Goal: Task Accomplishment & Management: Manage account settings

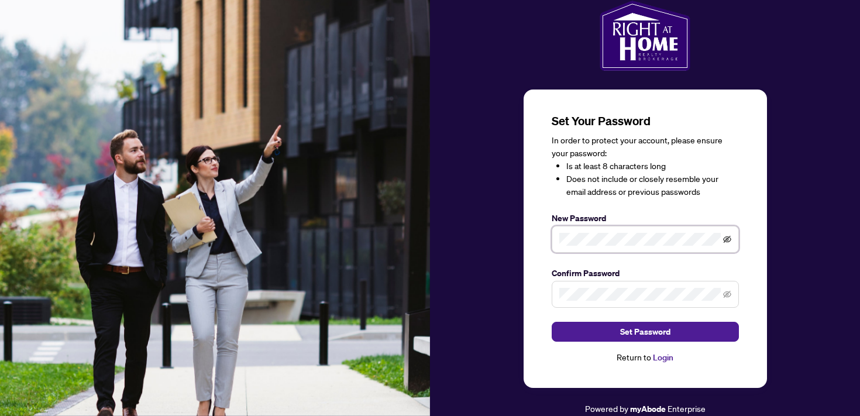
click at [730, 239] on icon "eye-invisible" at bounding box center [727, 239] width 8 height 7
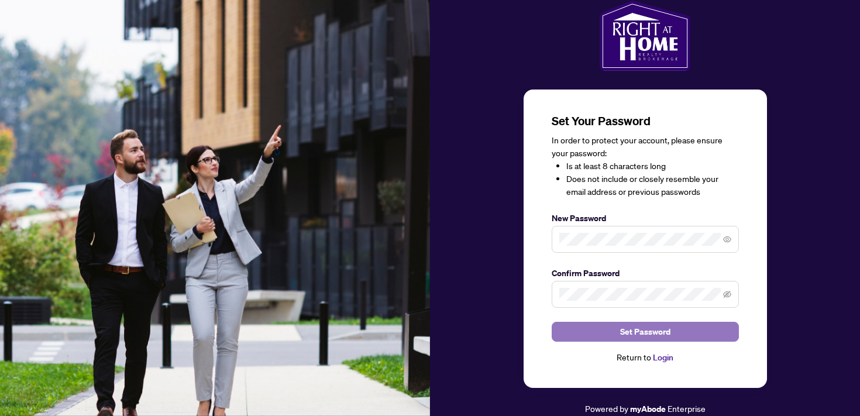
click at [642, 332] on span "Set Password" at bounding box center [645, 331] width 50 height 19
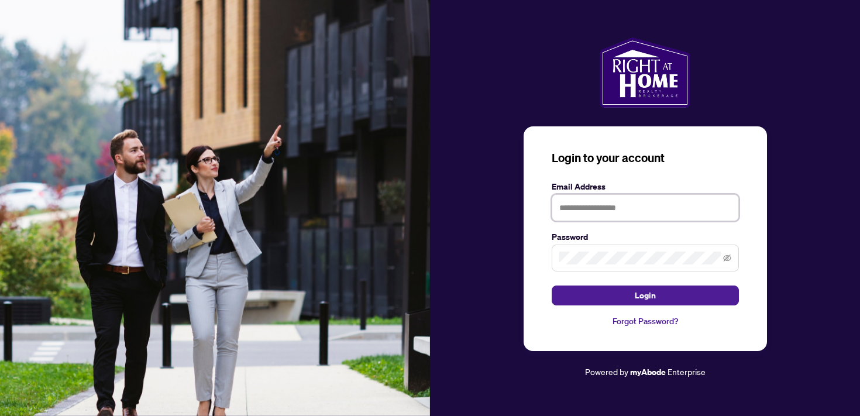
click at [587, 212] on input "text" at bounding box center [645, 207] width 187 height 27
type input "**********"
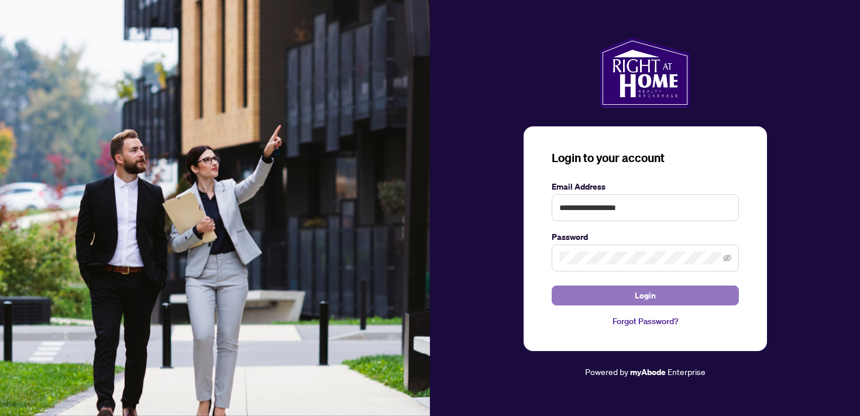
click at [665, 297] on button "Login" at bounding box center [645, 296] width 187 height 20
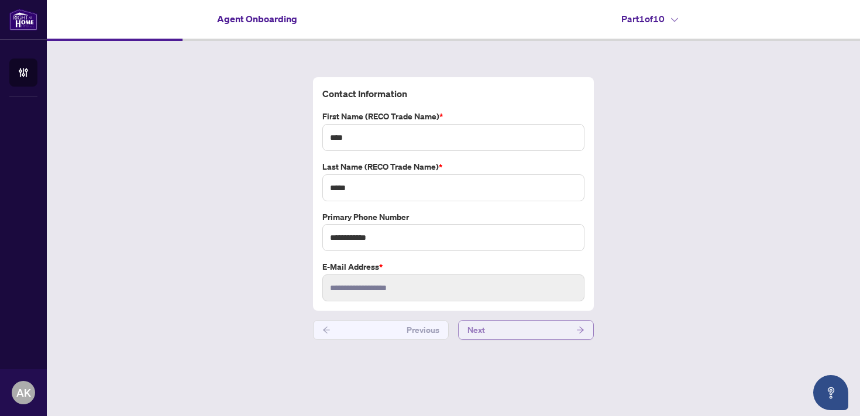
click at [545, 335] on button "Next" at bounding box center [526, 330] width 136 height 20
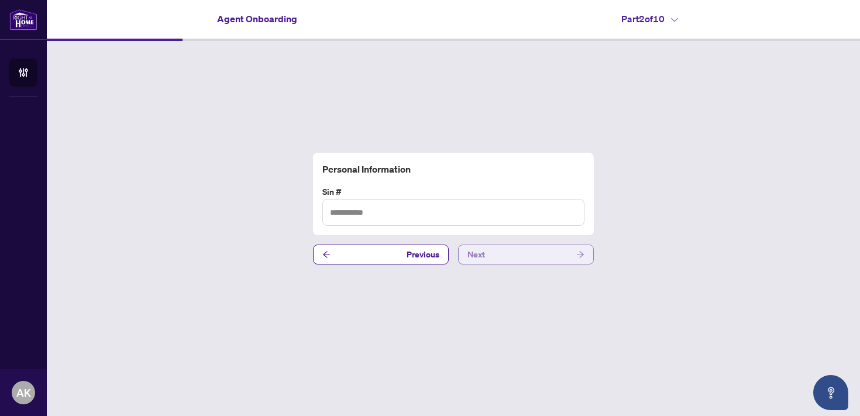
click at [499, 246] on button "Next" at bounding box center [526, 255] width 136 height 20
click at [536, 253] on button "Next" at bounding box center [526, 255] width 136 height 20
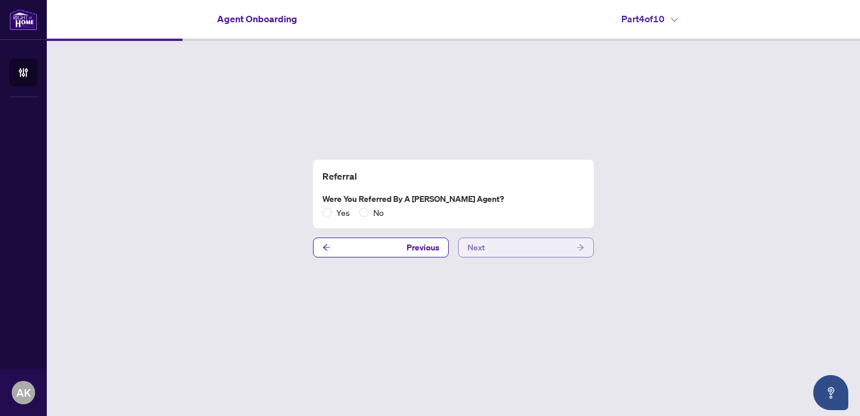
click at [496, 252] on button "Next" at bounding box center [526, 248] width 136 height 20
click at [668, 18] on h4 "Part 5 of 10" at bounding box center [649, 19] width 57 height 14
click at [575, 90] on div "PREC Are you joining as PREC? Yes No Previous Next" at bounding box center [453, 208] width 813 height 335
click at [407, 246] on button "Previous" at bounding box center [381, 248] width 136 height 20
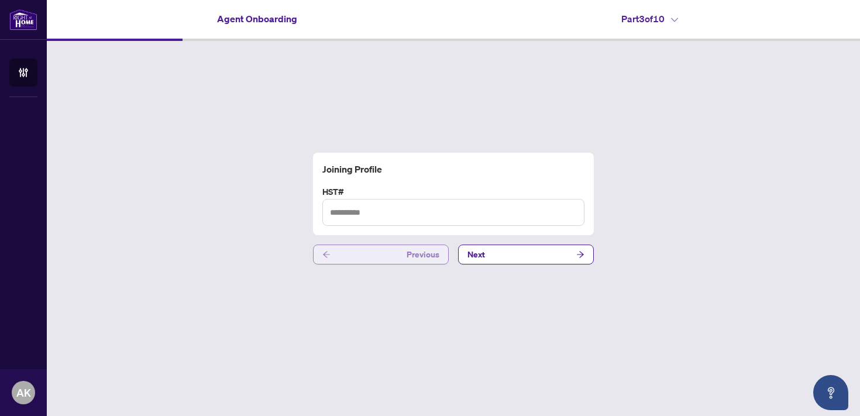
click at [423, 254] on span "Previous" at bounding box center [423, 254] width 33 height 19
click at [409, 247] on button "Previous" at bounding box center [381, 255] width 136 height 20
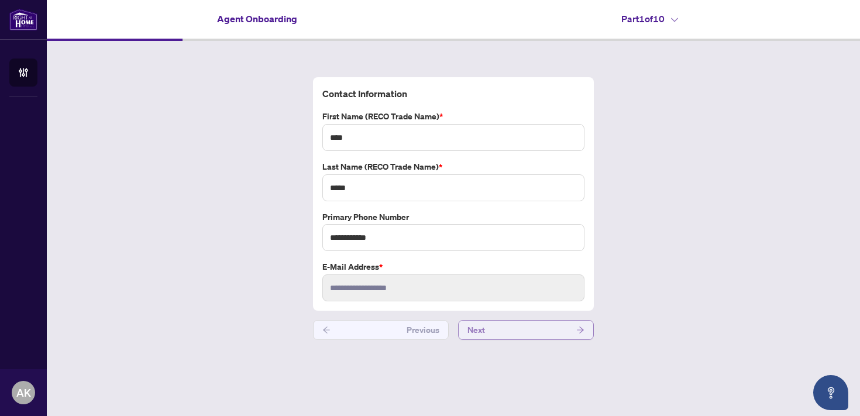
click at [490, 329] on button "Next" at bounding box center [526, 330] width 136 height 20
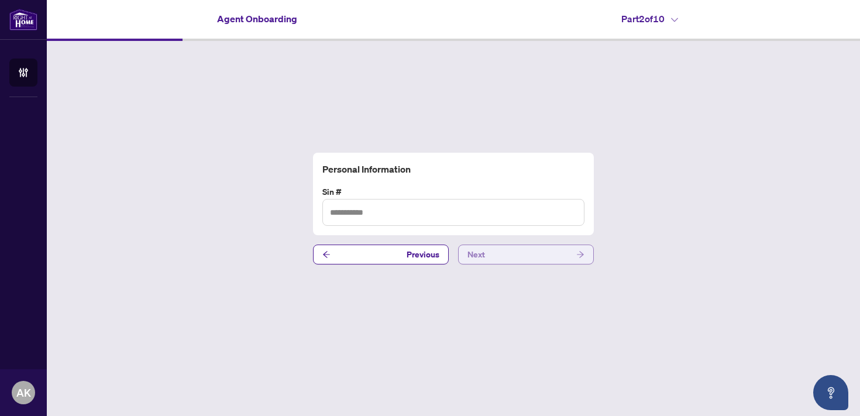
click at [531, 264] on button "Next" at bounding box center [526, 255] width 136 height 20
click at [487, 259] on button "Next" at bounding box center [526, 255] width 136 height 20
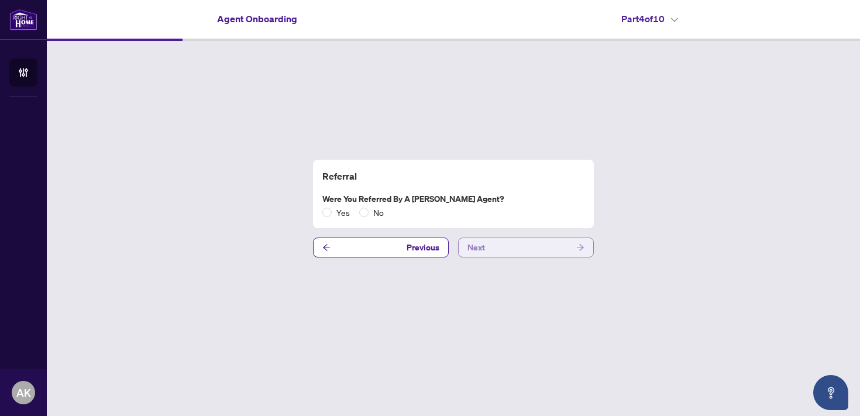
click at [515, 242] on button "Next" at bounding box center [526, 248] width 136 height 20
click at [408, 196] on label "Are you joining as PREC?" at bounding box center [453, 198] width 262 height 13
click at [442, 203] on label "Are you joining as PREC?" at bounding box center [453, 198] width 262 height 13
click at [400, 199] on label "Are you joining as PREC?" at bounding box center [453, 198] width 262 height 13
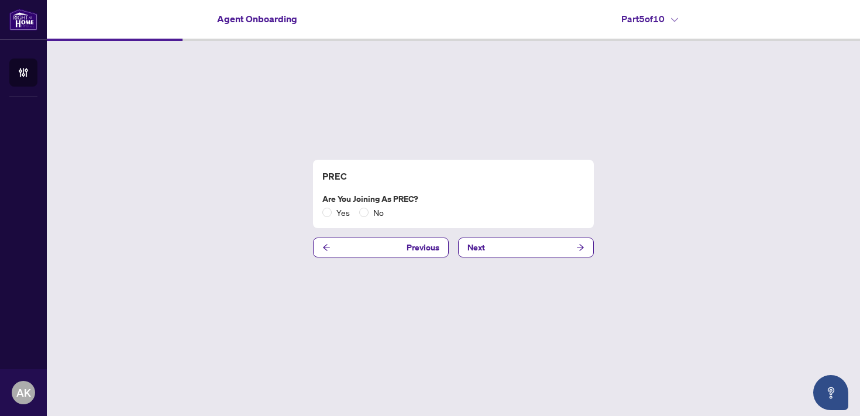
click at [475, 138] on div "PREC Are you joining as PREC? Yes No Previous Next" at bounding box center [453, 208] width 813 height 335
click at [488, 184] on div "PREC Are you joining as PREC? Yes No" at bounding box center [453, 194] width 271 height 50
click at [549, 119] on div "PREC Are you joining as PREC? Yes No Previous Next" at bounding box center [453, 208] width 813 height 335
click at [674, 133] on div "PREC Are you joining as PREC? Yes No Previous Next" at bounding box center [453, 208] width 813 height 335
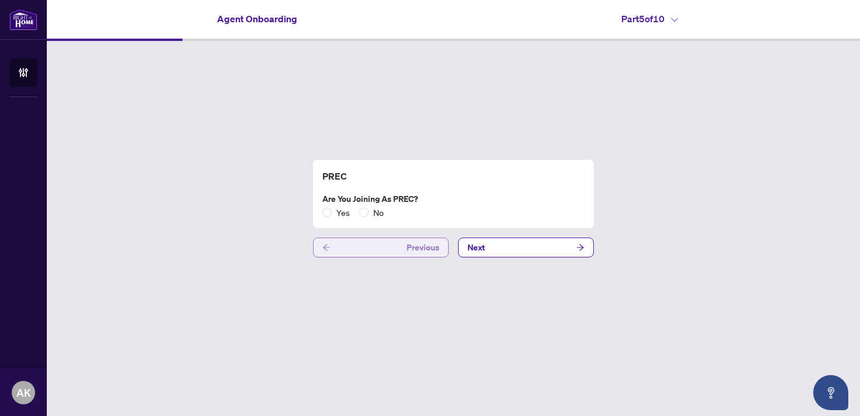
click at [355, 254] on button "Previous" at bounding box center [381, 248] width 136 height 20
click at [380, 258] on div "Referral Were you referred by a [PERSON_NAME] Agent? Yes No Previous Next" at bounding box center [453, 208] width 813 height 335
click at [400, 246] on button "Previous" at bounding box center [381, 248] width 136 height 20
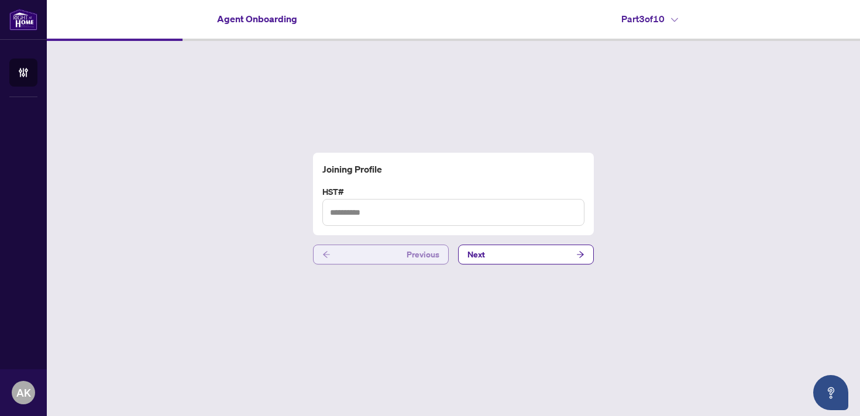
click at [400, 246] on button "Previous" at bounding box center [381, 255] width 136 height 20
click at [337, 190] on label "Sin #" at bounding box center [453, 191] width 262 height 13
click at [376, 192] on label "Sin #" at bounding box center [453, 191] width 262 height 13
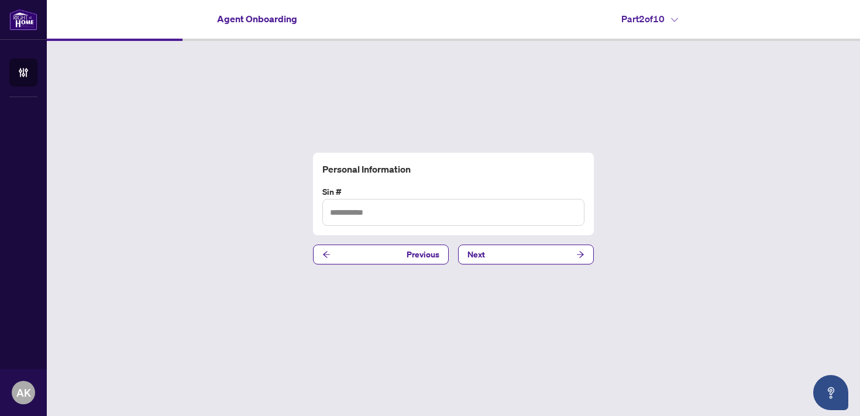
click at [376, 192] on label "Sin #" at bounding box center [453, 191] width 262 height 13
click at [459, 192] on label "Sin #" at bounding box center [453, 191] width 262 height 13
click at [337, 190] on label "Sin #" at bounding box center [453, 191] width 262 height 13
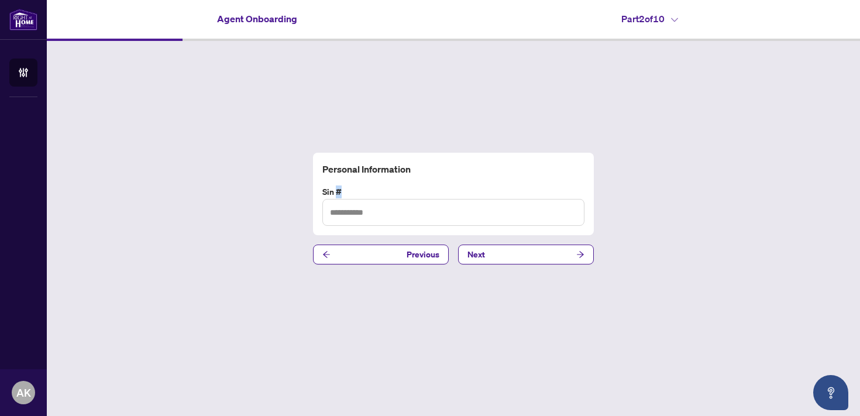
click at [337, 190] on label "Sin #" at bounding box center [453, 191] width 262 height 13
click at [670, 179] on div "Personal Information Sin # Previous Next" at bounding box center [453, 208] width 813 height 335
click at [455, 111] on div "Personal Information Sin # Previous Next" at bounding box center [453, 208] width 813 height 335
click at [316, 99] on div "Personal Information Sin # Previous Next" at bounding box center [453, 208] width 813 height 335
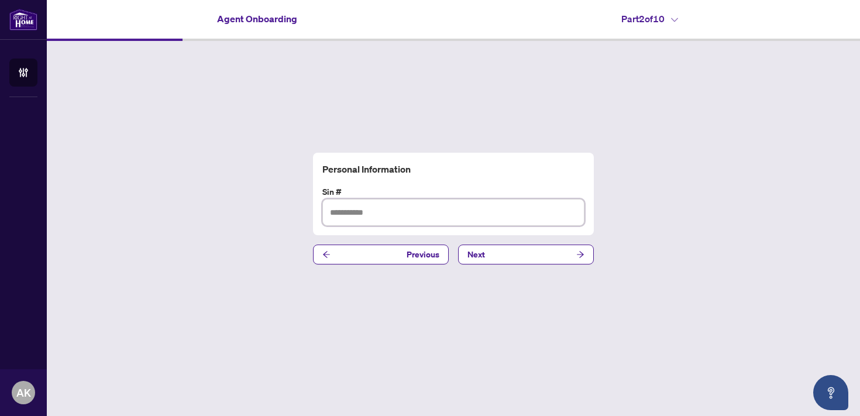
click at [380, 217] on input "text" at bounding box center [453, 212] width 262 height 27
type input "*********"
click at [507, 256] on button "Next" at bounding box center [526, 255] width 136 height 20
click at [411, 210] on input "text" at bounding box center [453, 212] width 262 height 27
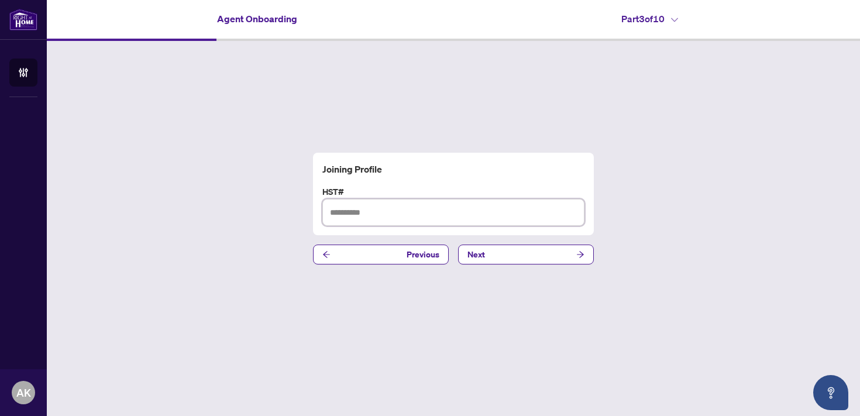
click at [411, 210] on input "text" at bounding box center [453, 212] width 262 height 27
type input "**********"
click at [492, 260] on button "Next" at bounding box center [526, 255] width 136 height 20
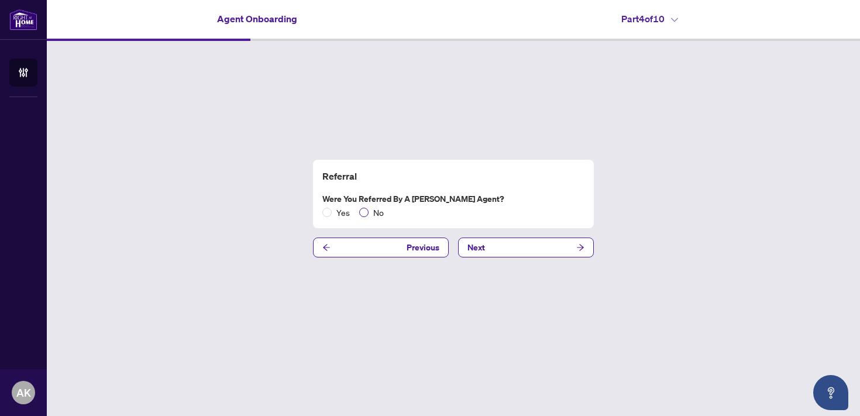
click at [372, 211] on span "No" at bounding box center [379, 212] width 20 height 13
click at [555, 244] on button "Next" at bounding box center [526, 248] width 136 height 20
click at [369, 214] on span "No" at bounding box center [379, 212] width 20 height 13
click at [508, 244] on button "Next" at bounding box center [526, 248] width 136 height 20
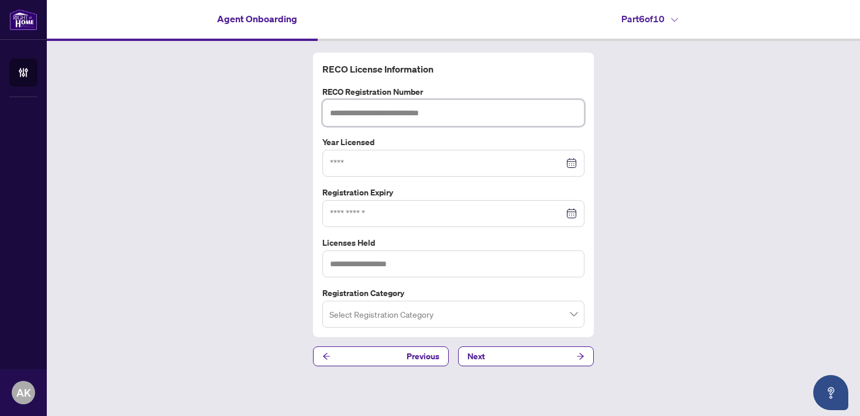
click at [398, 114] on input "text" at bounding box center [453, 112] width 262 height 27
paste input "*******"
type input "*******"
click at [570, 166] on div at bounding box center [453, 163] width 247 height 13
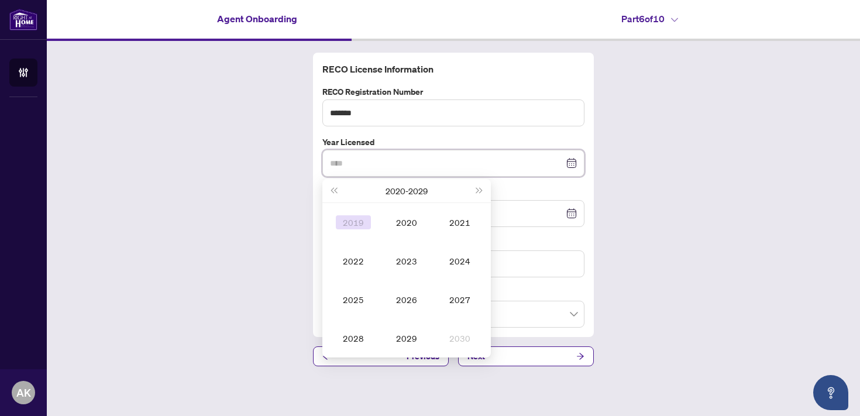
type input "****"
click at [336, 193] on button "Last year (Control + left)" at bounding box center [333, 190] width 13 height 23
type input "****"
click at [348, 300] on div "2015" at bounding box center [353, 300] width 35 height 14
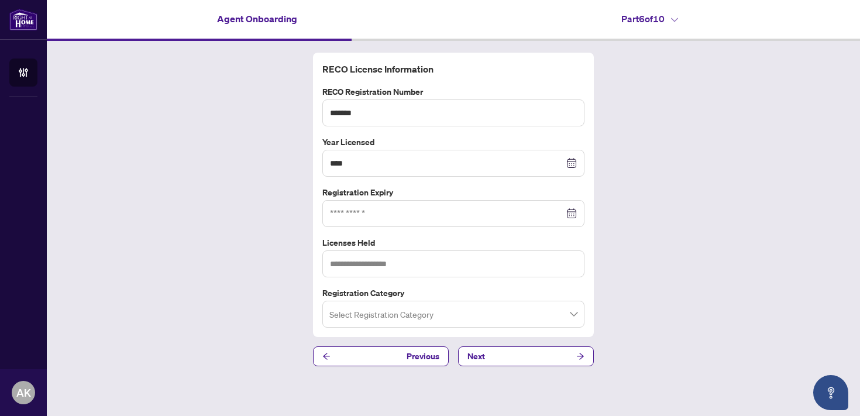
click at [238, 244] on div "RECO License Information RECO Registration Number ******* Year Licensed **** [D…" at bounding box center [453, 209] width 813 height 337
click at [569, 213] on div at bounding box center [453, 213] width 247 height 13
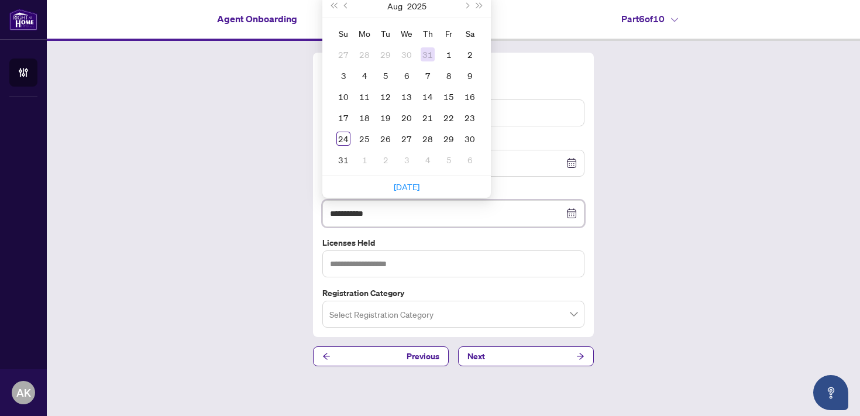
type input "**********"
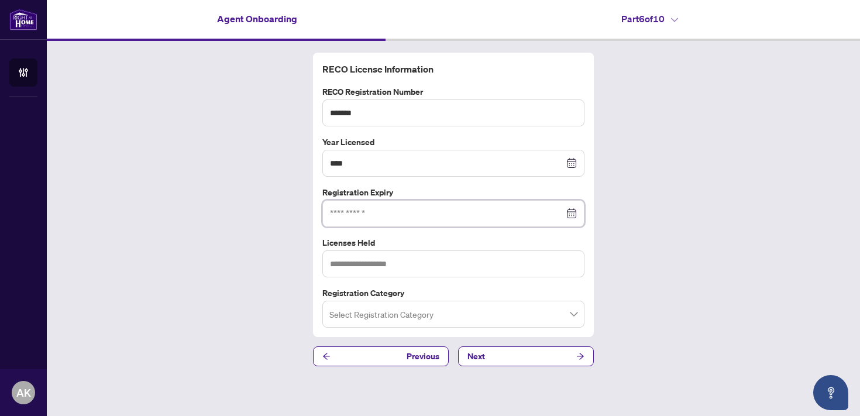
click at [575, 214] on div at bounding box center [453, 213] width 247 height 13
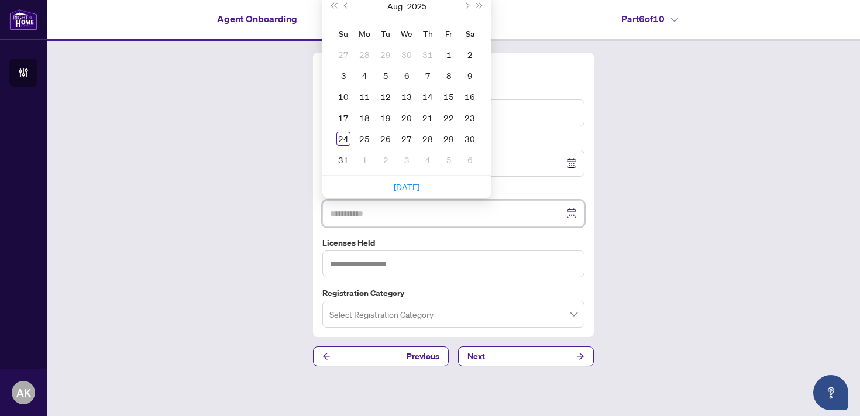
type input "**********"
click at [480, 6] on span "Next year (Control + right)" at bounding box center [480, 6] width 6 height 6
type input "**********"
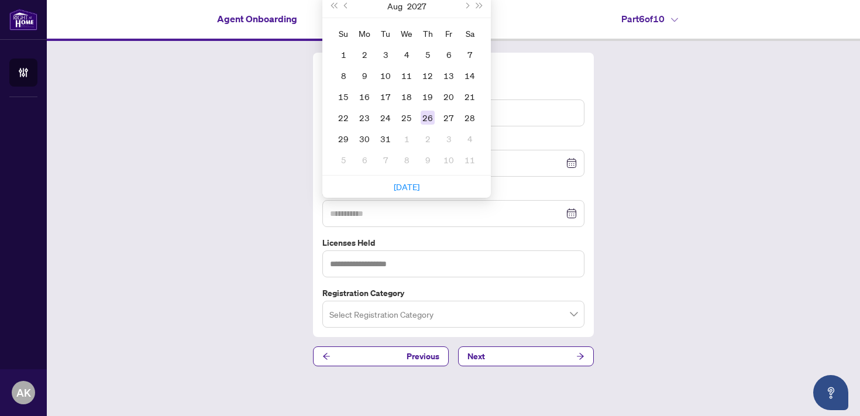
click at [426, 118] on div "26" at bounding box center [428, 118] width 14 height 14
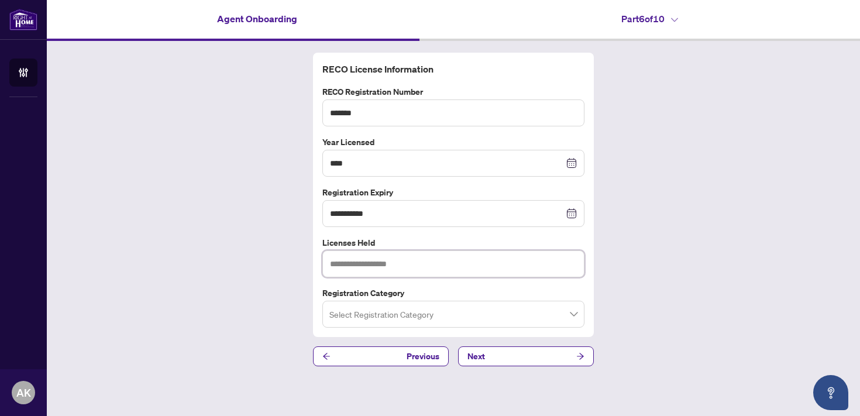
click at [402, 267] on input "text" at bounding box center [453, 263] width 262 height 27
click at [435, 310] on input "search" at bounding box center [448, 316] width 238 height 26
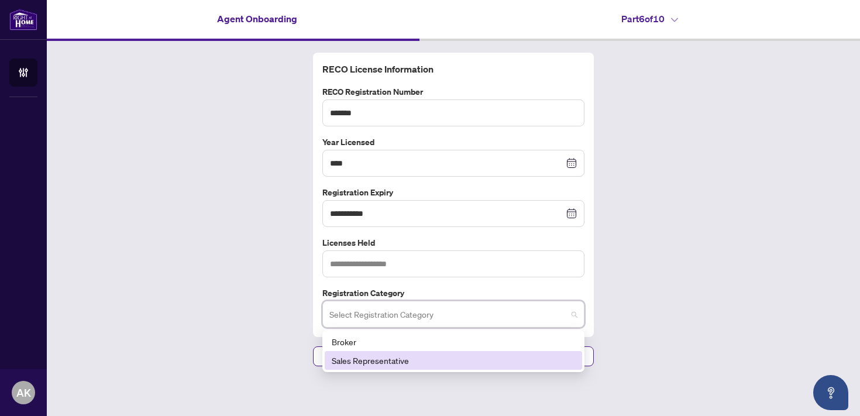
click at [345, 366] on div "Sales Representative" at bounding box center [453, 360] width 257 height 19
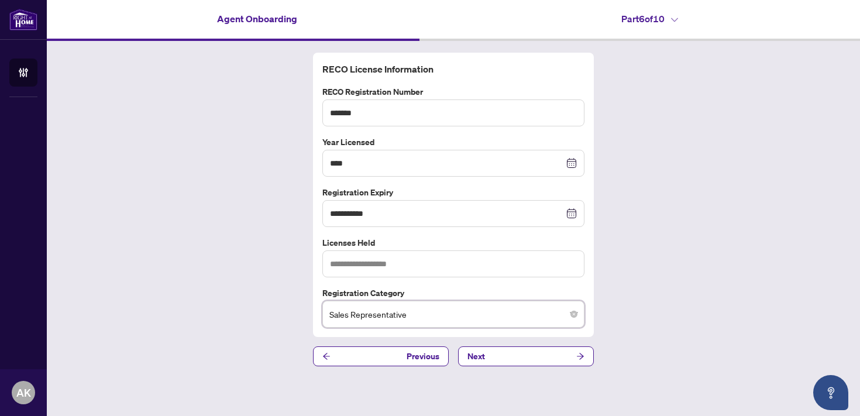
click at [261, 299] on div "**********" at bounding box center [453, 209] width 813 height 337
click at [377, 263] on input "text" at bounding box center [453, 263] width 262 height 27
click at [364, 266] on input "text" at bounding box center [453, 263] width 262 height 27
click at [361, 246] on label "Licenses Held" at bounding box center [453, 242] width 262 height 13
click at [392, 266] on input "text" at bounding box center [453, 263] width 262 height 27
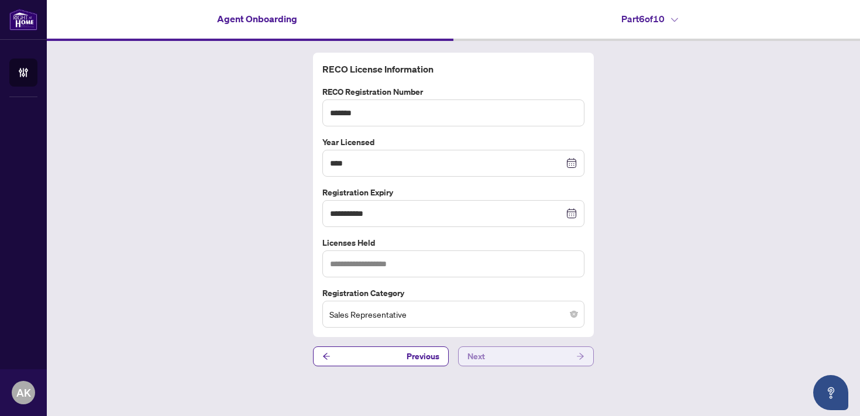
click at [517, 353] on button "Next" at bounding box center [526, 356] width 136 height 20
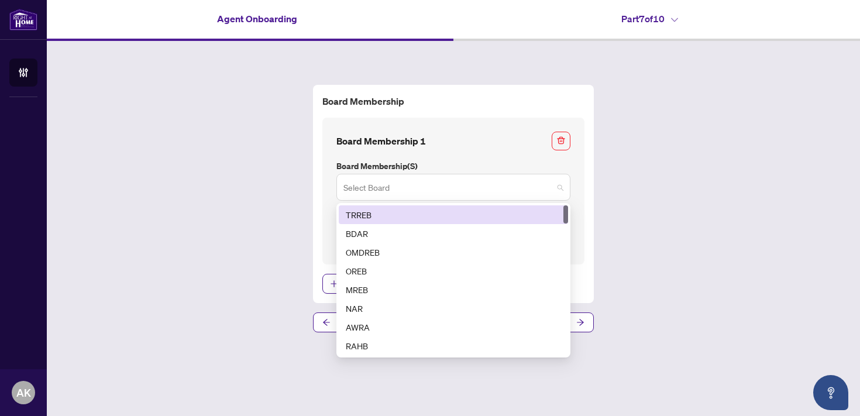
click at [560, 190] on span at bounding box center [453, 187] width 220 height 22
click at [385, 217] on div "TRREB" at bounding box center [453, 214] width 215 height 13
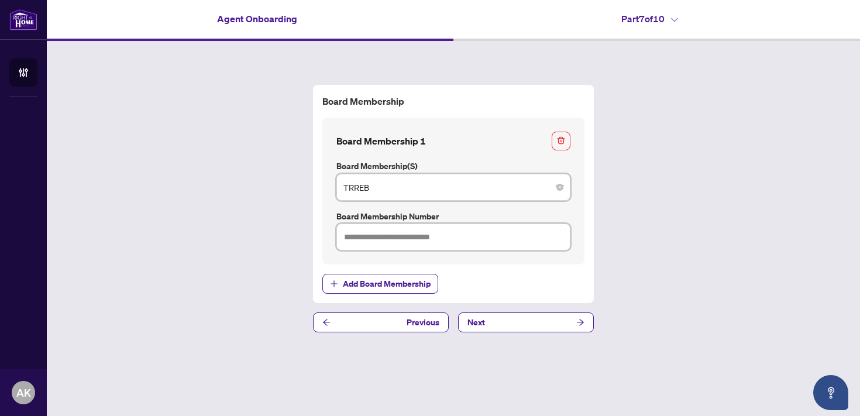
click at [424, 238] on input "text" at bounding box center [453, 236] width 234 height 27
type input "*******"
click at [501, 316] on button "Next" at bounding box center [526, 322] width 136 height 20
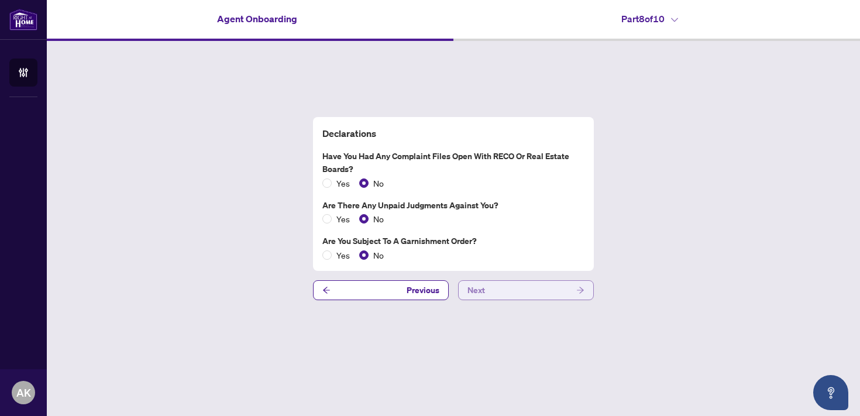
click at [529, 293] on button "Next" at bounding box center [526, 290] width 136 height 20
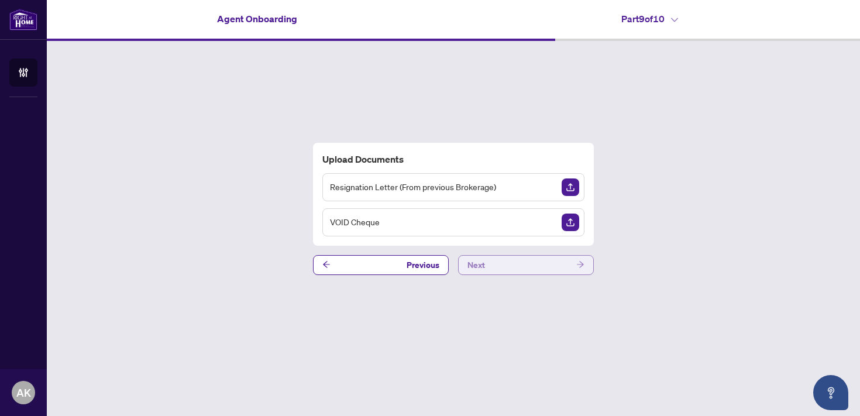
click at [508, 261] on button "Next" at bounding box center [526, 265] width 136 height 20
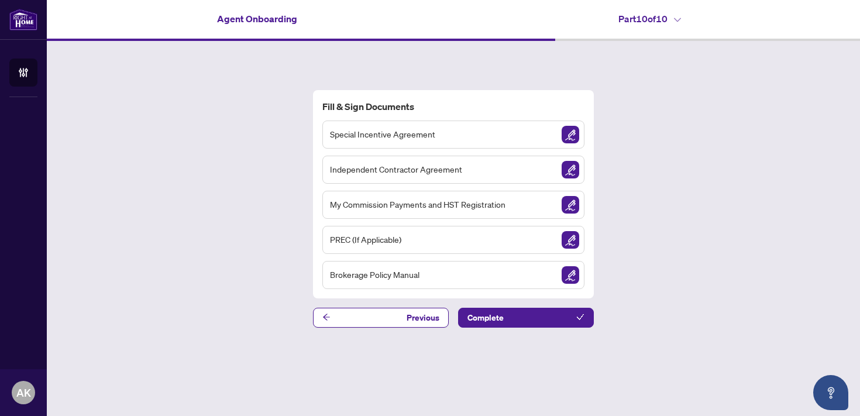
click at [381, 134] on span "Special Incentive Agreement" at bounding box center [382, 134] width 105 height 13
click at [400, 317] on button "Previous" at bounding box center [381, 318] width 136 height 20
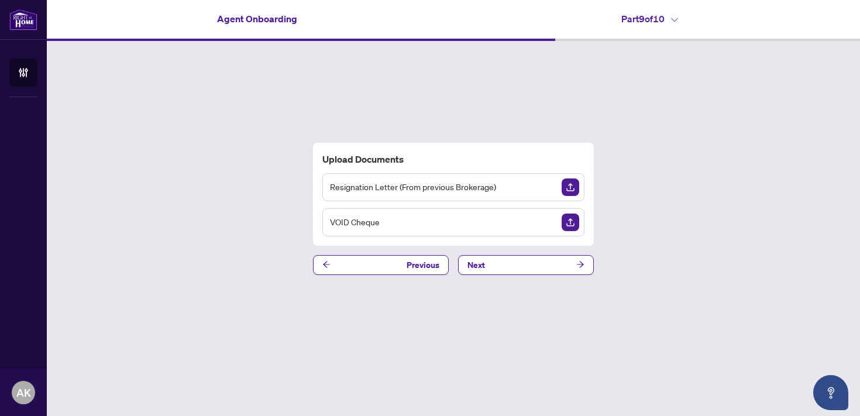
click at [565, 223] on img "Upload Document" at bounding box center [571, 223] width 18 height 18
click at [573, 183] on img "Upload Document" at bounding box center [571, 187] width 18 height 18
click at [535, 265] on button "Next" at bounding box center [526, 265] width 136 height 20
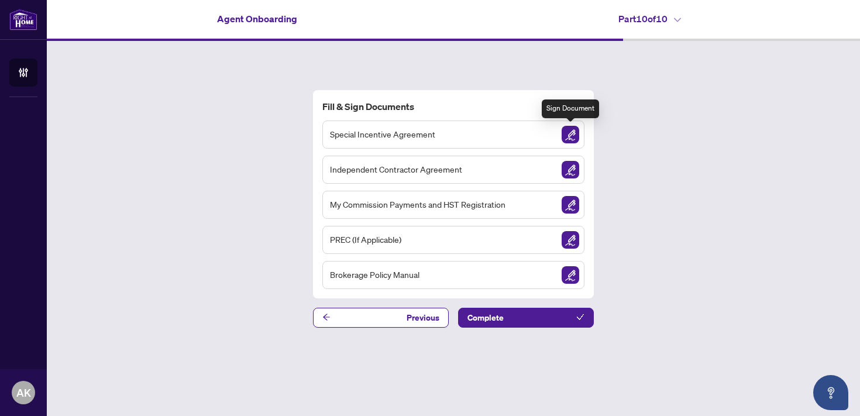
click at [574, 133] on img "Sign Document" at bounding box center [571, 135] width 18 height 18
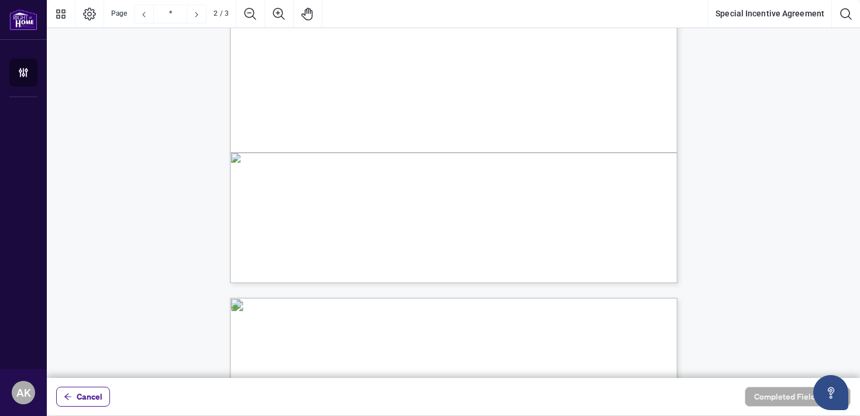
scroll to position [930, 0]
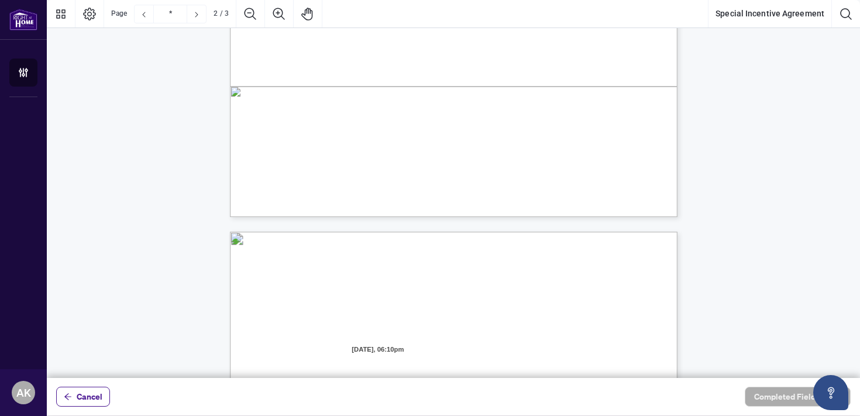
type input "*"
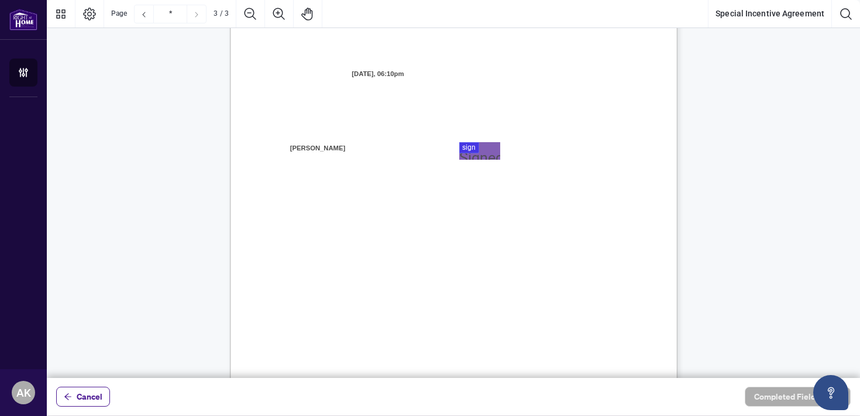
scroll to position [1262, 0]
click at [473, 159] on div at bounding box center [453, 189] width 813 height 378
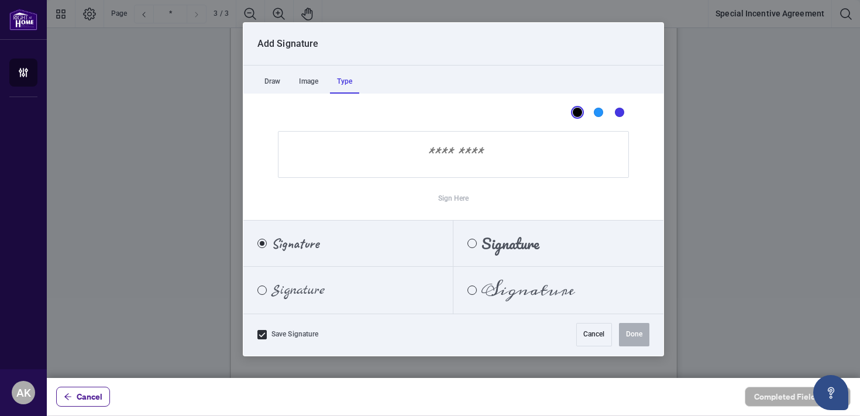
click at [348, 79] on div "Type" at bounding box center [344, 81] width 29 height 23
click at [462, 284] on div "Signature" at bounding box center [521, 290] width 136 height 13
click at [463, 161] on input "Sign Here" at bounding box center [453, 154] width 351 height 47
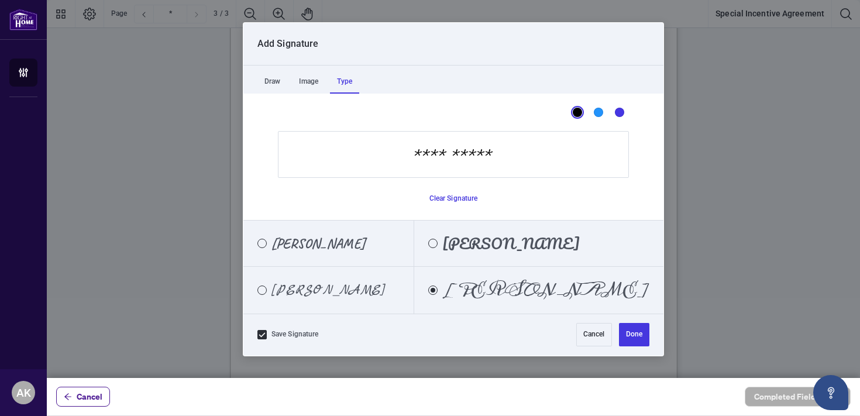
type input "**********"
click at [300, 294] on span "[PERSON_NAME]" at bounding box center [327, 290] width 113 height 13
click at [639, 332] on button "Done" at bounding box center [634, 334] width 30 height 23
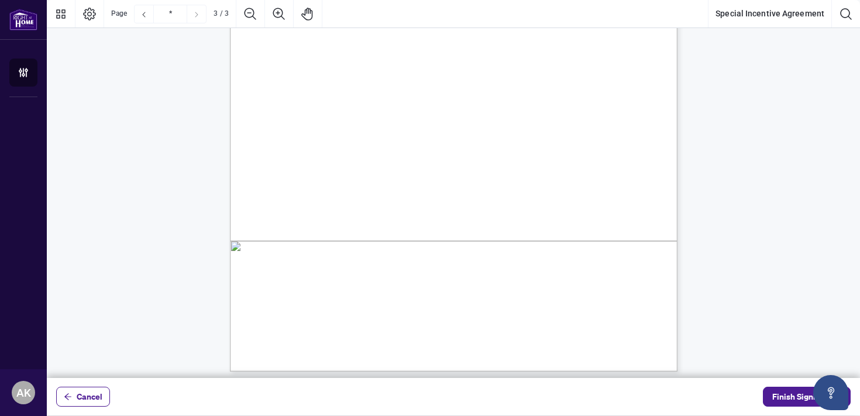
scroll to position [1440, 0]
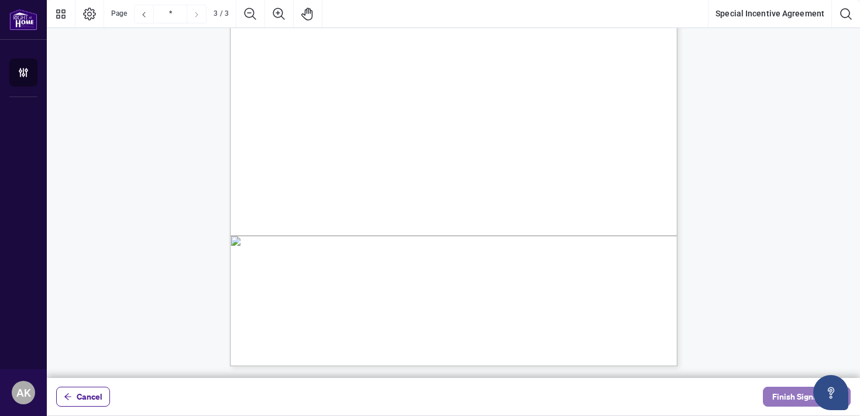
click at [782, 401] on span "Finish Signing" at bounding box center [798, 396] width 53 height 19
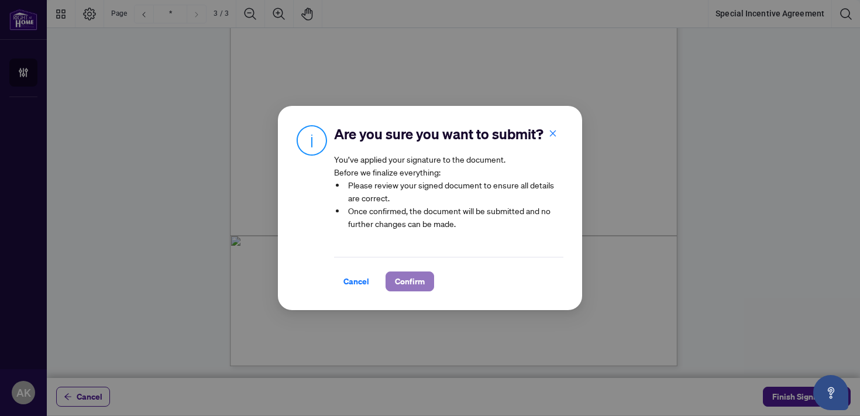
click at [413, 279] on span "Confirm" at bounding box center [410, 281] width 30 height 19
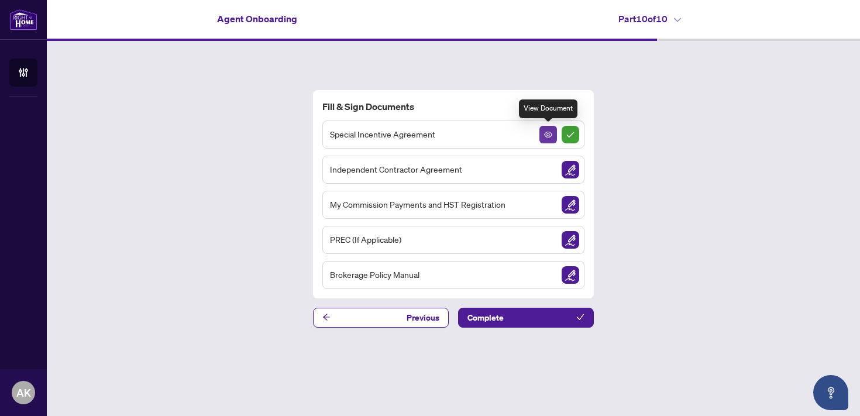
click at [545, 133] on icon "View Document" at bounding box center [548, 135] width 8 height 6
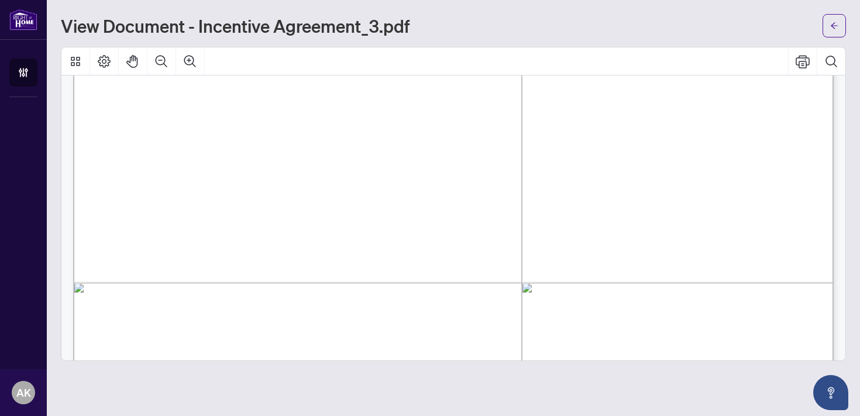
scroll to position [2261, 0]
click at [806, 57] on icon "Print" at bounding box center [803, 61] width 14 height 13
click at [839, 26] on button "button" at bounding box center [834, 25] width 23 height 23
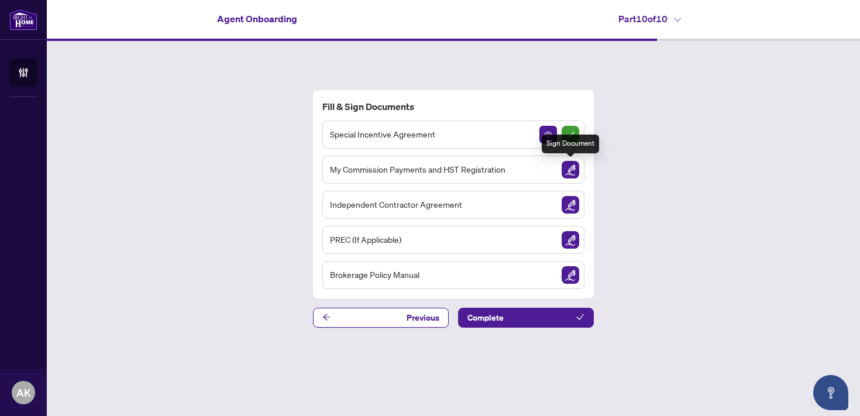
click at [575, 168] on img "Sign Document" at bounding box center [571, 170] width 18 height 18
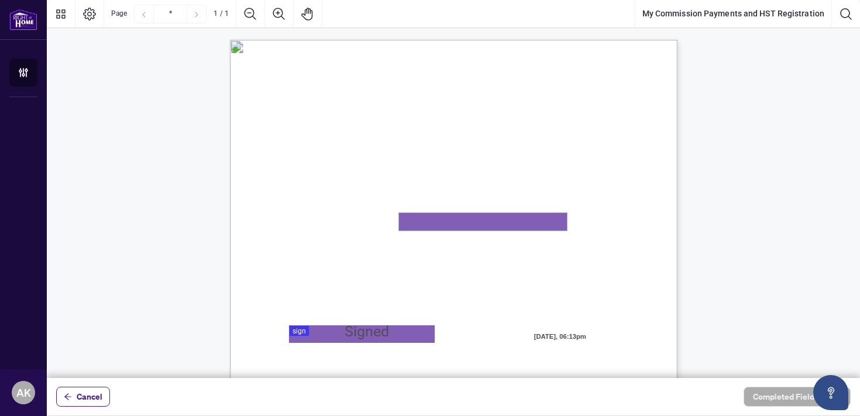
click at [443, 220] on textarea "01K2N82W0617PR3KA8X9DYAB9F" at bounding box center [483, 222] width 168 height 18
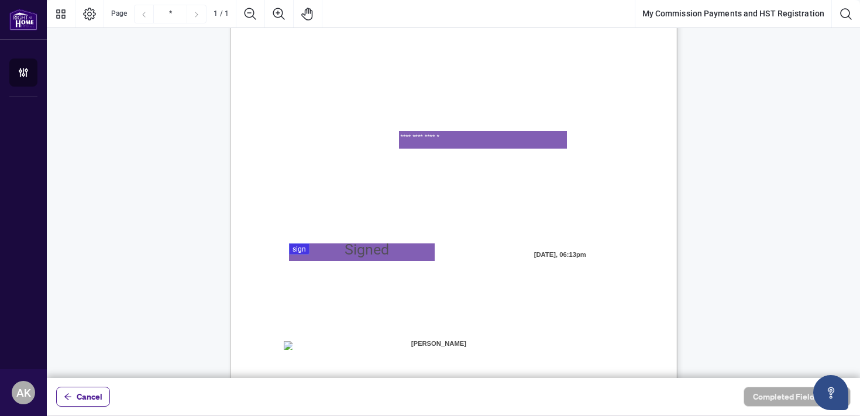
scroll to position [128, 0]
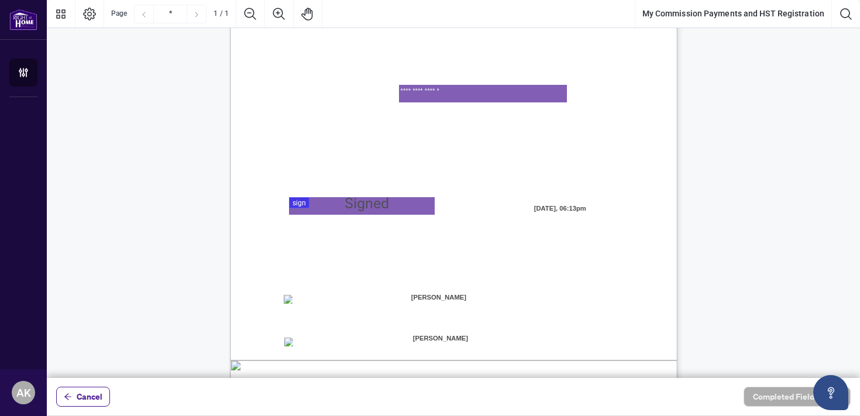
type textarea "**********"
click at [387, 140] on span "for any reason I will immediately notify the Brokerage and provide the updated …" at bounding box center [447, 138] width 329 height 11
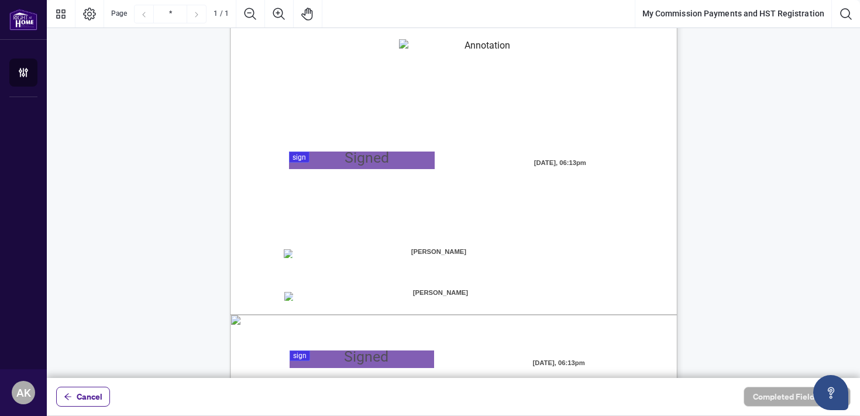
scroll to position [165, 0]
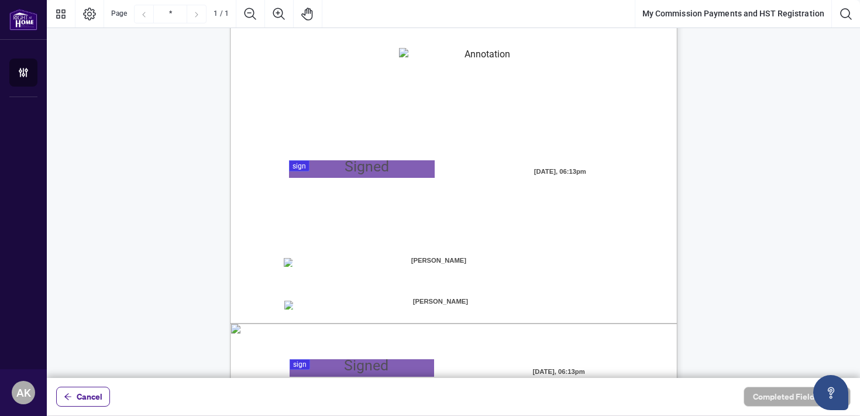
click at [302, 164] on div at bounding box center [453, 189] width 813 height 378
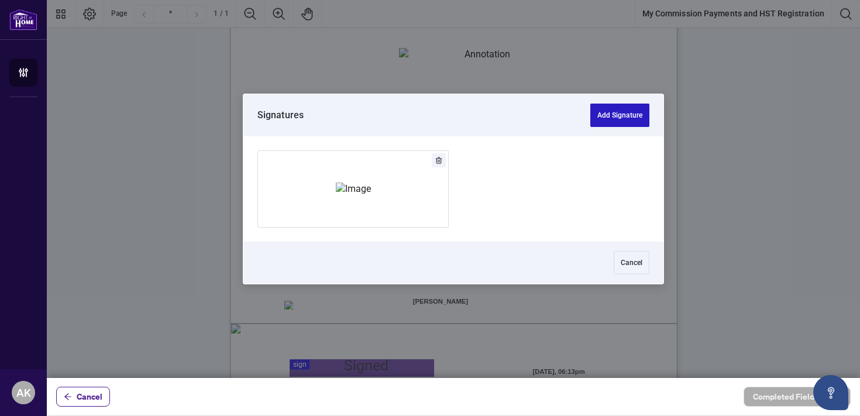
click at [607, 109] on button "Add Signature" at bounding box center [619, 115] width 59 height 23
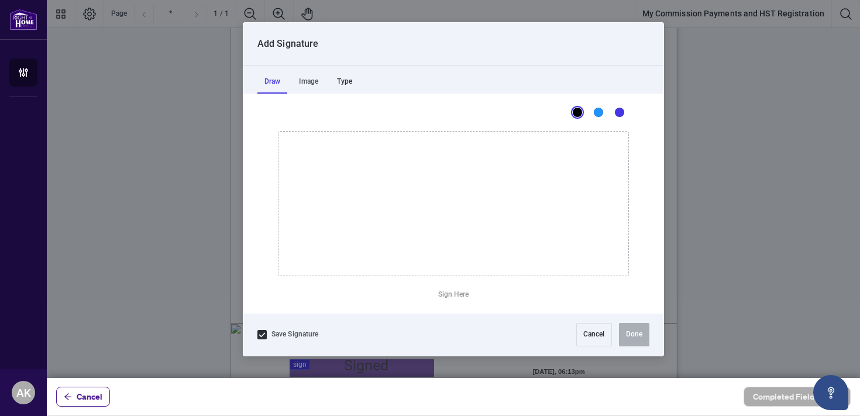
click at [344, 79] on div "Type" at bounding box center [344, 81] width 29 height 23
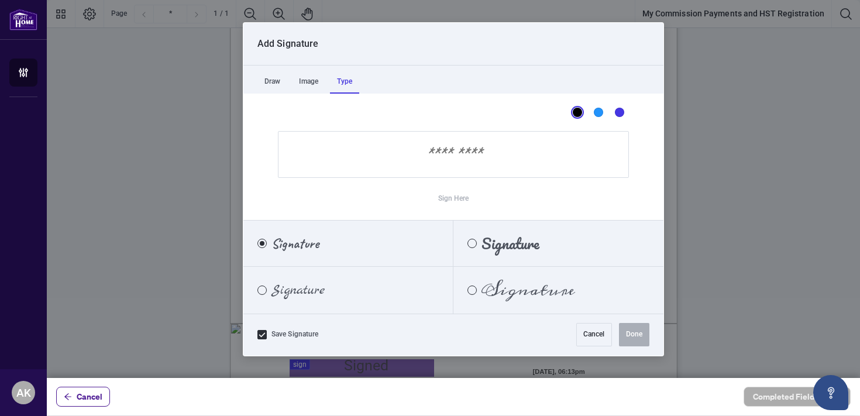
click at [486, 244] on span "Signature" at bounding box center [510, 243] width 58 height 13
click at [452, 157] on input "Sign Here" at bounding box center [453, 154] width 351 height 47
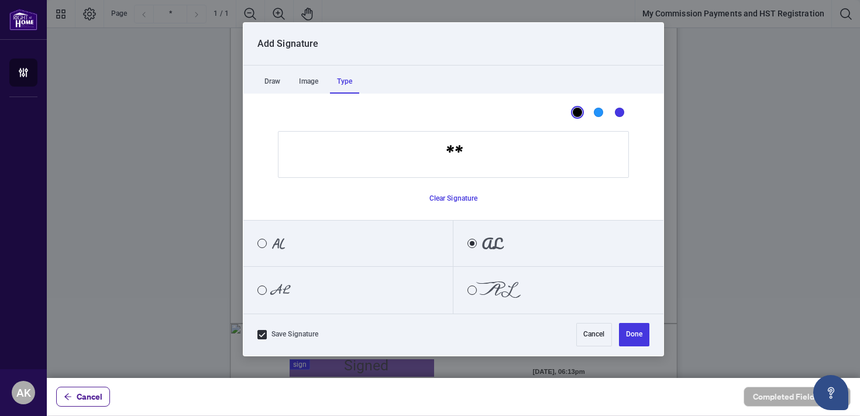
type input "*"
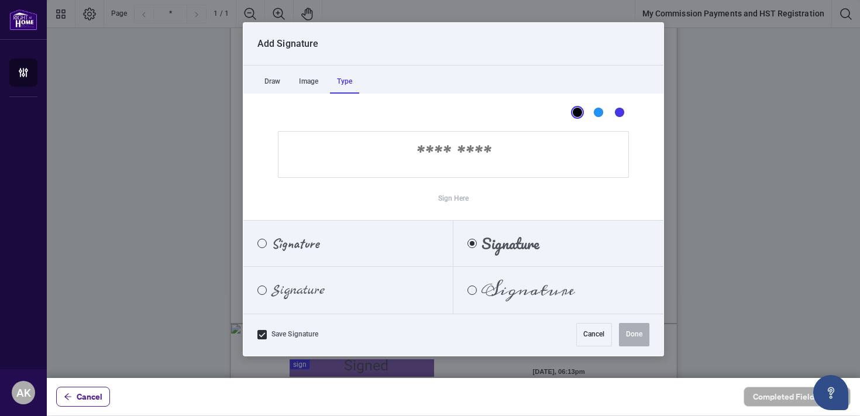
click at [314, 284] on span "Signature" at bounding box center [297, 290] width 53 height 13
click at [443, 154] on input "Sign Here" at bounding box center [453, 154] width 351 height 47
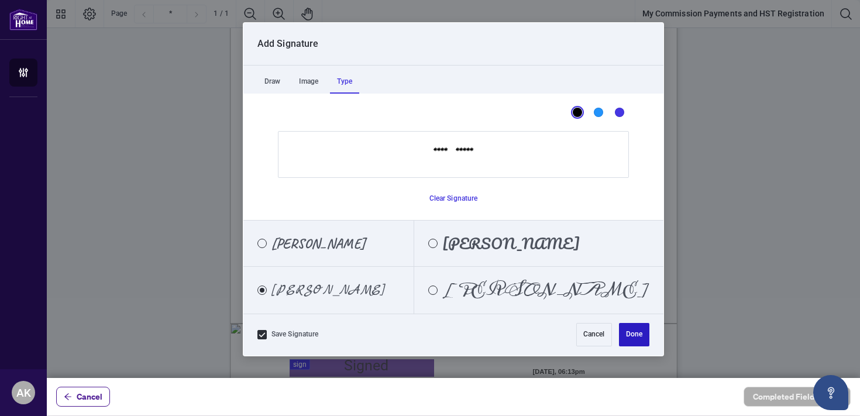
type input "**********"
click at [637, 335] on button "Done" at bounding box center [634, 334] width 30 height 23
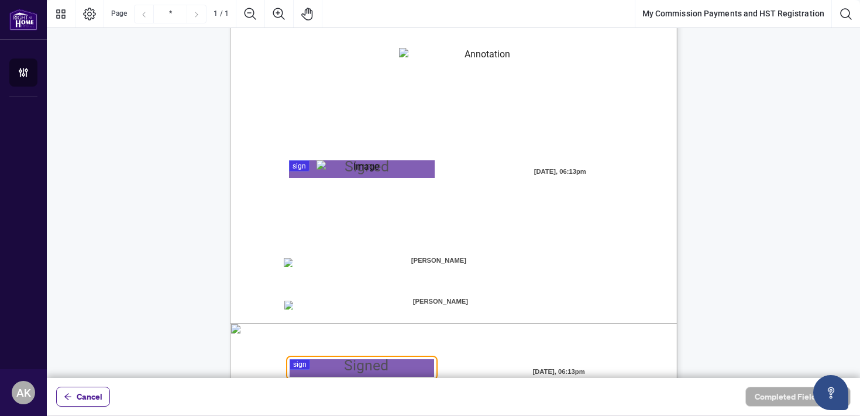
scroll to position [253, 0]
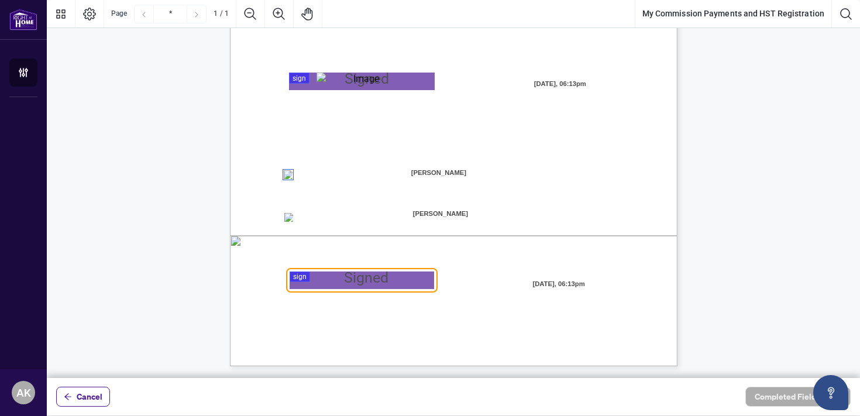
click at [300, 276] on div at bounding box center [453, 189] width 813 height 378
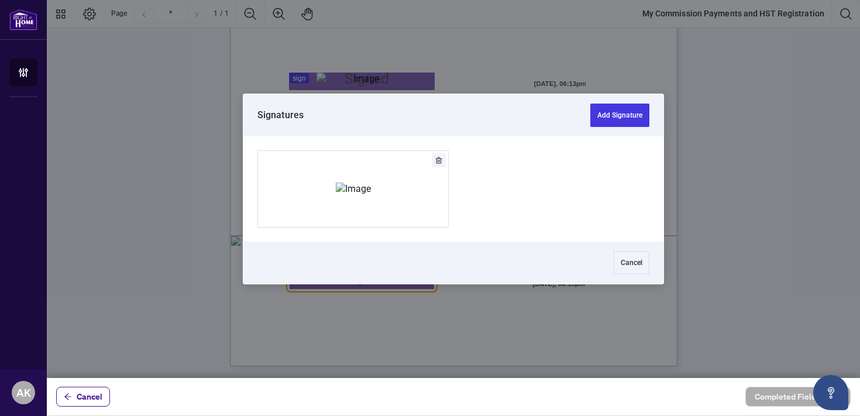
click at [607, 111] on button "Add Signature" at bounding box center [619, 115] width 59 height 23
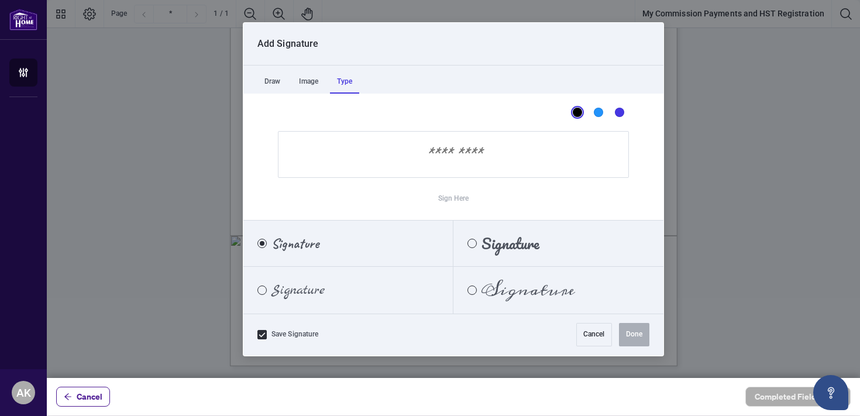
click at [352, 81] on div "Type" at bounding box center [344, 81] width 29 height 23
click at [326, 288] on div "Signature" at bounding box center [290, 290] width 95 height 13
click at [467, 153] on input "Sign Here" at bounding box center [453, 154] width 351 height 47
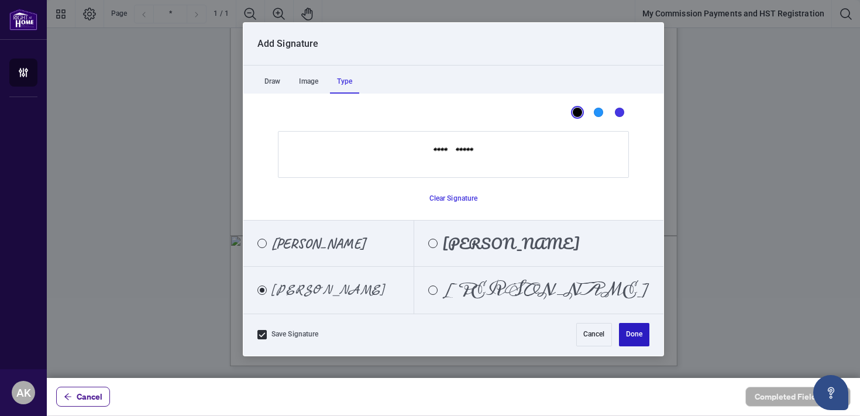
type input "**********"
click at [634, 328] on button "Done" at bounding box center [634, 334] width 30 height 23
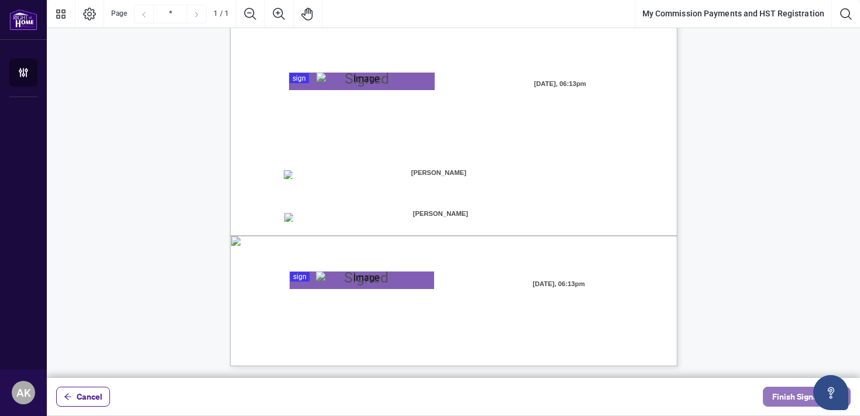
click at [783, 395] on span "Finish Signing" at bounding box center [798, 396] width 53 height 19
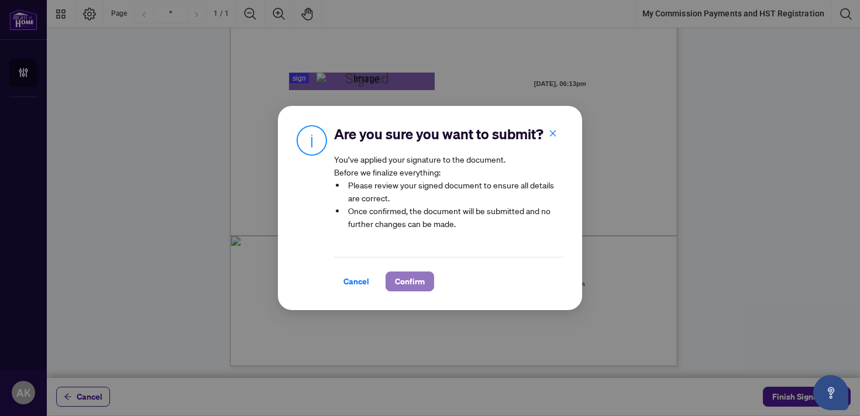
click at [409, 278] on span "Confirm" at bounding box center [410, 281] width 30 height 19
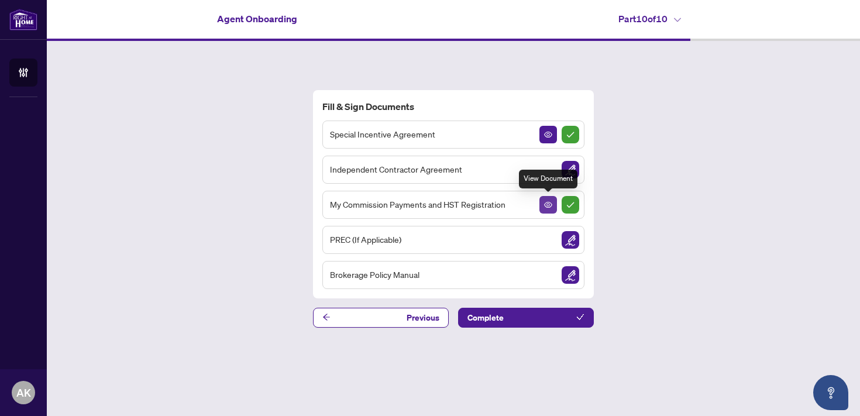
click at [544, 205] on icon "View Document" at bounding box center [548, 205] width 8 height 8
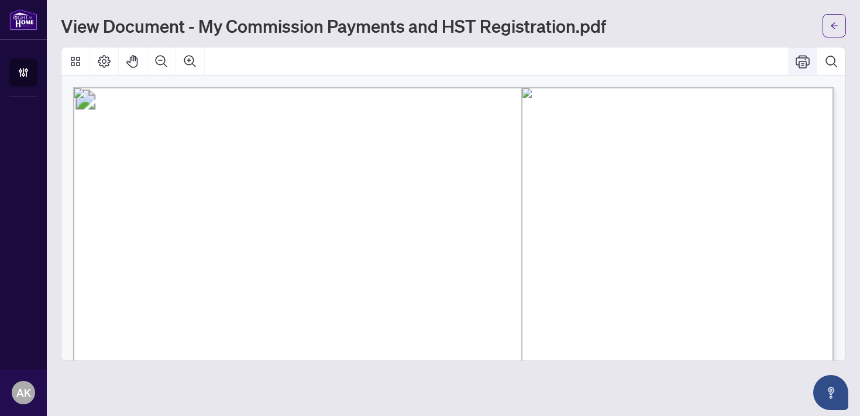
click at [807, 56] on icon "Print" at bounding box center [803, 61] width 14 height 14
click at [841, 24] on button "button" at bounding box center [834, 25] width 23 height 23
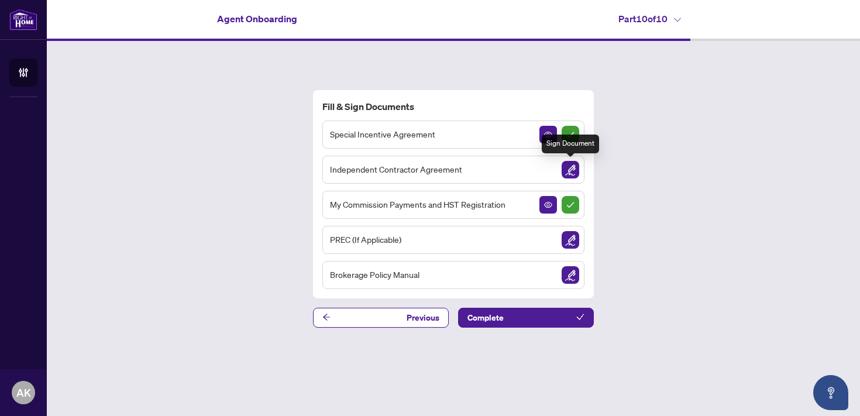
click at [573, 168] on img "Sign Document" at bounding box center [571, 170] width 18 height 18
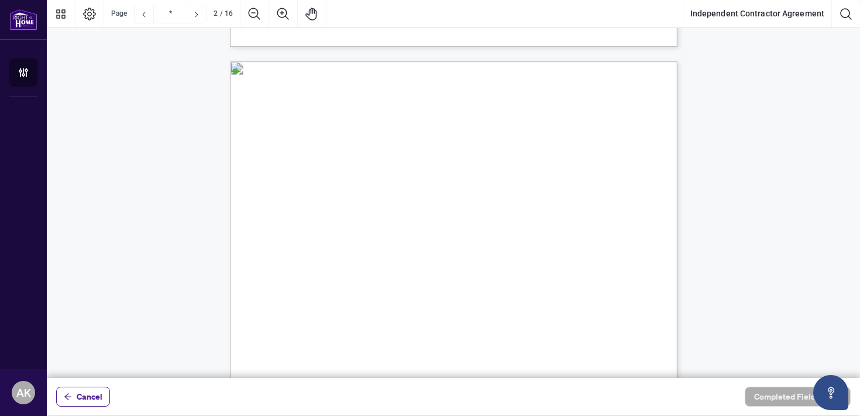
scroll to position [85, 0]
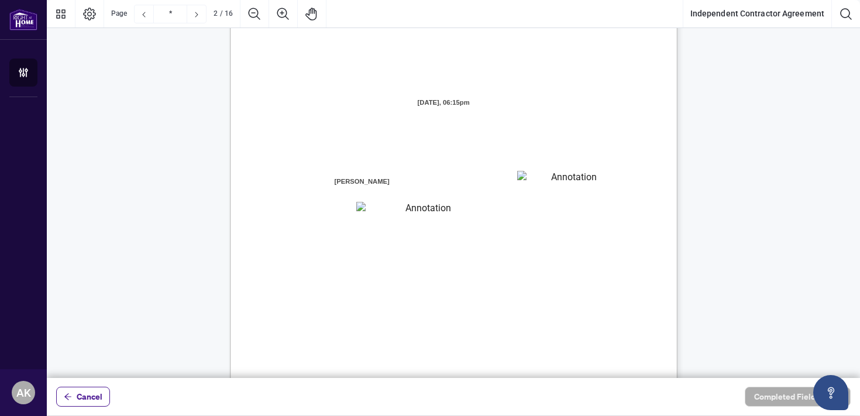
type input "*"
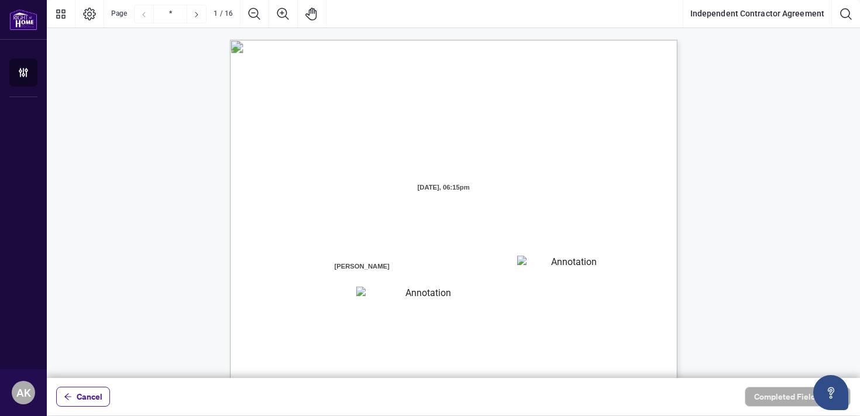
click at [562, 265] on textarea "01K2N7ZVXADQDZS13CP82GTG0Z" at bounding box center [569, 265] width 105 height 18
type textarea "**********"
click at [401, 295] on textarea "01K2N800VRNZWEDT7GS4268ZBH" at bounding box center [423, 294] width 134 height 15
type textarea "**********"
click at [579, 309] on div "INDEPENDENT CONTRACTOR AGREEMENT THIS AGREEMENT is made as of (the “Effective D…" at bounding box center [509, 402] width 559 height 724
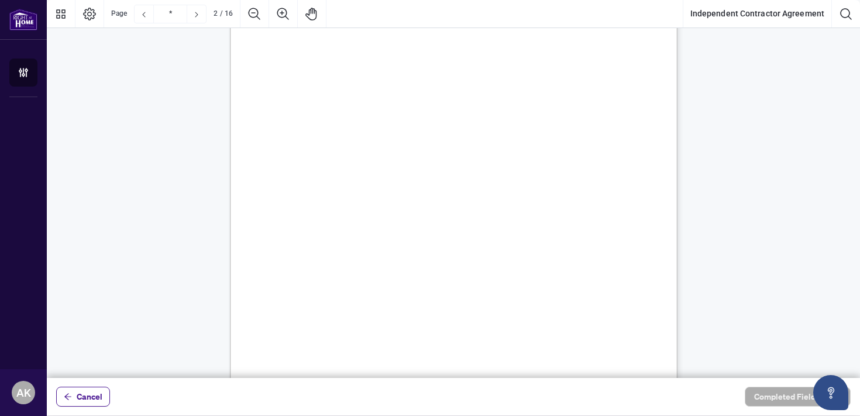
scroll to position [686, 0]
click at [476, 80] on span "by a Broker, Salesperson (Registrant) or by any other Salesperson or Broker to …" at bounding box center [448, 85] width 251 height 11
click at [480, 65] on span "salesperson in respect of a Transaction, subject to the terms and conditions of…" at bounding box center [463, 62] width 283 height 11
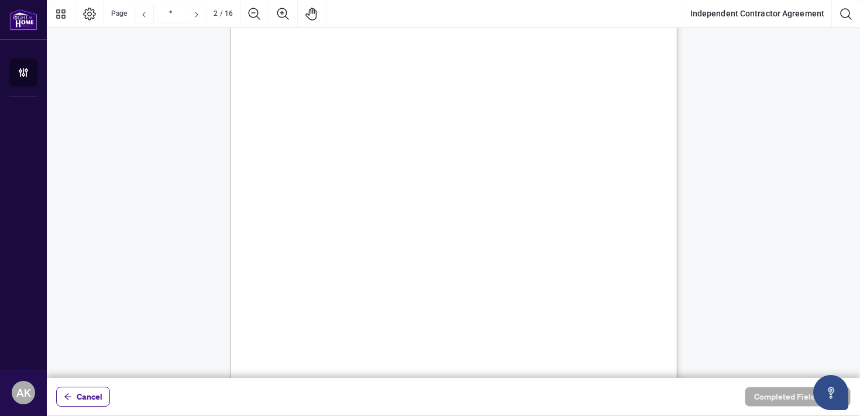
scroll to position [690, 0]
click at [480, 65] on span "Agreement and the Policy, including but not limited to the deduction of any fee…" at bounding box center [459, 69] width 274 height 11
click at [439, 157] on ul "b) “Branch Manager” means the individual who oversees the operation of the Desi…" at bounding box center [467, 222] width 317 height 454
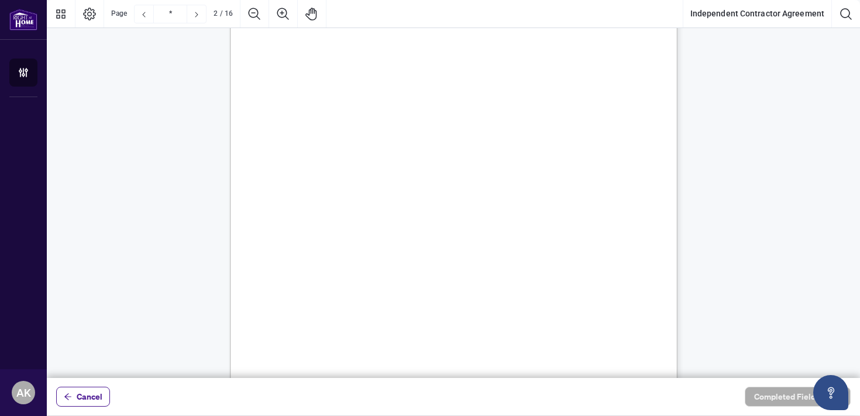
click at [473, 133] on span "Canadian Chartered Bank or Trust Company, licensed as such to carry on business…" at bounding box center [455, 137] width 266 height 11
click at [489, 132] on span "Canadian Chartered Bank or Trust Company, licensed as such to carry on business…" at bounding box center [455, 137] width 266 height 11
click at [489, 132] on span "Canadian Chartered Bank or Trust Company, licensed as such to carry on business…" at bounding box center [455, 134] width 266 height 11
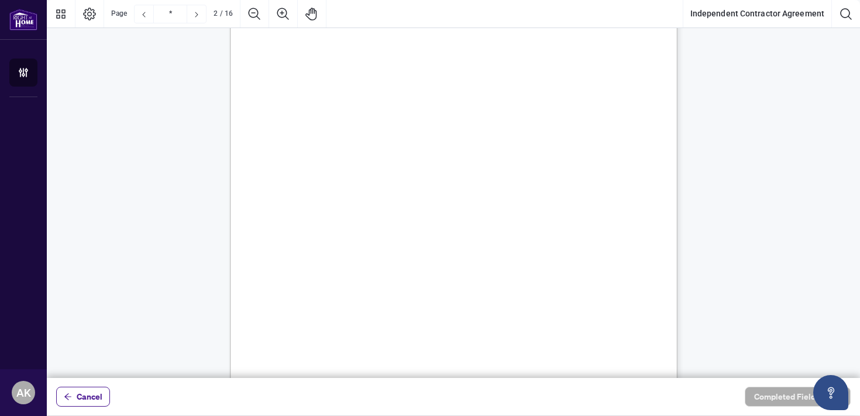
click at [489, 132] on span "Canadian Chartered Bank or Trust Company, licensed as such to carry on business…" at bounding box center [455, 134] width 266 height 11
click at [514, 109] on span "means any and all information not normally distributed to" at bounding box center [521, 107] width 197 height 11
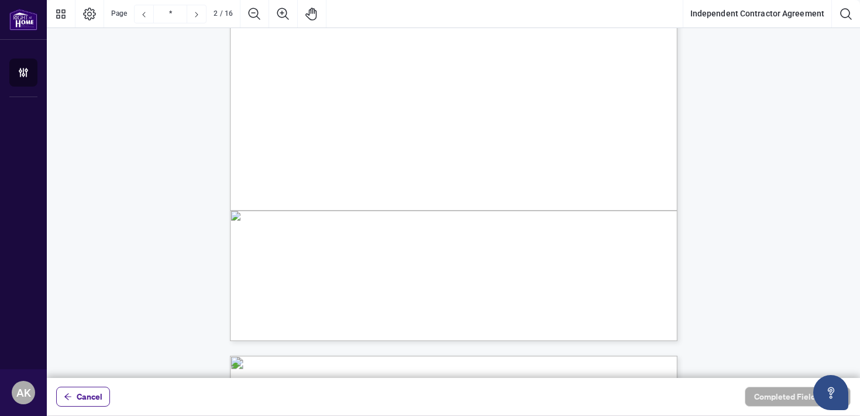
scroll to position [873, 0]
click at [520, 89] on span "portion of the aggregate Commission earned or to be earned in respect of any" at bounding box center [441, 91] width 236 height 11
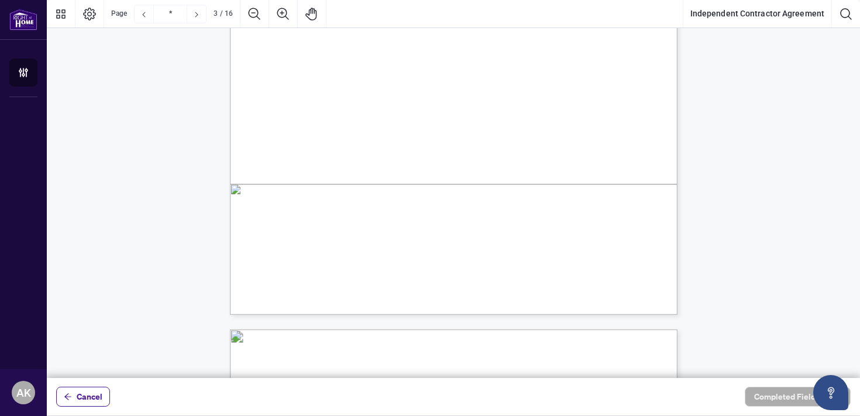
scroll to position [1482, 0]
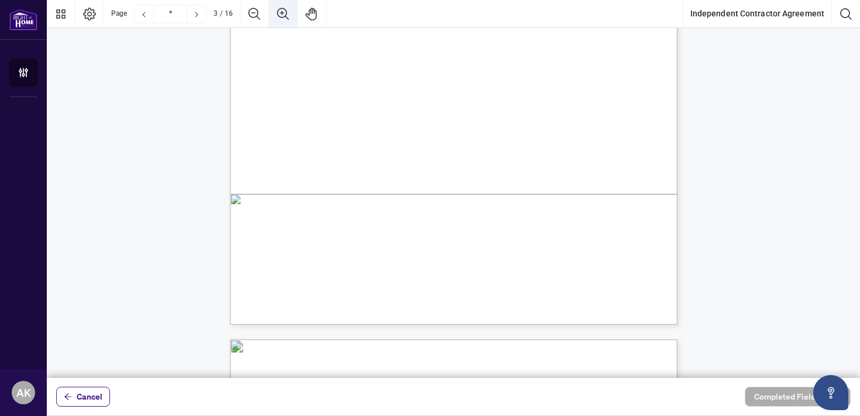
click at [284, 17] on icon "Zoom In" at bounding box center [283, 14] width 12 height 12
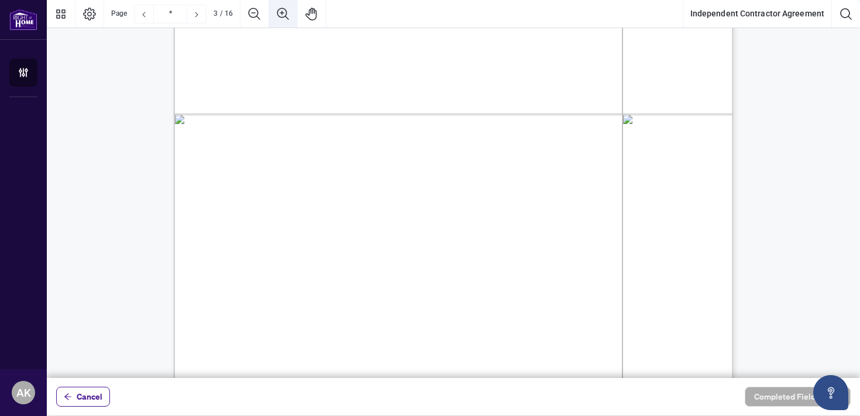
click at [284, 17] on icon "Zoom In" at bounding box center [283, 14] width 12 height 12
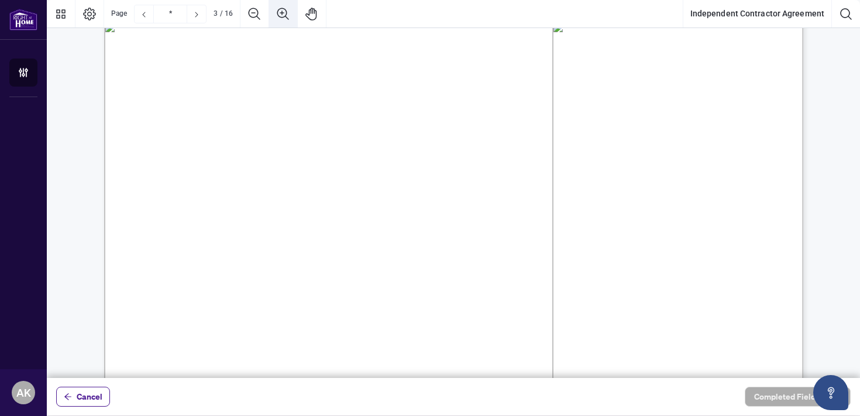
scroll to position [2329, 0]
click at [284, 17] on icon "Zoom In" at bounding box center [283, 14] width 12 height 12
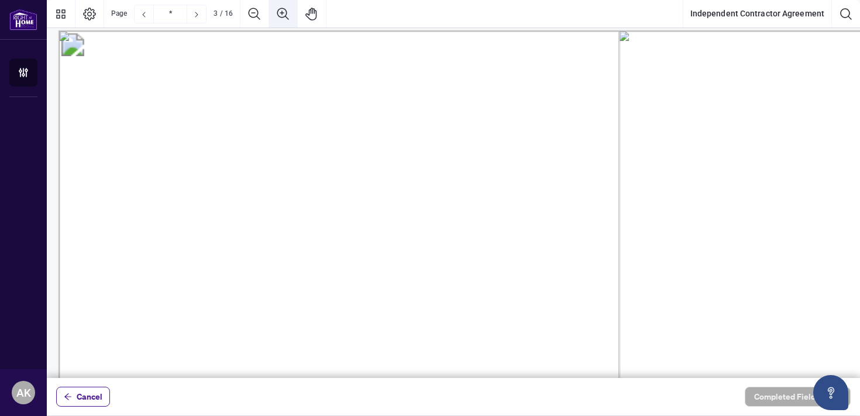
scroll to position [2329, 42]
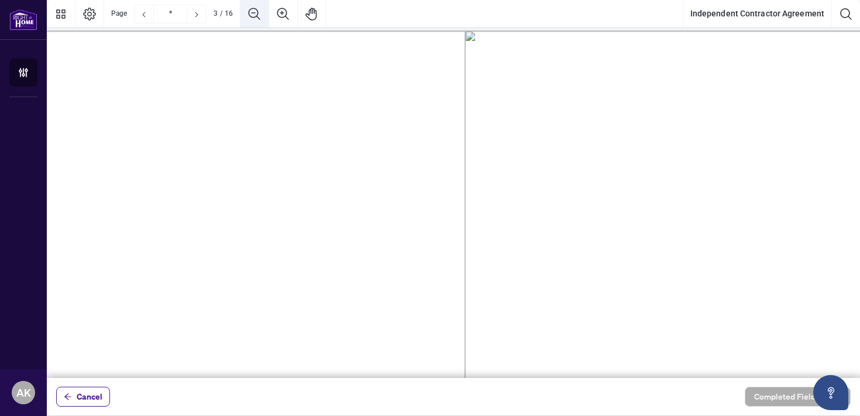
click at [250, 15] on icon "Zoom Out" at bounding box center [254, 14] width 14 height 14
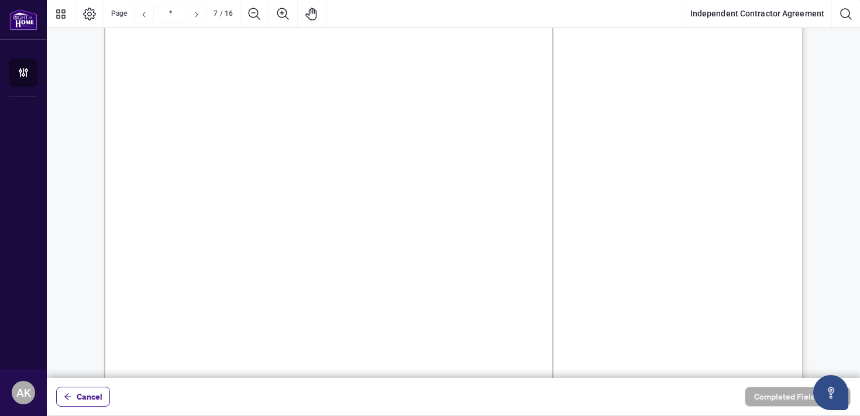
scroll to position [6073, 0]
click at [363, 90] on span "the agreement and Data Form whether for an MLS® listing or non" at bounding box center [372, 88] width 312 height 16
click at [465, 68] on span "of the Brokerage and shall immediately be submitted to the Brokerage following …" at bounding box center [442, 71] width 450 height 16
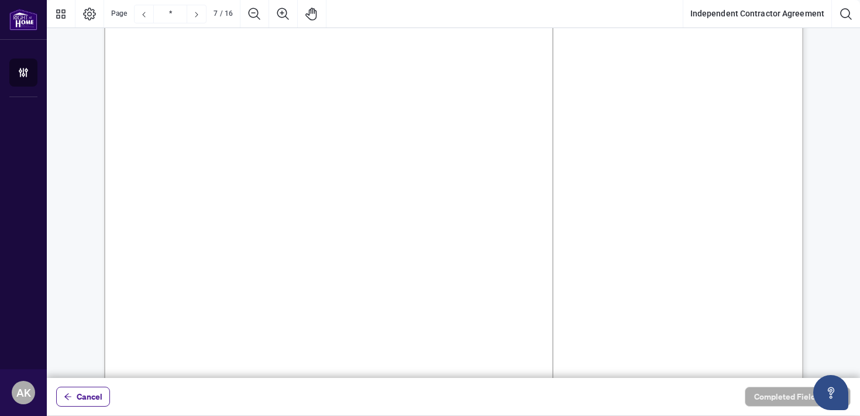
click at [465, 68] on span "of the Brokerage and shall immediately be submitted to the Brokerage following …" at bounding box center [442, 71] width 450 height 16
click at [504, 64] on span "of the Brokerage and shall immediately be submitted to the Brokerage following …" at bounding box center [442, 71] width 450 height 16
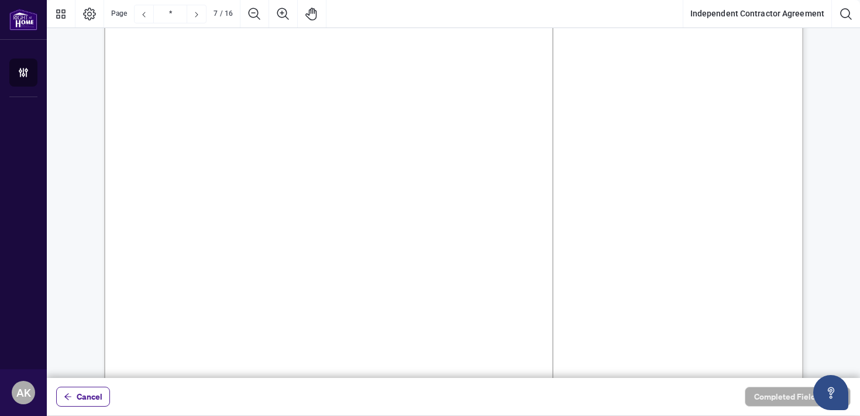
click at [489, 63] on span "of the Brokerage and shall immediately be submitted to the Brokerage following …" at bounding box center [442, 71] width 450 height 16
click at [414, 81] on span "the agreement and Data Form whether for an MLS® listing or non" at bounding box center [372, 88] width 312 height 16
click at [468, 68] on span "of the Brokerage and shall immediately be submitted to the Brokerage following …" at bounding box center [442, 71] width 450 height 16
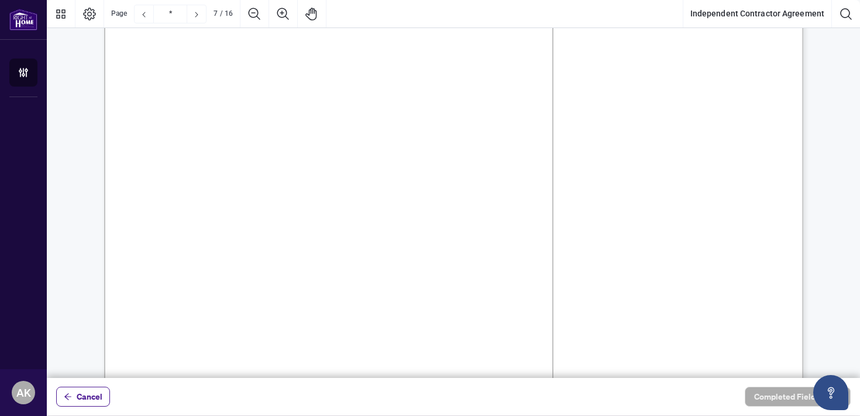
click at [468, 68] on span "of the Brokerage and shall immediately be submitted to the Brokerage following …" at bounding box center [442, 71] width 450 height 16
click at [451, 60] on span "All agreements which you obtained shall be taken in the name" at bounding box center [538, 57] width 300 height 16
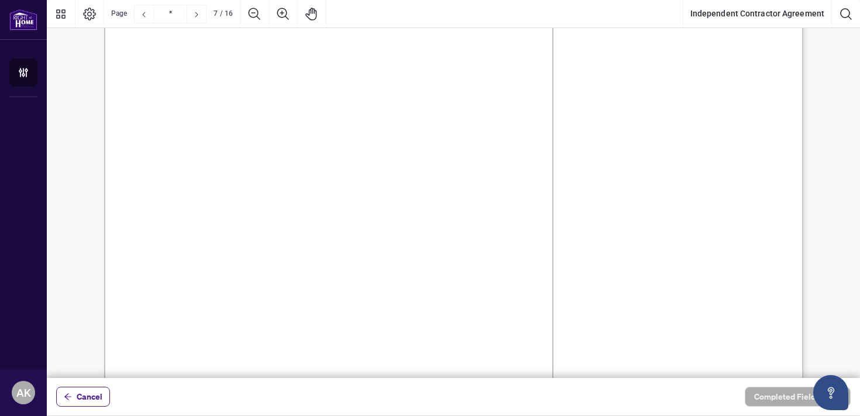
click at [451, 60] on span "All agreements which you obtained shall be taken in the name" at bounding box center [538, 57] width 300 height 16
click at [426, 94] on span "the agreement and Data Form whether for an MLS® listing or non" at bounding box center [372, 92] width 312 height 16
click at [391, 78] on span "of the Brokerage and shall immediately be submitted to the Brokerage following …" at bounding box center [442, 75] width 450 height 16
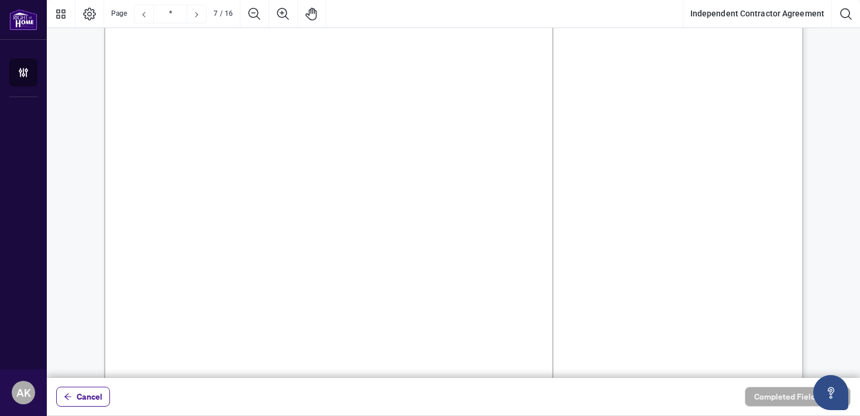
click at [391, 78] on span "of the Brokerage and shall immediately be submitted to the Brokerage following …" at bounding box center [442, 75] width 450 height 16
click at [439, 109] on span "service Brokerage and as such does not permit mere posting listings. Mere" at bounding box center [472, 110] width 359 height 16
click at [639, 95] on span "service Brokerage and as such does not permit mere posting listings. Mere" at bounding box center [472, 99] width 359 height 16
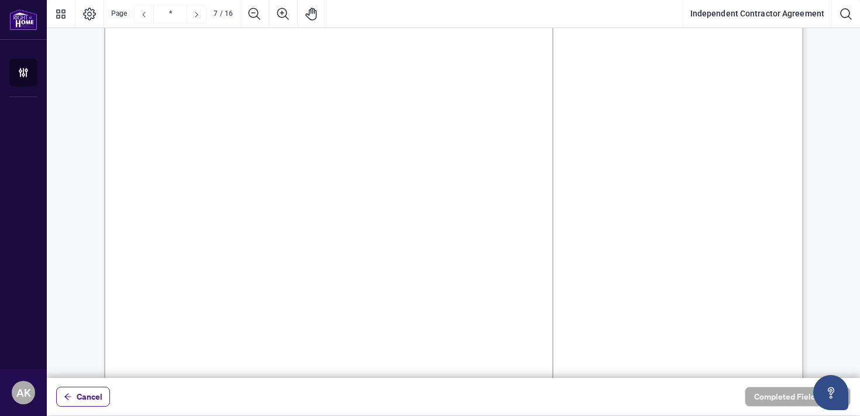
click at [639, 95] on span "service Brokerage and as such does not permit mere posting listings. Mere" at bounding box center [472, 99] width 359 height 16
click at [405, 115] on span "postings are prohibited under the Policy and will result in an administrative f…" at bounding box center [424, 117] width 414 height 16
click at [500, 117] on span "postings are prohibited under the Policy and will result in an administrative f…" at bounding box center [424, 117] width 414 height 16
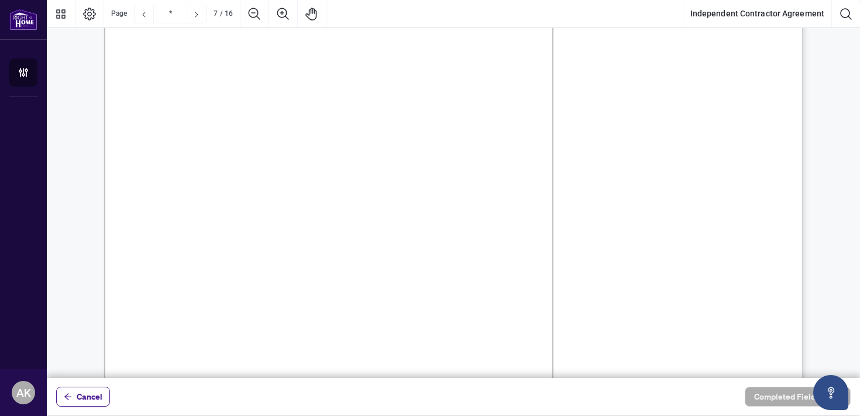
click at [500, 117] on span "postings are prohibited under the Policy and will result in an administrative f…" at bounding box center [424, 117] width 414 height 16
click at [454, 119] on span "Schedules A and B. No listing shall be exclusive only to Salespersons. All agre…" at bounding box center [438, 119] width 445 height 16
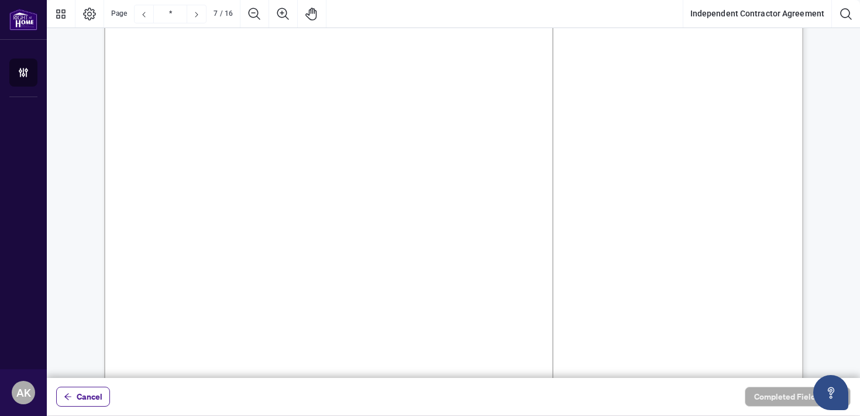
click at [454, 119] on span "Schedules A and B. No listing shall be exclusive only to Salespersons. All agre…" at bounding box center [438, 119] width 445 height 16
click at [510, 111] on span "Schedules A and B. No listing shall be exclusive only to Salespersons. All agre…" at bounding box center [438, 119] width 445 height 16
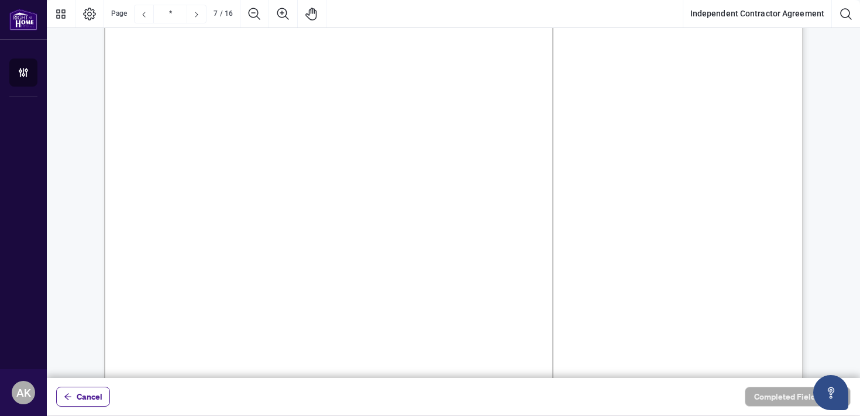
click at [438, 147] on span "comply with all applicable rules and regulations set by the Act, MLS® system, t…" at bounding box center [442, 154] width 450 height 16
click at [438, 149] on span "comply with all applicable rules and regulations set by the Act, MLS® system, t…" at bounding box center [442, 157] width 450 height 16
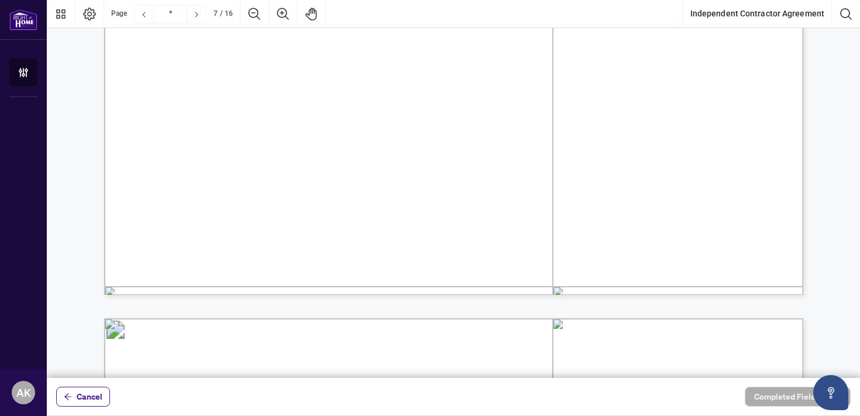
scroll to position [6237, 0]
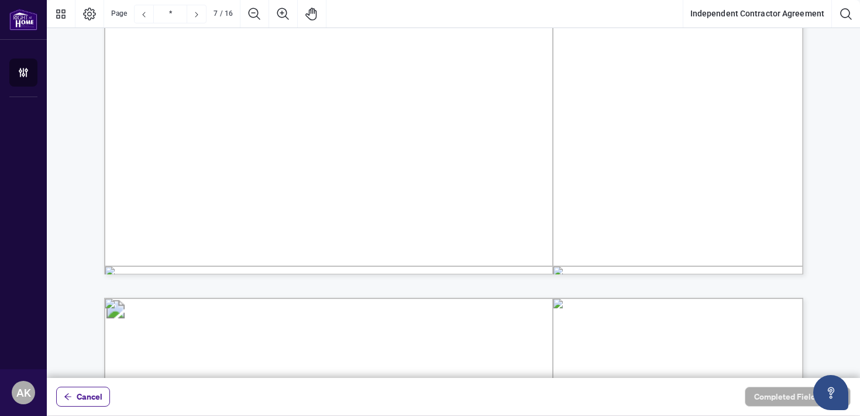
click at [479, 73] on span "Transaction shall immediately be delivered to the Brokerage or the Designated O…" at bounding box center [429, 67] width 426 height 16
click at [496, 101] on span "instrument representing monies payable to the Brokerage." at bounding box center [356, 102] width 279 height 16
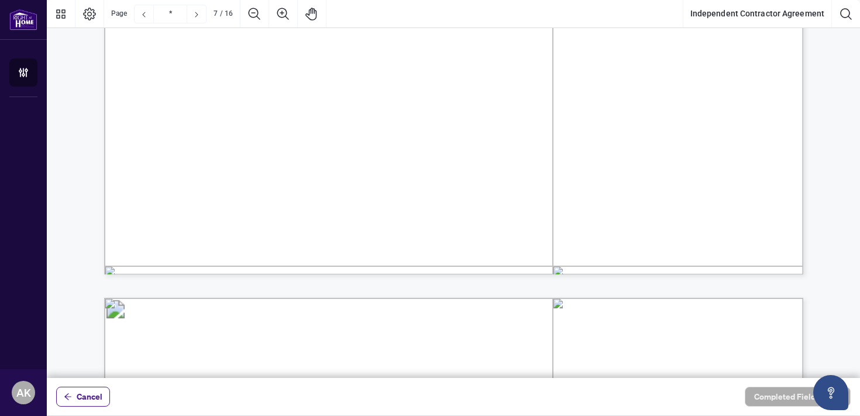
click at [496, 101] on span "instrument representing monies payable to the Brokerage." at bounding box center [356, 102] width 279 height 16
click at [457, 91] on span "instrument representing monies payable to the Brokerage." at bounding box center [356, 99] width 279 height 16
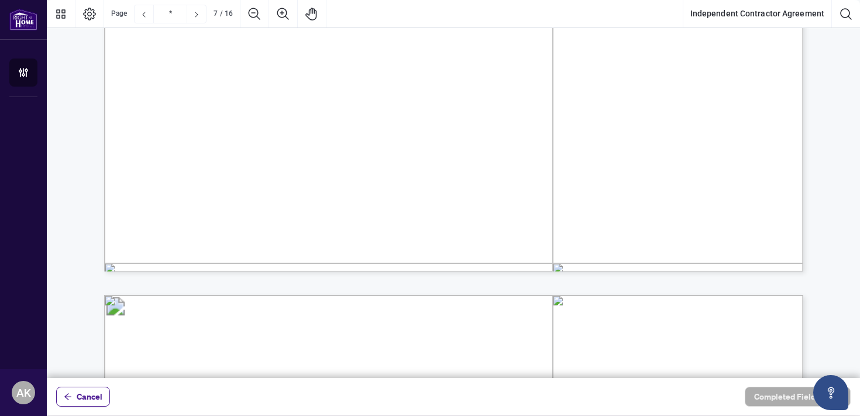
click at [490, 78] on span "Contractor shall not endorse or negotiate on behalf of the Brokerage any cheque…" at bounding box center [429, 81] width 425 height 16
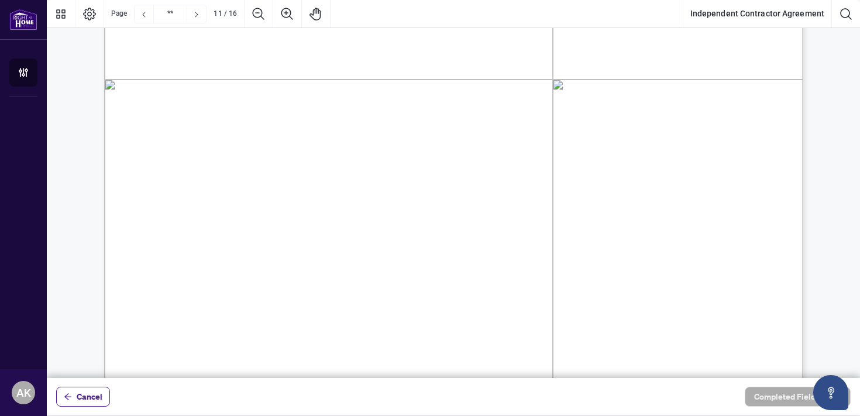
scroll to position [9691, 0]
drag, startPoint x: 384, startPoint y: 41, endPoint x: 573, endPoint y: 192, distance: 242.7
click at [457, 29] on span "6.5. Civil Litigation Authorization: If a dispute arises with a client and the …" at bounding box center [457, 29] width 0 height 0
click at [495, 204] on span "Contractor depending on the circumstances of the claim." at bounding box center [356, 197] width 278 height 16
drag, startPoint x: 528, startPoint y: 201, endPoint x: 198, endPoint y: 37, distance: 368.1
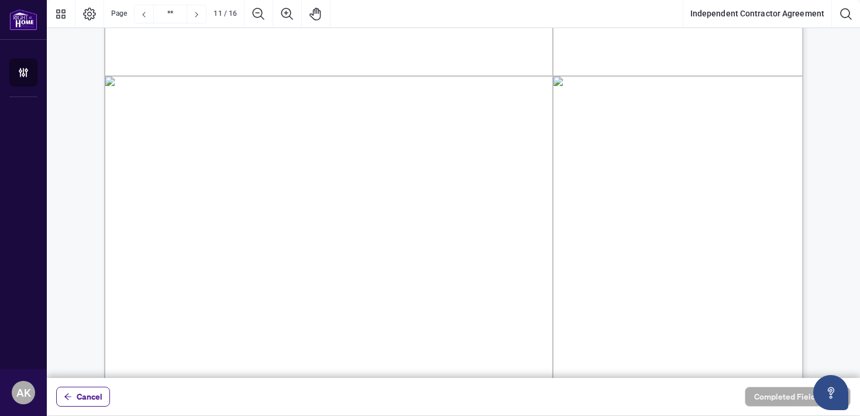
click at [457, 29] on span "6.5. Civil Litigation Authorization: If a dispute arises with a client and the …" at bounding box center [457, 29] width 0 height 0
click at [229, 64] on span "his/her Branch Manager and the broker of record. The Contractor irrevocably agr…" at bounding box center [438, 72] width 442 height 16
drag, startPoint x: 191, startPoint y: 36, endPoint x: 643, endPoint y: 201, distance: 480.8
click at [495, 198] on span "Contractor depending on the circumstances of the claim." at bounding box center [356, 197] width 278 height 16
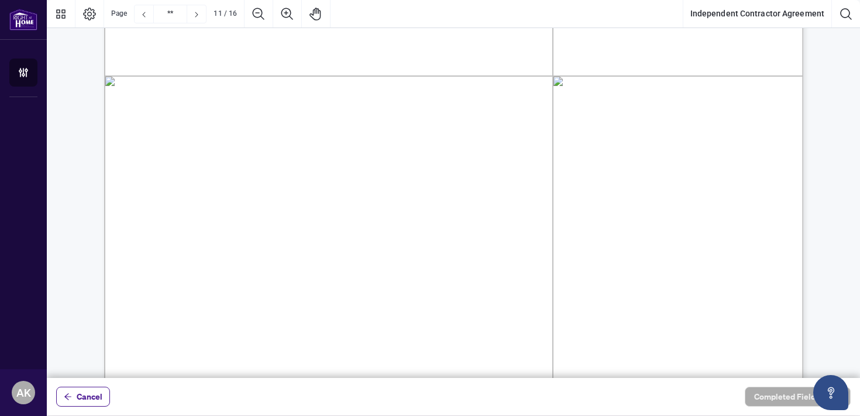
drag, startPoint x: 191, startPoint y: 37, endPoint x: 603, endPoint y: 188, distance: 437.9
click at [603, 188] on li "6.5. Civil Litigation Authorization: If a dispute arises with a client and the …" at bounding box center [457, 117] width 531 height 176
drag, startPoint x: 190, startPoint y: 36, endPoint x: 614, endPoint y: 203, distance: 455.2
click at [534, 67] on span "his/her Branch Manager and the broker of record. The Contractor irrevocably agr…" at bounding box center [438, 72] width 442 height 16
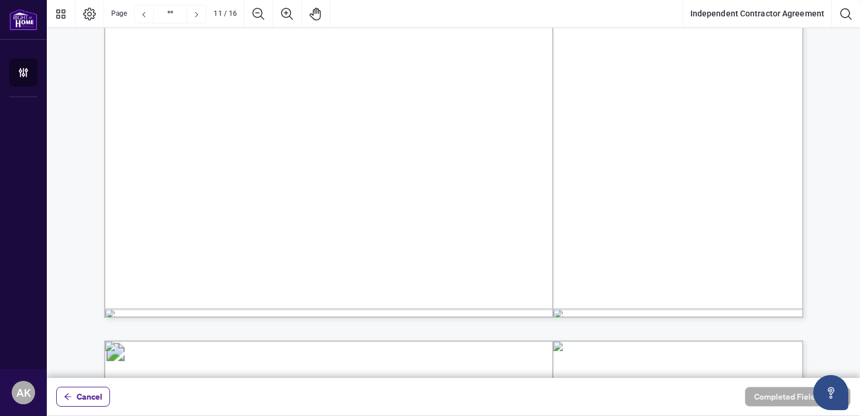
scroll to position [9881, 0]
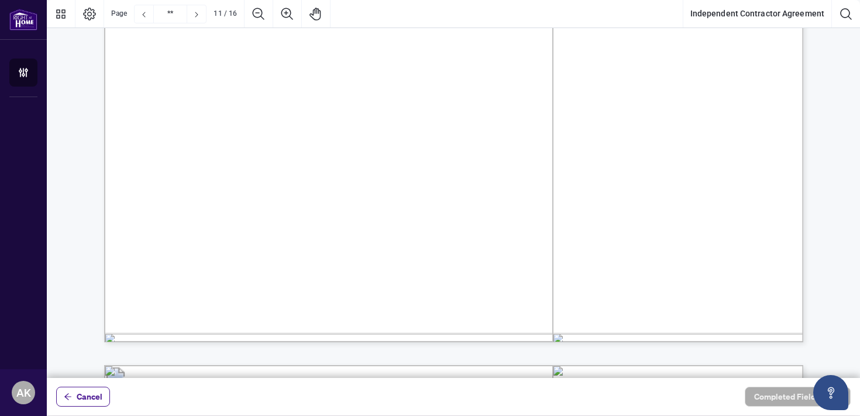
click at [495, 61] on span "arketing and advertising material that complies with the Brokerage’s standards …" at bounding box center [449, 60] width 443 height 16
click at [434, 66] on span "arketing and advertising material that complies with the Brokerage’s standards …" at bounding box center [449, 60] width 443 height 16
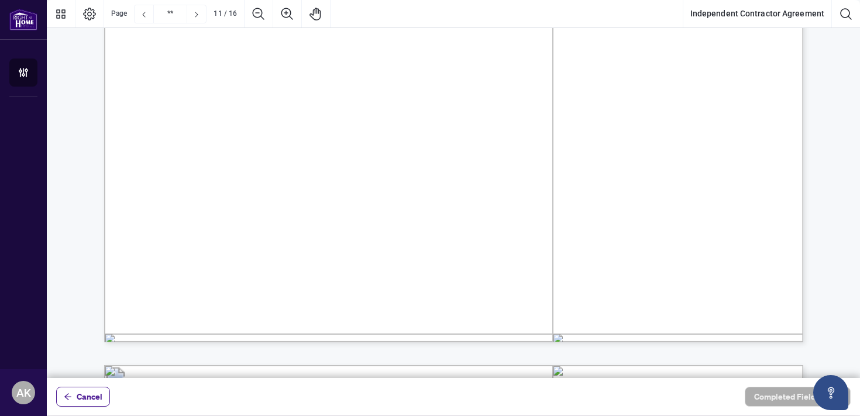
click at [434, 66] on span "arketing and advertising material that complies with the Brokerage’s standards …" at bounding box center [449, 60] width 443 height 16
click at [452, 52] on span "arketing and advertising material that complies with the Brokerage’s standards …" at bounding box center [449, 60] width 443 height 16
click at [472, 80] on span "The Brokerage’s Identity Usage Guidelines can be found on the Intranet and gove…" at bounding box center [426, 78] width 421 height 16
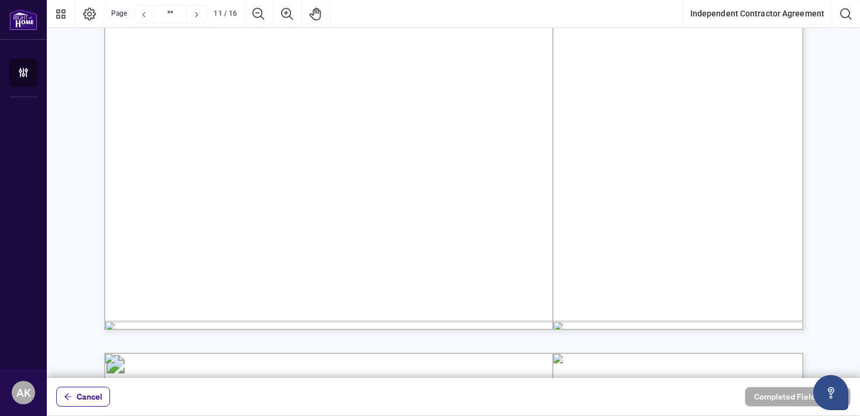
scroll to position [9883, 0]
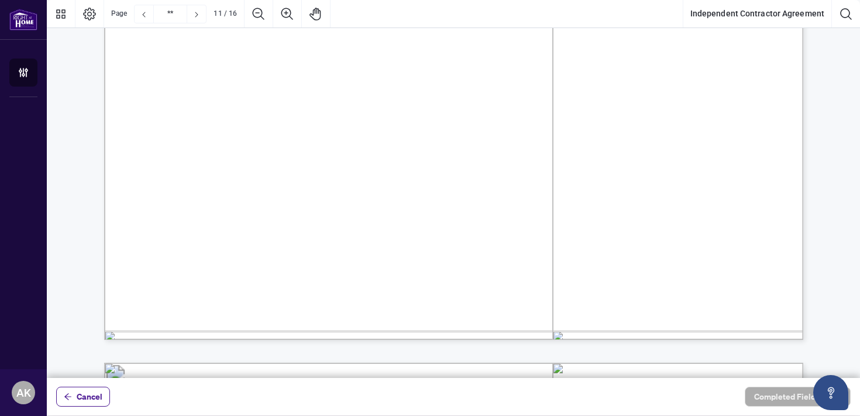
click at [329, 95] on span "Section F of the Policy." at bounding box center [272, 93] width 113 height 16
click at [451, 79] on span "The Brokerage’s Identity Usage Guidelines can be found on the Intranet and gove…" at bounding box center [426, 75] width 421 height 16
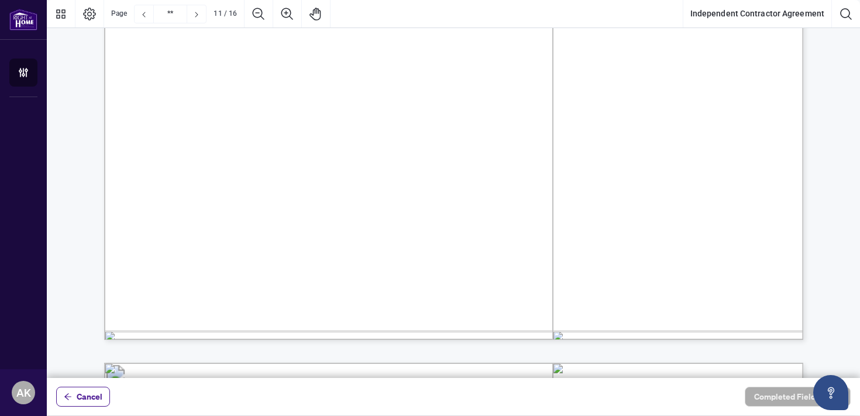
click at [451, 79] on span "The Brokerage’s Identity Usage Guidelines can be found on the Intranet and gove…" at bounding box center [426, 75] width 421 height 16
click at [395, 101] on div "Transaction is not sufficient). The remainder of the Commission, if any, in res…" at bounding box center [787, 318] width 1366 height 1767
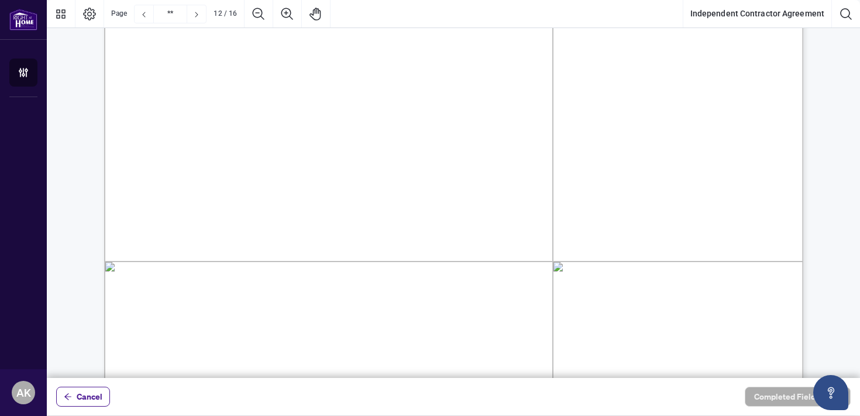
scroll to position [10437, 0]
click at [376, 51] on span "period will constitute a material breach (“Event of Default”) on the part of Co…" at bounding box center [442, 59] width 450 height 16
click at [513, 74] on span "Brokerage may terminate this Agreement immediately with 24" at bounding box center [365, 76] width 295 height 16
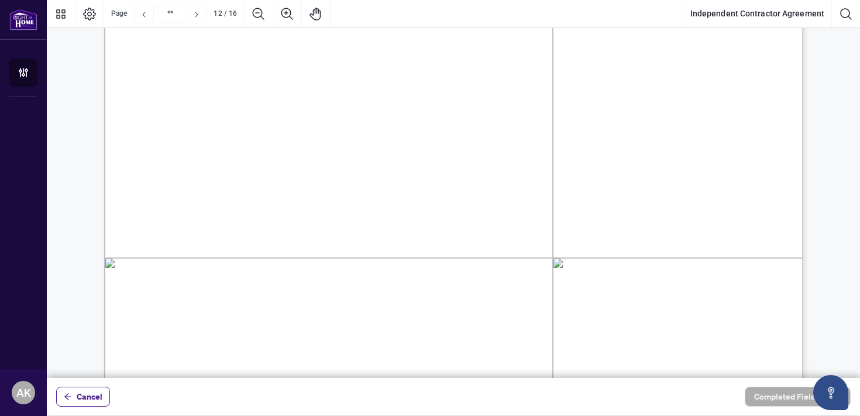
click at [513, 74] on span "Brokerage may terminate this Agreement immediately with 24" at bounding box center [365, 76] width 295 height 16
click at [412, 82] on span "Brokerage may terminate this Agreement immediately with 24" at bounding box center [365, 76] width 295 height 16
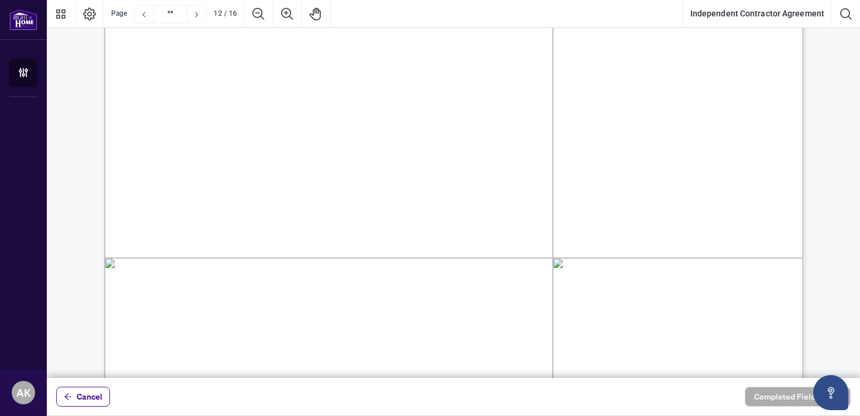
click at [462, 86] on span "Policy. Applicable termination fees will apply as per Schedule A of the Policy." at bounding box center [408, 94] width 381 height 16
click at [489, 69] on span "Brokerage may terminate this Agreement immediately with 24" at bounding box center [365, 76] width 295 height 16
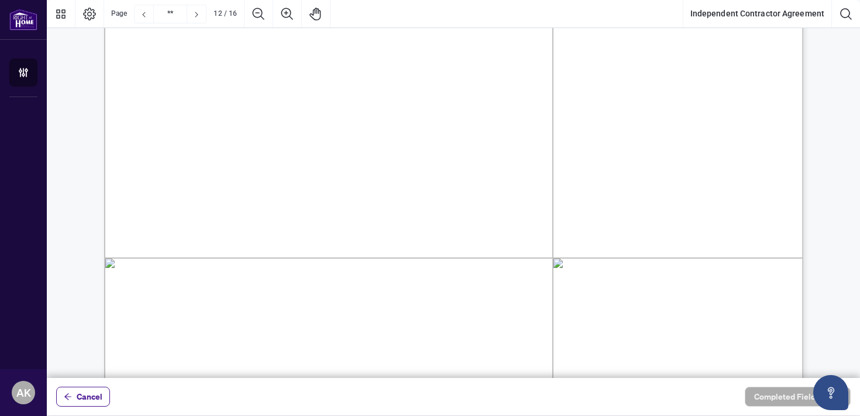
click at [489, 69] on span "Brokerage may terminate this Agreement immediately with 24" at bounding box center [365, 76] width 295 height 16
click at [432, 94] on span "Policy. Applicable termination fees will apply as per Schedule A of the Policy." at bounding box center [408, 94] width 381 height 16
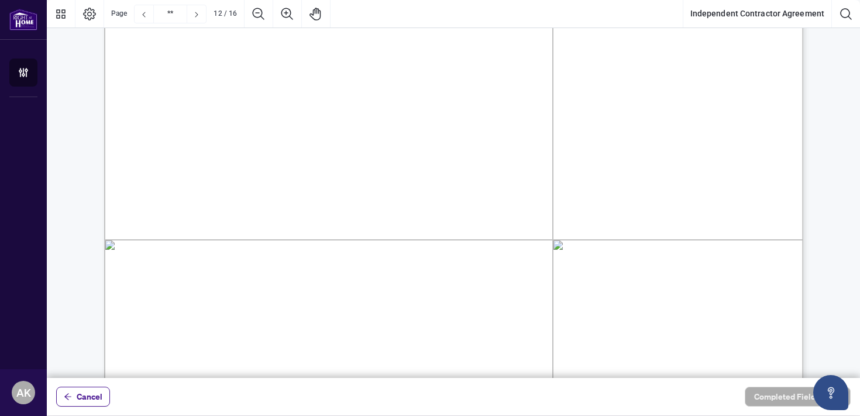
click at [441, 61] on span "Brokerage may terminate this Agreement immediately with 24" at bounding box center [365, 58] width 295 height 16
click at [362, 83] on span "Policy. Applicable termination fees will apply as per Schedule A of the Policy." at bounding box center [408, 76] width 381 height 16
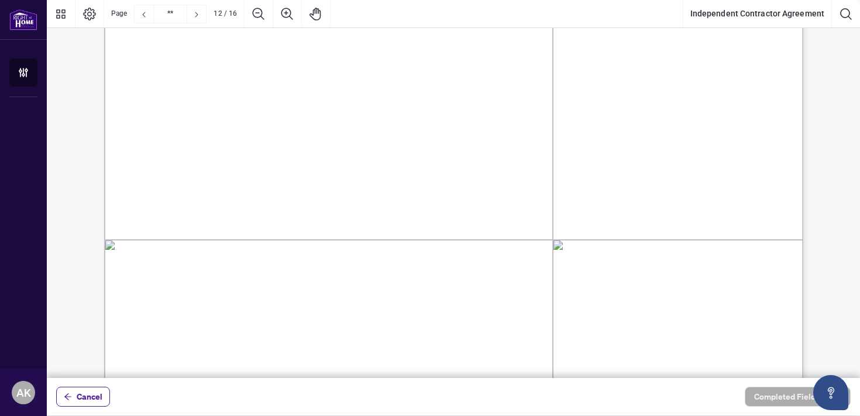
click at [362, 83] on span "Policy. Applicable termination fees will apply as per Schedule A of the Policy." at bounding box center [408, 76] width 381 height 16
click at [467, 80] on span "period will constitute a material breach (“Event of Default”) on the part of Co…" at bounding box center [442, 74] width 450 height 16
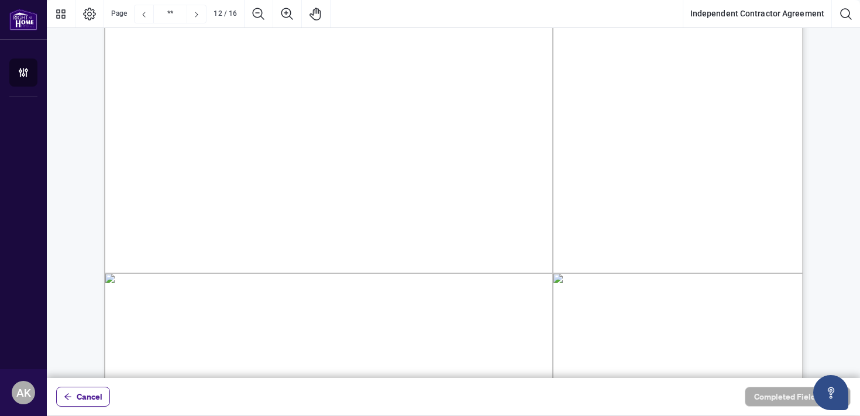
click at [467, 80] on span "period will constitute a material breach (“Event of Default”) on the part of Co…" at bounding box center [442, 74] width 450 height 16
click at [369, 113] on span "Policy. Applicable termination fees will apply as per Schedule A of the Policy." at bounding box center [408, 109] width 381 height 16
click at [452, 91] on span "Brokerage may terminate this Agreement immediately with 24" at bounding box center [365, 92] width 295 height 16
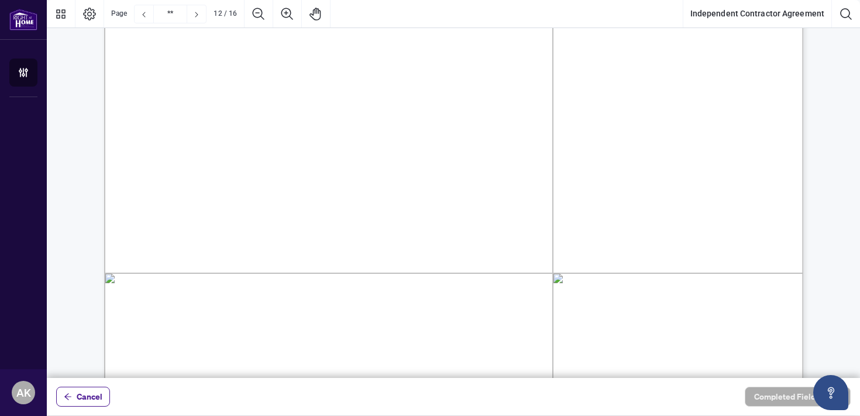
click at [452, 91] on span "Brokerage may terminate this Agreement immediately with 24" at bounding box center [365, 92] width 295 height 16
click at [481, 76] on span "hour notice, as per Section 7 of the Policy. Termination fees shall apply as pe…" at bounding box center [439, 78] width 445 height 16
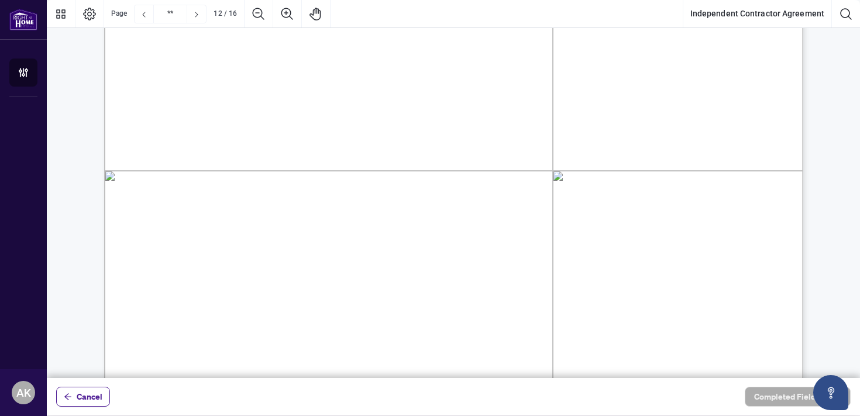
click at [481, 76] on span "hour notice, as per Section 7 of the Policy. Termination fees shall apply as pe…" at bounding box center [439, 78] width 445 height 16
click at [512, 70] on span "hour notice, as per Section 7 of the Policy. Termination fees shall apply as pe…" at bounding box center [439, 78] width 445 height 16
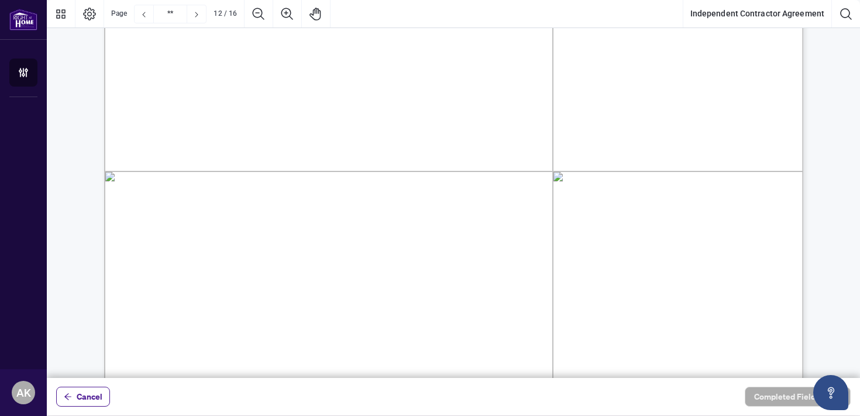
click at [455, 61] on span "Section 7.02 above, the Brokerage may terminate this Agreement by giving the Co…" at bounding box center [440, 61] width 448 height 16
click at [419, 53] on span "Section 7.02 above, the Brokerage may terminate this Agreement by giving the Co…" at bounding box center [440, 61] width 448 height 16
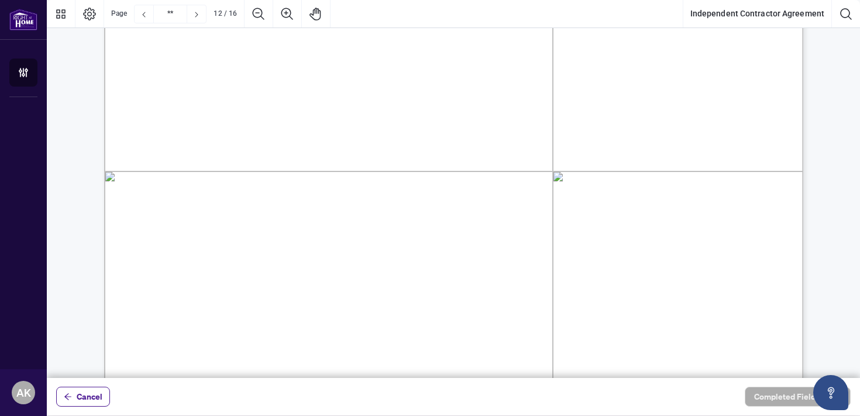
click at [419, 53] on span "Section 7.02 above, the Brokerage may terminate this Agreement by giving the Co…" at bounding box center [440, 61] width 448 height 16
click at [484, 36] on span "In situations other than “for cause”" at bounding box center [548, 43] width 186 height 16
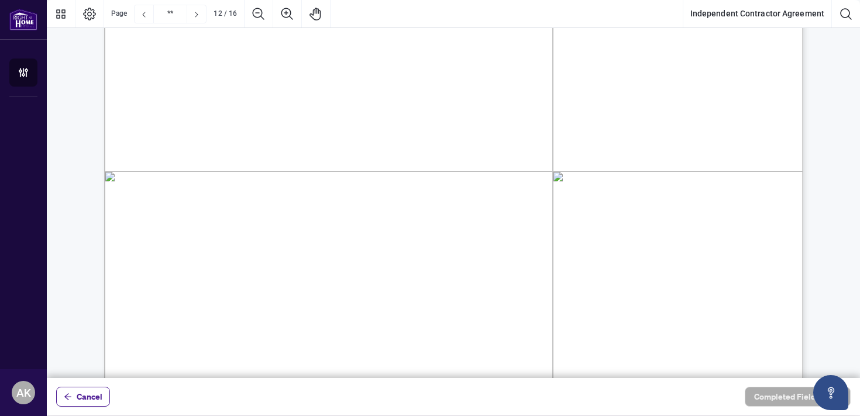
click at [513, 67] on span "Section 7.02 above, the Brokerage may terminate this Agreement by giving the Co…" at bounding box center [440, 61] width 448 height 16
click at [464, 71] on span "hour notice, as per Section 7 of the Policy. Termination fees shall apply as pe…" at bounding box center [439, 79] width 445 height 16
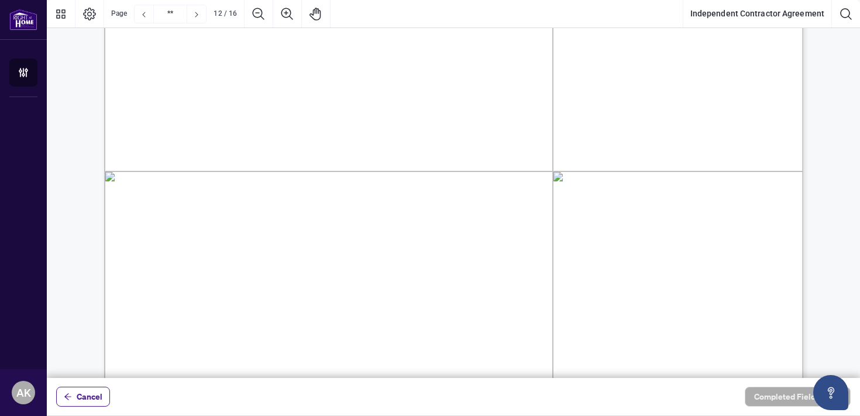
click at [464, 71] on span "hour notice, as per Section 7 of the Policy. Termination fees shall apply as pe…" at bounding box center [439, 79] width 445 height 16
click at [494, 59] on span "Section 7.02 above, the Brokerage may terminate this Agreement by giving the Co…" at bounding box center [440, 61] width 448 height 16
click at [266, 88] on span "the Policy." at bounding box center [240, 96] width 49 height 16
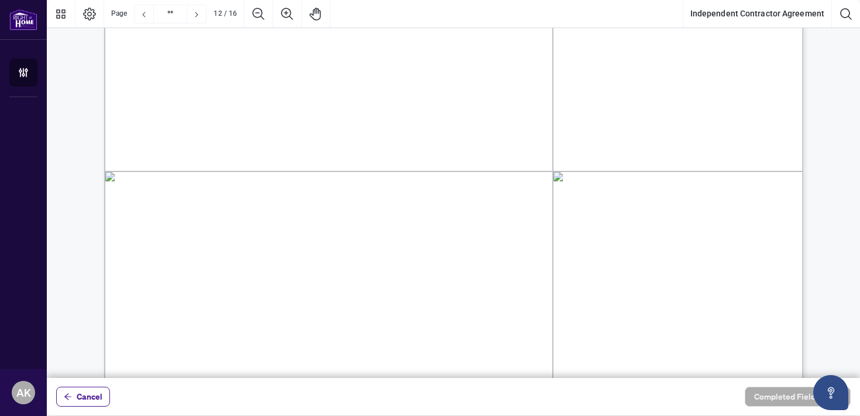
click at [266, 88] on span "the Policy." at bounding box center [240, 96] width 49 height 16
click at [476, 71] on span "hour notice, as per Section 7 of the Policy. Termination fees shall apply as pe…" at bounding box center [439, 79] width 445 height 16
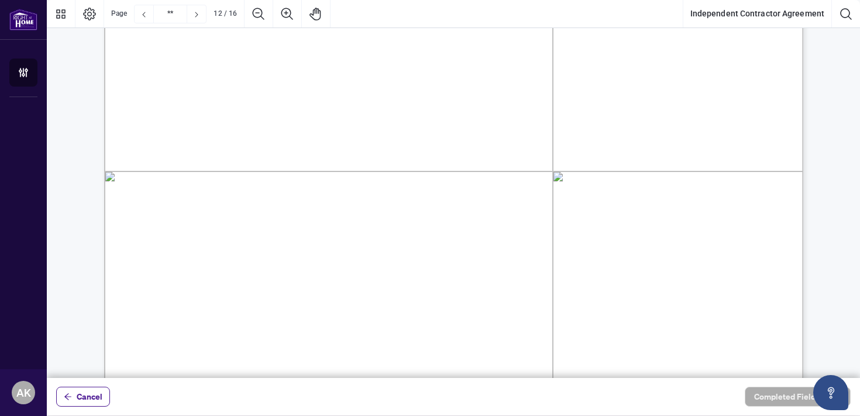
click at [485, 56] on span "Section 7.02 above, the Brokerage may terminate this Agreement by giving the Co…" at bounding box center [440, 61] width 448 height 16
click at [434, 64] on span "Section 7.02 above, the Brokerage may terminate this Agreement by giving the Co…" at bounding box center [440, 61] width 448 height 16
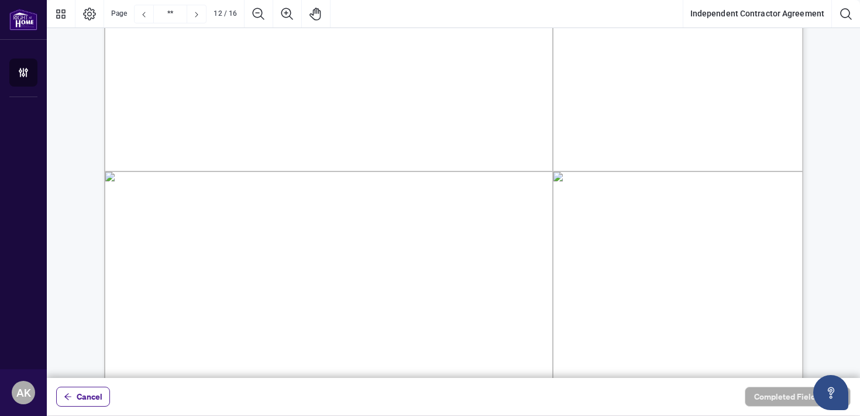
click at [434, 64] on span "Section 7.02 above, the Brokerage may terminate this Agreement by giving the Co…" at bounding box center [440, 61] width 448 height 16
click at [493, 65] on span "Section 7.02 above, the Brokerage may terminate this Agreement by giving the Co…" at bounding box center [440, 61] width 448 height 16
click at [455, 131] on span "Contractor may terminate this Agreement at any" at bounding box center [509, 132] width 232 height 16
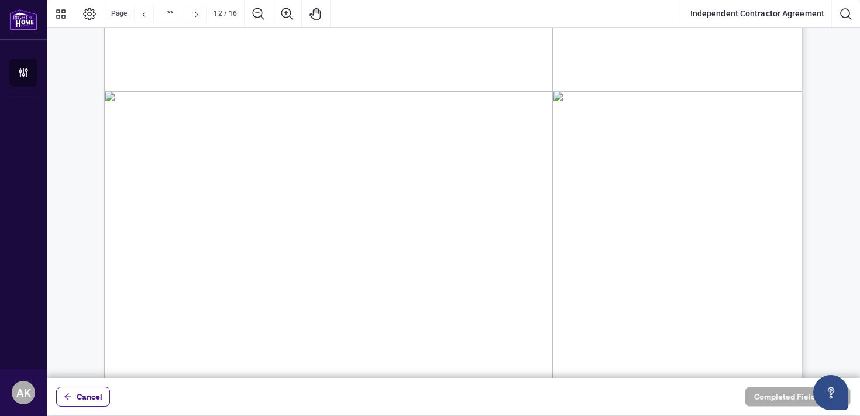
click at [426, 106] on span "by email. The Agreement will terminate ten (10) days after the date of the rece…" at bounding box center [409, 105] width 384 height 16
click at [462, 80] on span "the Brokerage. Upon receipt of your notice, the Contractor will receive an ackn…" at bounding box center [440, 88] width 449 height 16
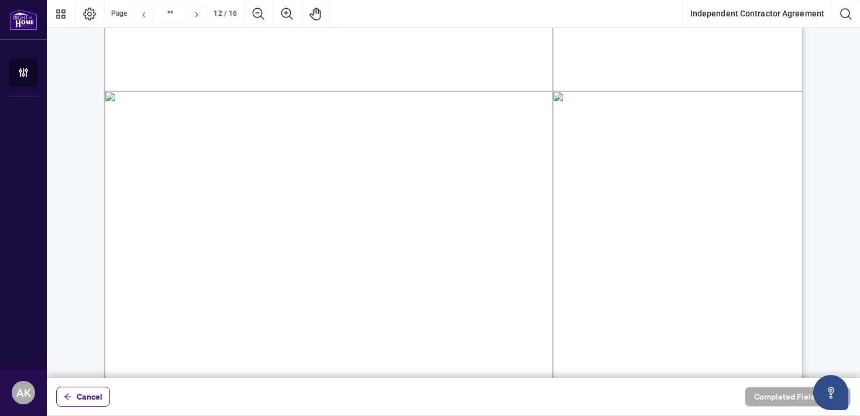
click at [462, 80] on span "the Brokerage. Upon receipt of your notice, the Contractor will receive an ackn…" at bounding box center [440, 88] width 449 height 16
click at [400, 80] on span "the Brokerage. Upon receipt of your notice, the Contractor will receive an ackn…" at bounding box center [440, 88] width 449 height 16
click at [473, 66] on span "personally delivering a notice of termination to the Branch Manager or the Brok…" at bounding box center [445, 69] width 456 height 16
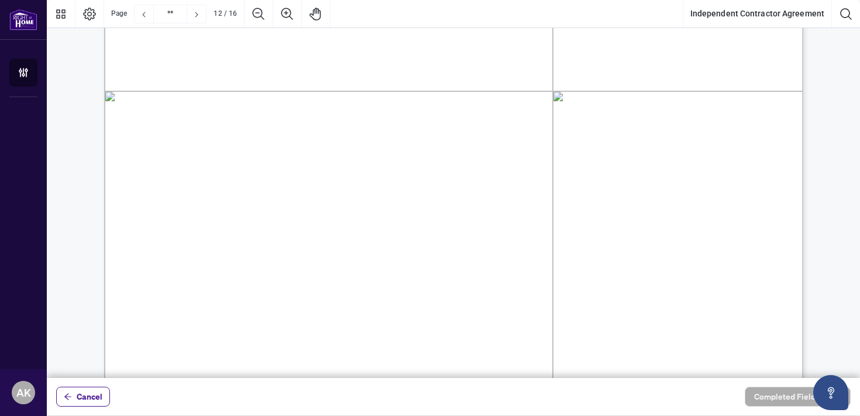
click at [438, 97] on span "by email. The Agreement will terminate ten (10) days after the date of the rece…" at bounding box center [409, 105] width 384 height 16
click at [481, 82] on span "the Brokerage. Upon receipt of your notice, the Contractor will receive an ackn…" at bounding box center [440, 88] width 449 height 16
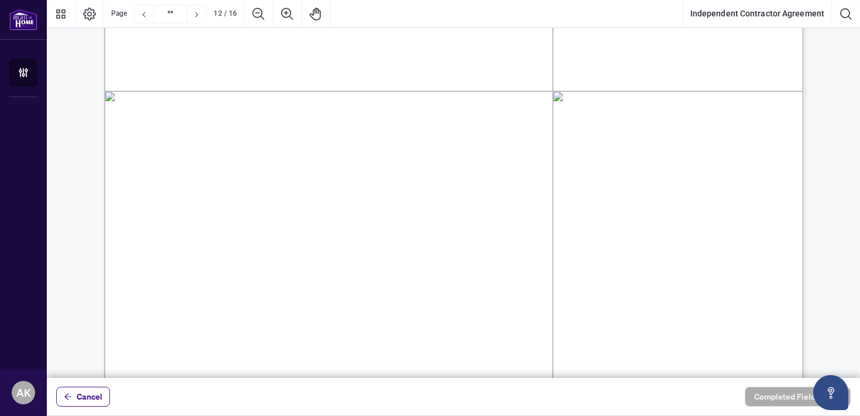
click at [481, 82] on span "the Brokerage. Upon receipt of your notice, the Contractor will receive an ackn…" at bounding box center [440, 88] width 449 height 16
click at [428, 105] on span "by email. The Agreement will terminate ten (10) days after the date of the rece…" at bounding box center [409, 105] width 384 height 16
click at [457, 91] on span "the Brokerage. Upon receipt of your notice, the Contractor will receive an ackn…" at bounding box center [440, 88] width 449 height 16
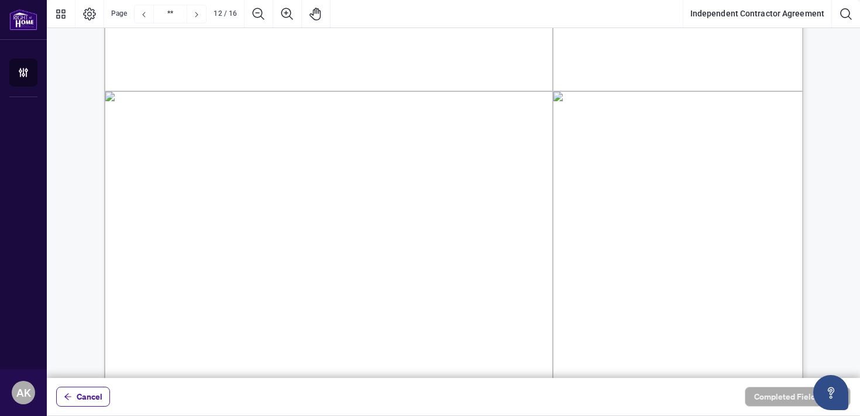
click at [457, 91] on span "the Brokerage. Upon receipt of your notice, the Contractor will receive an ackn…" at bounding box center [440, 88] width 449 height 16
click at [480, 88] on span "the Brokerage. Upon receipt of your notice, the Contractor will receive an ackn…" at bounding box center [440, 88] width 449 height 16
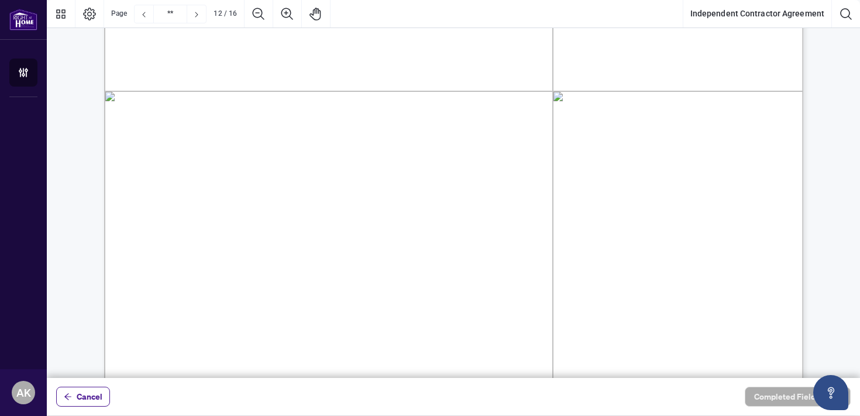
click at [428, 106] on span "by email. The Agreement will terminate ten (10) days after the date of the rece…" at bounding box center [409, 105] width 384 height 16
click at [373, 118] on span "acknowledgement. Termination fees shall apply as per Schedule A of the Policy." at bounding box center [412, 112] width 390 height 16
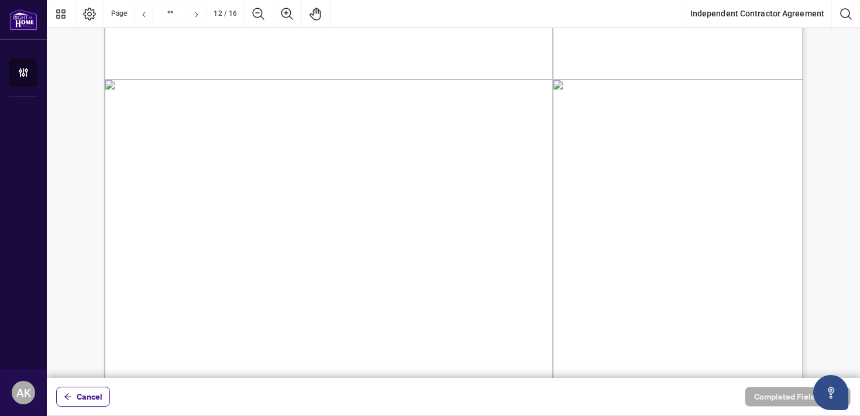
click at [373, 118] on span "acknowledgement. Termination fees shall apply as per Schedule A of the Policy." at bounding box center [412, 112] width 390 height 16
click at [397, 104] on span "acknowledgement. Termination fees shall apply as per Schedule A of the Policy." at bounding box center [412, 112] width 390 height 16
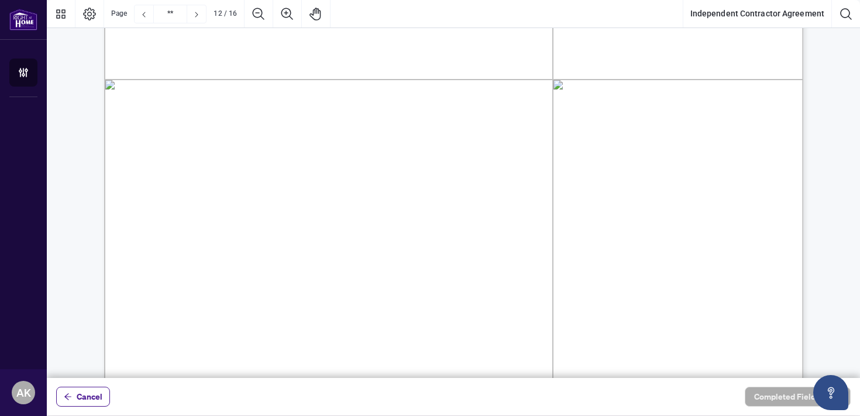
click at [414, 94] on span "by email. The Agreement will terminate ten (10) days after the date of the rece…" at bounding box center [409, 93] width 384 height 16
click at [420, 90] on span "by email. The Agreement will terminate ten (10) days after the date of the rece…" at bounding box center [409, 93] width 384 height 16
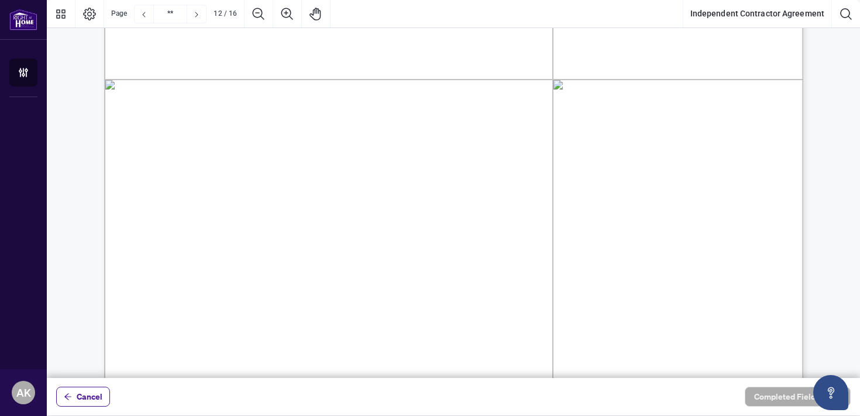
click at [420, 90] on span "by email. The Agreement will terminate ten (10) days after the date of the rece…" at bounding box center [409, 93] width 384 height 16
click at [368, 109] on span "acknowledgement. Termination fees shall apply as per Schedule A of the Policy." at bounding box center [412, 112] width 390 height 16
click at [393, 105] on span "acknowledgement. Termination fees shall apply as per Schedule A of the Policy." at bounding box center [412, 112] width 390 height 16
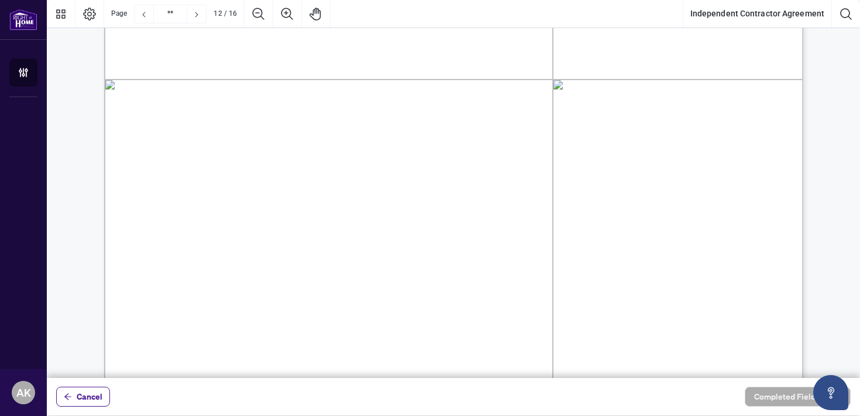
click at [393, 105] on span "acknowledgement. Termination fees shall apply as per Schedule A of the Policy." at bounding box center [412, 112] width 390 height 16
click at [404, 98] on span "by email. The Agreement will terminate ten (10) days after the date of the rece…" at bounding box center [409, 93] width 384 height 16
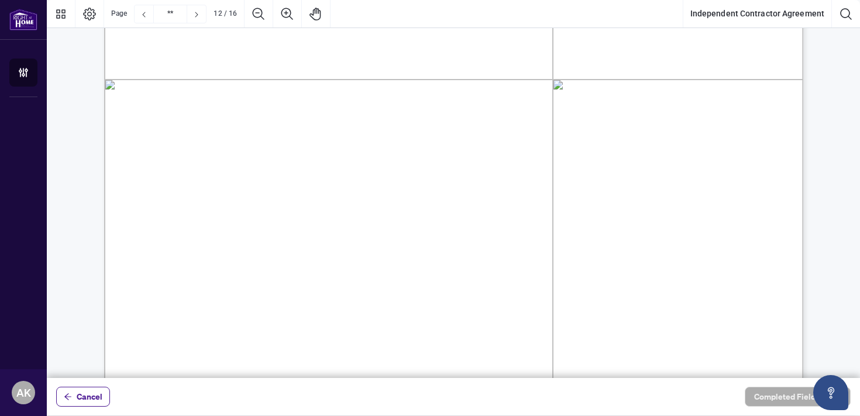
click at [318, 109] on span "acknowledgement. Termination fees shall apply as per Schedule A of the Policy." at bounding box center [412, 112] width 390 height 16
click at [547, 69] on span "expenses payable pursuant to this Agreement shall remain payable during the 10" at bounding box center [409, 67] width 384 height 16
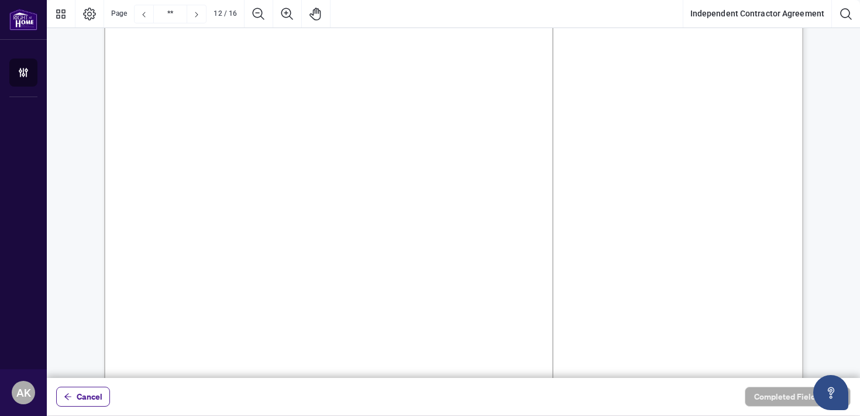
click at [547, 69] on span "expenses payable pursuant to this Agreement shall remain payable during the 10" at bounding box center [409, 67] width 384 height 16
click at [459, 63] on span "expenses payable pursuant to this Agreement shall remain payable during the 10" at bounding box center [409, 67] width 384 height 16
click at [446, 151] on span "for in section 7.07. However, if the client provides the Brokerage with a writt…" at bounding box center [431, 155] width 431 height 16
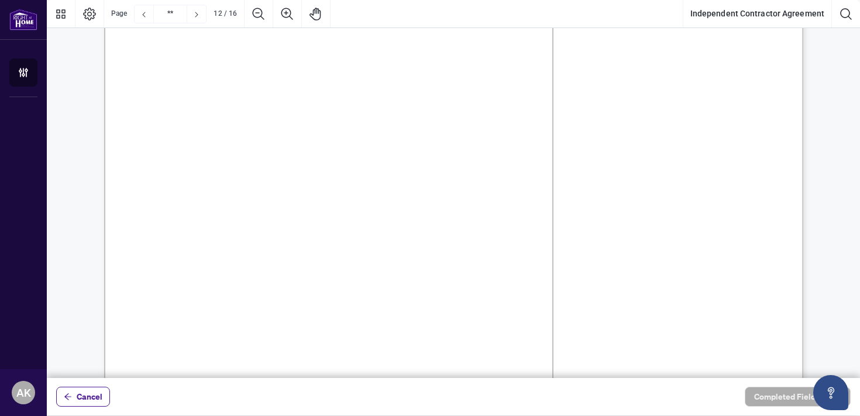
click at [446, 151] on span "for in section 7.07. However, if the client provides the Brokerage with a writt…" at bounding box center [431, 155] width 431 height 16
click at [463, 113] on span "shall remain the property of the Brokerage. The Contractor shall have no right …" at bounding box center [428, 120] width 423 height 16
click at [503, 94] on span "agreements and shall have no right to any Commission earned therefrom, except a…" at bounding box center [466, 89] width 498 height 16
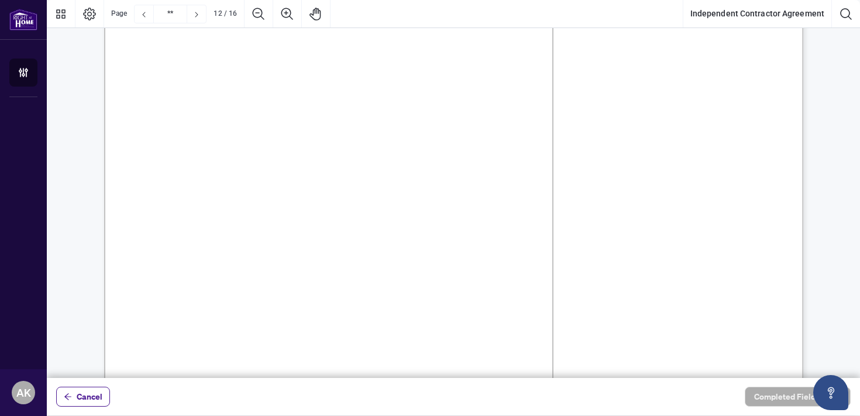
click at [503, 94] on span "agreements and shall have no right to any Commission earned therefrom, except a…" at bounding box center [466, 89] width 498 height 16
click at [510, 75] on span "shall remain the property of the Brokerage. The Contractor shall have no right …" at bounding box center [428, 71] width 423 height 16
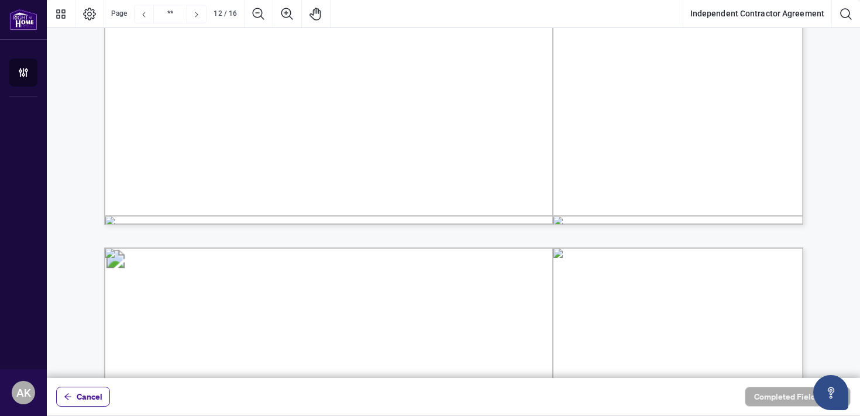
scroll to position [10927, 0]
click at [539, 88] on span "addition to any other applicable fees, dues, fines or assessments, as imposed f…" at bounding box center [459, 83] width 485 height 16
click at [505, 111] on span "the Transaction becoming firm, the Brokerage reserves the right to withhold 25%…" at bounding box center [424, 119] width 417 height 16
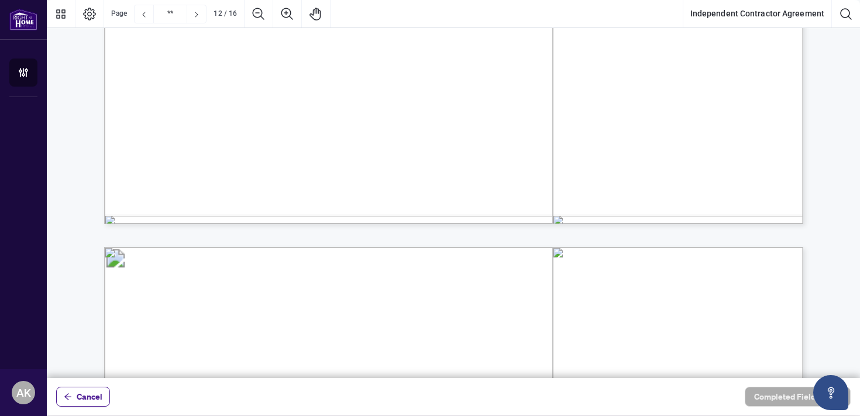
click at [505, 111] on span "the Transaction becoming firm, the Brokerage reserves the right to withhold 25%…" at bounding box center [424, 119] width 417 height 16
click at [518, 111] on span "the Transaction becoming firm, the Brokerage reserves the right to withhold 25%…" at bounding box center [424, 119] width 417 height 16
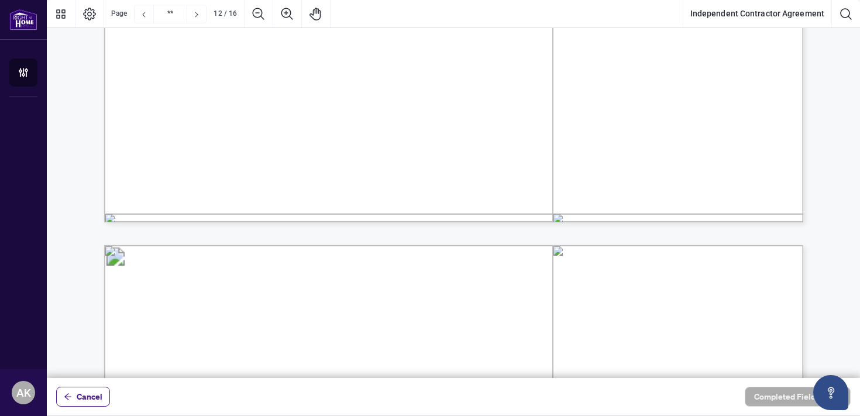
scroll to position [10928, 0]
click at [509, 102] on span "time, as per Schedule A of the Policy. Should this Agreement be terminated with…" at bounding box center [444, 100] width 456 height 16
click at [445, 131] on div "7.2. Termination by Brokerage for Cause: In the event that the Contractor fails…" at bounding box center [787, 201] width 1366 height 1767
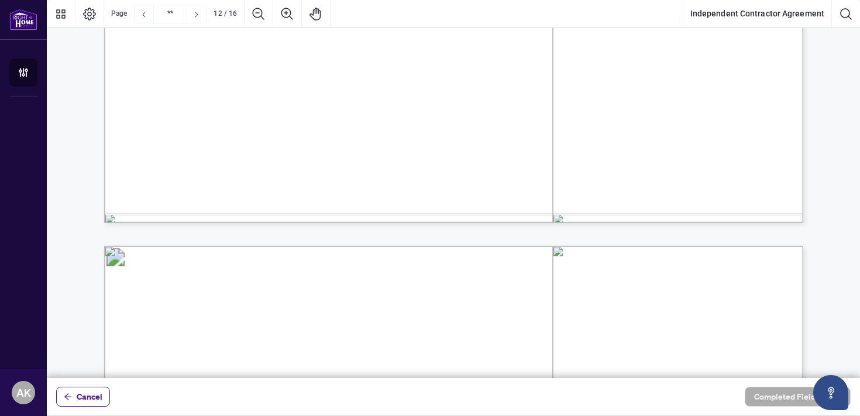
click at [445, 131] on div "7.2. Termination by Brokerage for Cause: In the event that the Contractor fails…" at bounding box center [787, 201] width 1366 height 1767
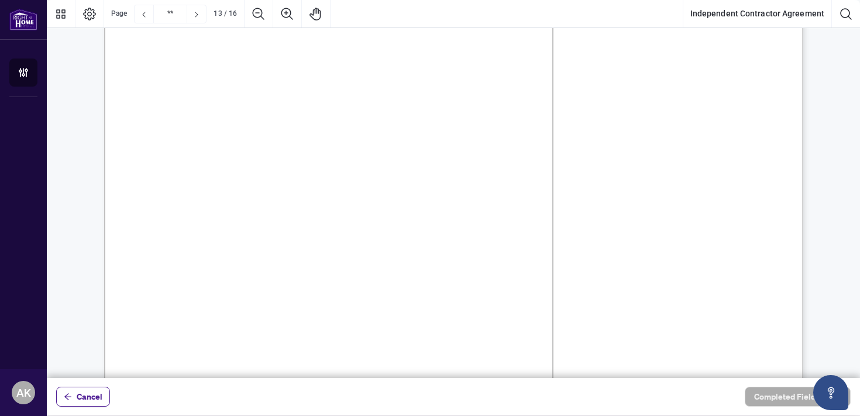
scroll to position [11197, 0]
click at [343, 97] on span "respect to the termination." at bounding box center [280, 102] width 126 height 16
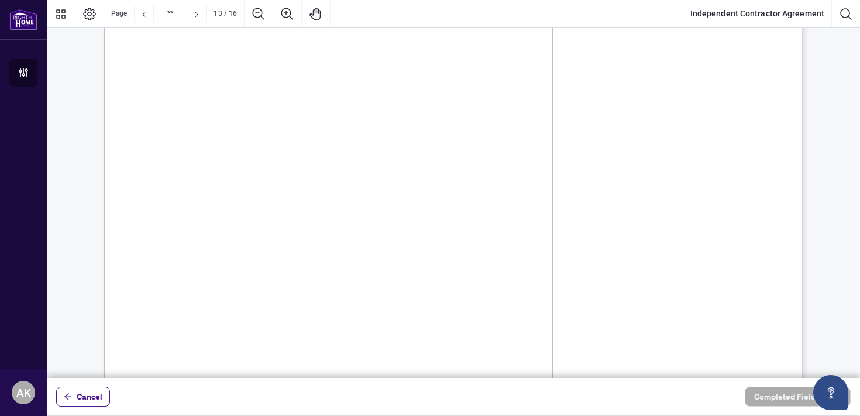
click at [499, 80] on span "mposed from time to time including any legal costs the Brokerage may have incur…" at bounding box center [421, 84] width 400 height 16
click at [481, 69] on span "the Contractor shall return all Confidential Information to the Brokerage as we…" at bounding box center [461, 72] width 490 height 16
click at [530, 128] on span "otherwise provided in this Agreement, no term of this Agreement shall be consid…" at bounding box center [440, 136] width 447 height 16
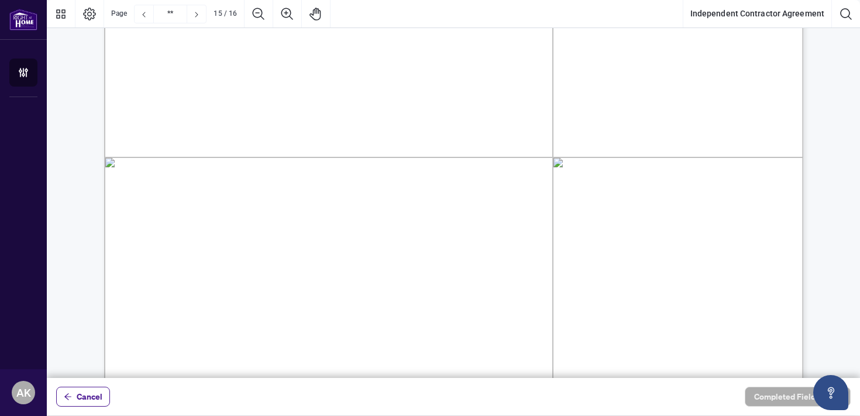
click at [530, 128] on span "otherwise provided in this Agreement, no term of this Agreement shall be consid…" at bounding box center [440, 136] width 447 height 16
click at [536, 62] on span "this Agreement and/or the Brokerage's failure to enforce any term of this Agree…" at bounding box center [434, 65] width 437 height 16
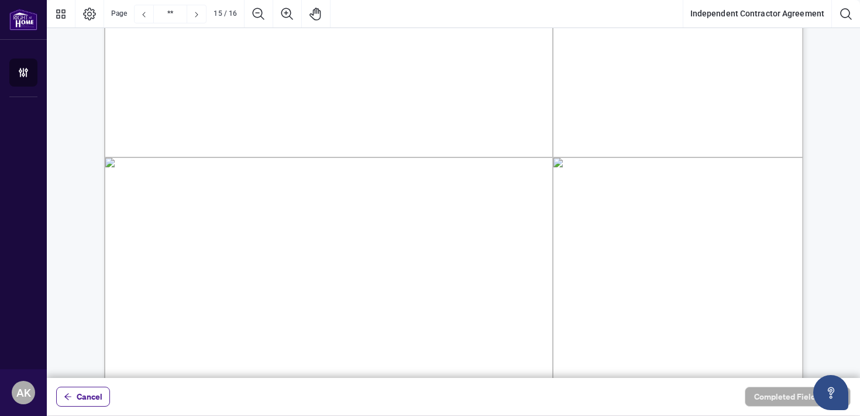
click at [536, 62] on span "this Agreement and/or the Brokerage's failure to enforce any term of this Agree…" at bounding box center [434, 65] width 437 height 16
click at [452, 87] on span "be a waiver of such term or of any subsequent breach of same or of any other te…" at bounding box center [449, 82] width 465 height 16
click at [483, 68] on span "this Agreement and/or the Brokerage's failure to enforce any term of this Agree…" at bounding box center [434, 65] width 437 height 16
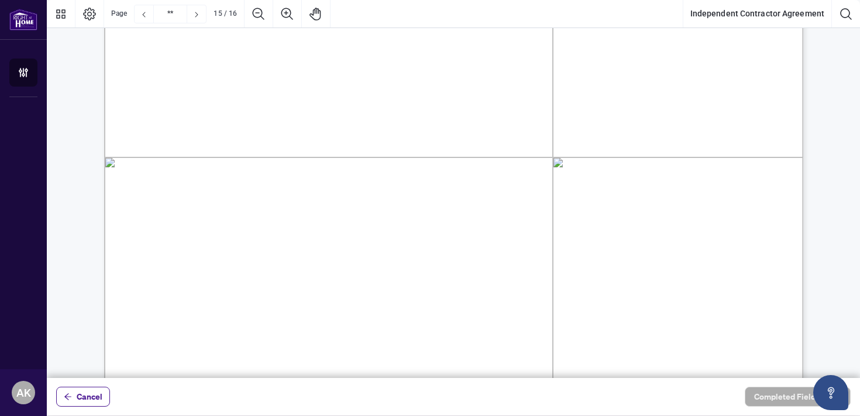
click at [410, 98] on span "subsequent acceptance of payment by the Brokerage shall not be a waiver of any …" at bounding box center [457, 100] width 481 height 16
click at [530, 85] on span "breach(es) of the Agreement, even if the Brokerage was aware of the breach(es).…" at bounding box center [426, 83] width 418 height 16
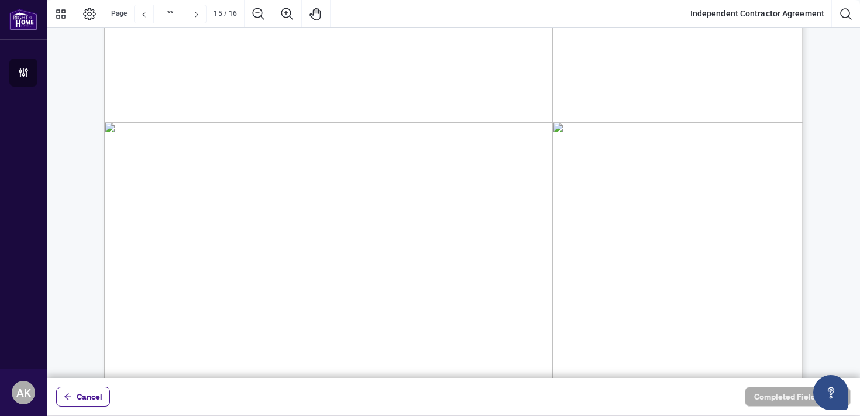
click at [428, 61] on span "subsequent acceptance of payment by the Brokerage shall not be a waiver of any …" at bounding box center [457, 65] width 481 height 16
click at [425, 85] on span "breach(es) of the Agreement, even if the Brokerage was aware of the breach(es).…" at bounding box center [426, 83] width 418 height 16
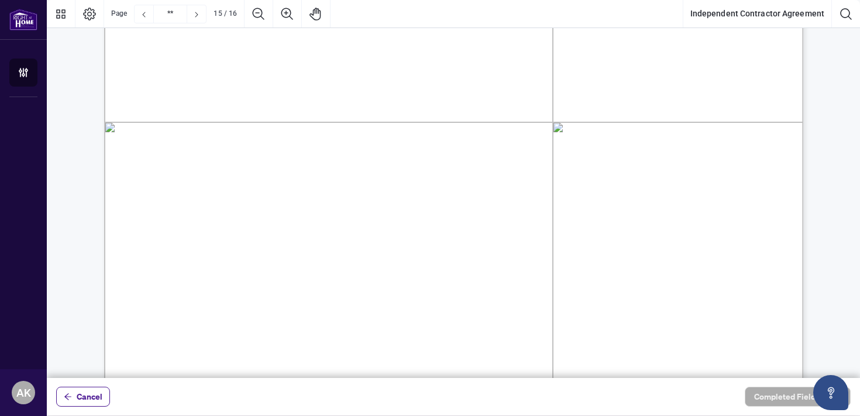
click at [425, 85] on span "breach(es) of the Agreement, even if the Brokerage was aware of the breach(es).…" at bounding box center [426, 83] width 418 height 16
click at [542, 74] on span "be a waiver of such term or of any subsequent breach of same or of any other te…" at bounding box center [449, 74] width 465 height 16
click at [473, 113] on span "breach(es) of the Agreement, even if the Brokerage was aware of the breach(es).…" at bounding box center [426, 109] width 418 height 16
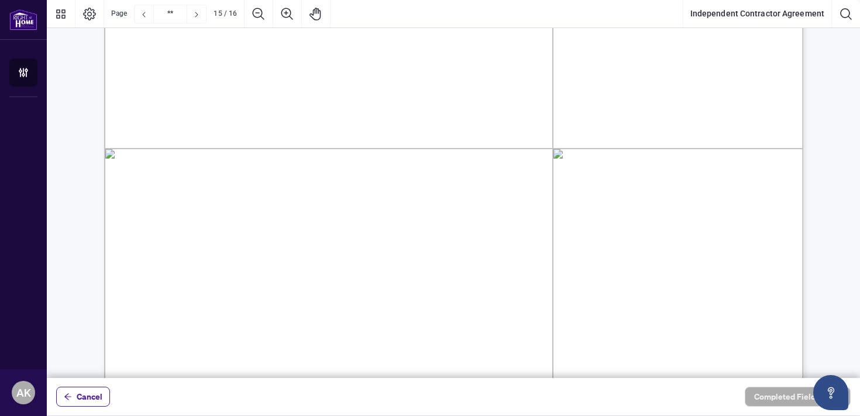
click at [473, 113] on span "breach(es) of the Agreement, even if the Brokerage was aware of the breach(es).…" at bounding box center [426, 109] width 418 height 16
click at [481, 142] on span "been waived or altered by the Brokerage unless such waiver or alteration is in …" at bounding box center [431, 144] width 428 height 16
click at [501, 123] on span "otherwise provided in this Agreement, no term of this Agreement shall be consid…" at bounding box center [440, 127] width 447 height 16
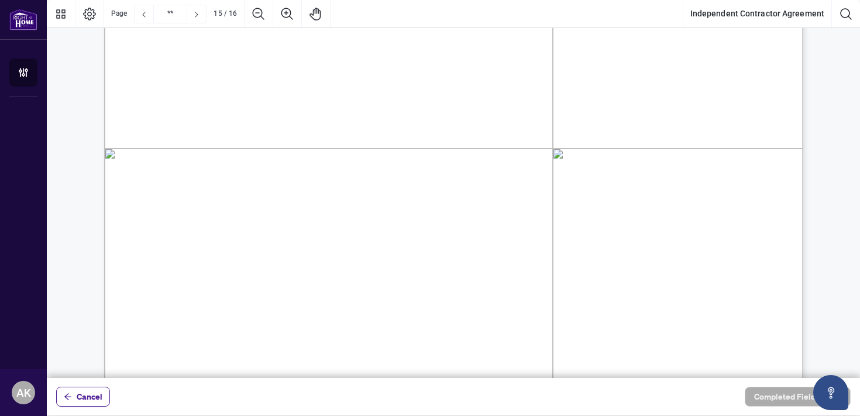
click at [501, 123] on span "otherwise provided in this Agreement, no term of this Agreement shall be consid…" at bounding box center [440, 127] width 447 height 16
click at [501, 47] on span "Either party shall be entitled to a written notice to the other party" at bounding box center [498, 43] width 308 height 16
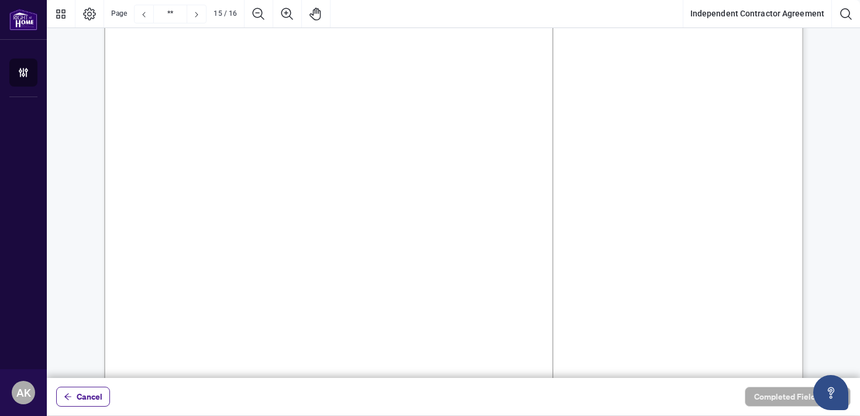
click at [468, 98] on span "ithout external legal advisors being present. If the dispute/difference has not…" at bounding box center [437, 96] width 422 height 16
click at [584, 92] on span "dispute/difference is not settled [DATE] of the date of mediation/or the mediat…" at bounding box center [434, 100] width 434 height 16
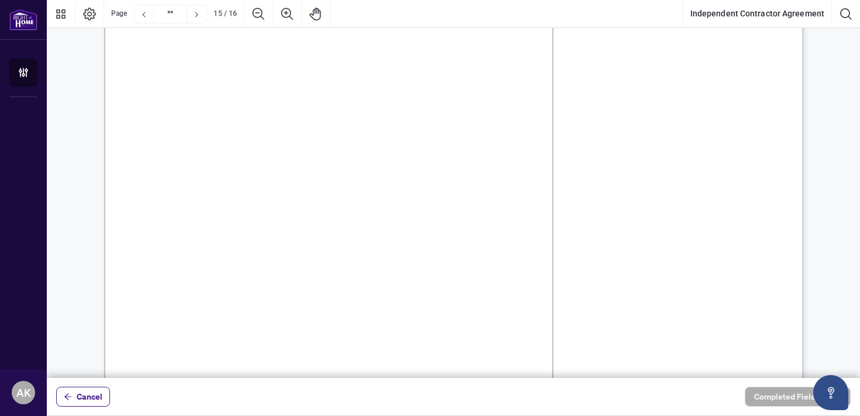
click at [472, 80] on span "notice to the other party to refer the dispute or difference to mediation. In t…" at bounding box center [461, 82] width 488 height 16
click at [441, 115] on span "having taken place, either party shall be entitled to commenced proceedings in …" at bounding box center [465, 117] width 496 height 16
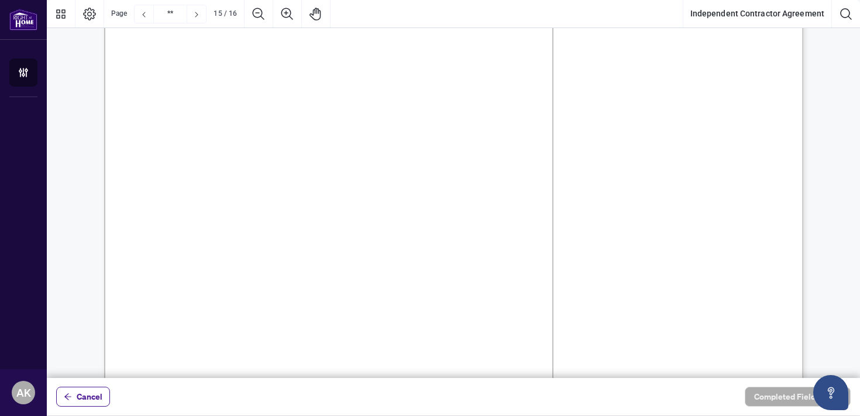
click at [441, 115] on span "having taken place, either party shall be entitled to commenced proceedings in …" at bounding box center [465, 117] width 496 height 16
click at [490, 110] on span "having taken place, either party shall be entitled to commenced proceedings in …" at bounding box center [465, 117] width 496 height 16
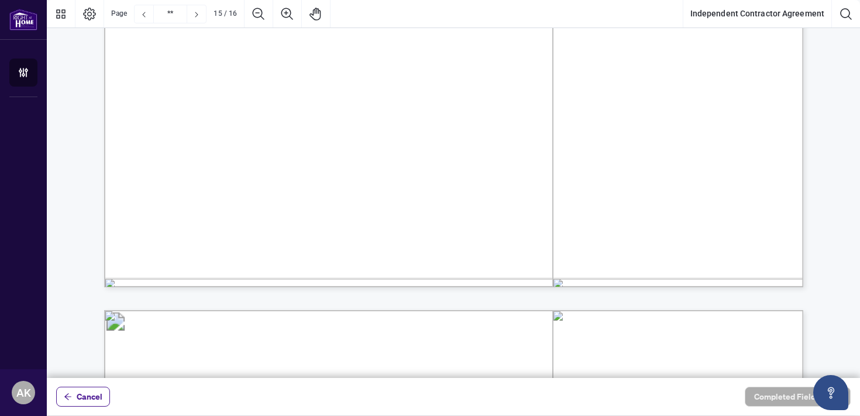
scroll to position [13657, 0]
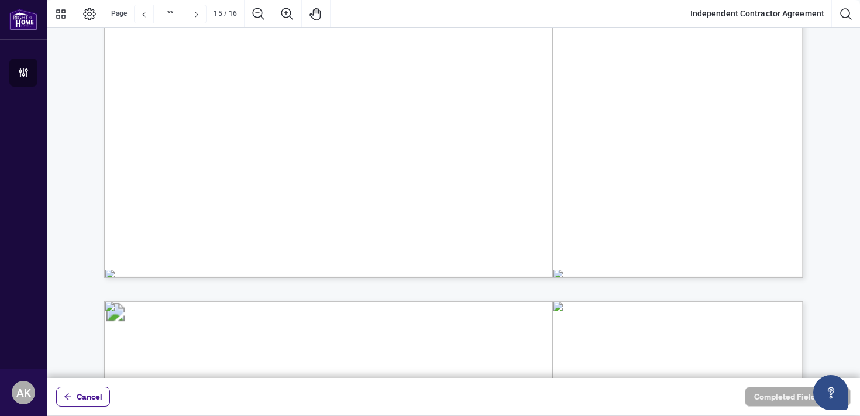
click at [500, 82] on span "been given sufficient time to seek said advice before signing this Agreement." at bounding box center [402, 84] width 370 height 16
click at [516, 67] on span "encouraged him/her to seek financial and legal advice with respect to this Agre…" at bounding box center [437, 67] width 441 height 16
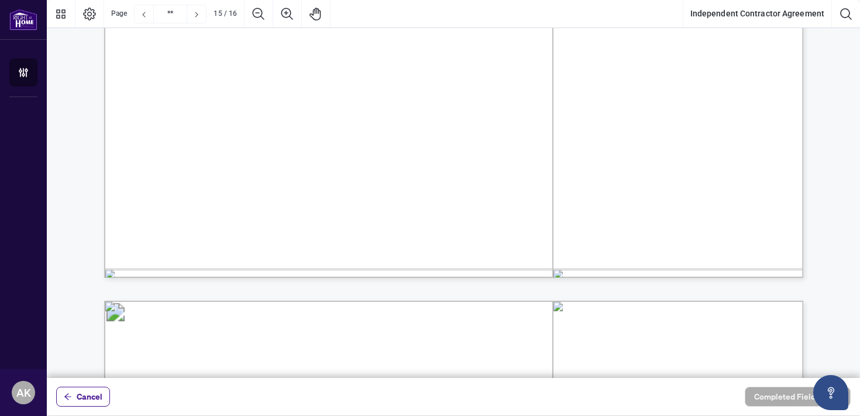
click at [516, 67] on span "encouraged him/her to seek financial and legal advice with respect to this Agre…" at bounding box center [437, 67] width 441 height 16
click at [541, 63] on span "encouraged him/her to seek financial and legal advice with respect to this Agre…" at bounding box center [437, 67] width 441 height 16
click at [460, 77] on span "been given sufficient time to seek said advice before signing this Agreement." at bounding box center [402, 84] width 370 height 16
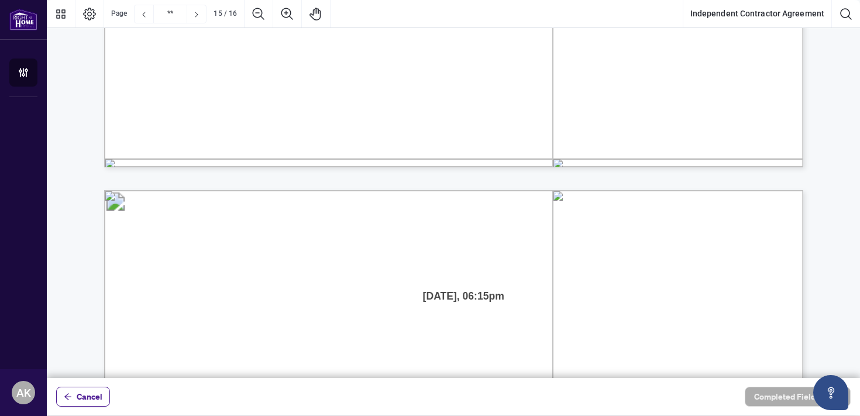
type input "**"
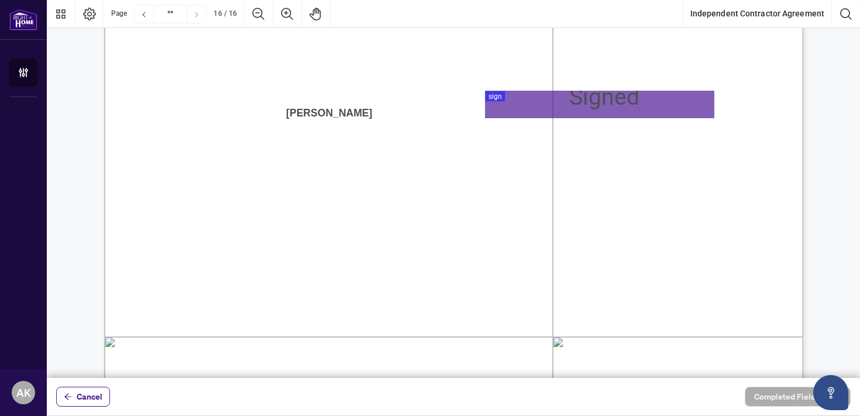
scroll to position [14070, 0]
click at [506, 92] on div at bounding box center [453, 189] width 813 height 378
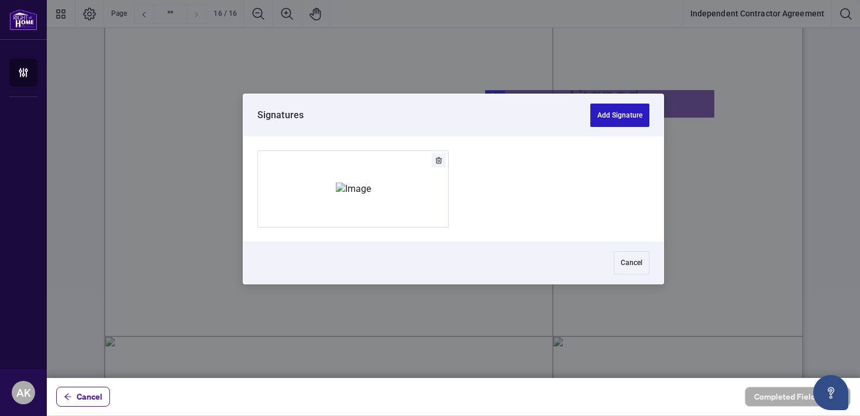
click at [617, 109] on button "Add Signature" at bounding box center [619, 115] width 59 height 23
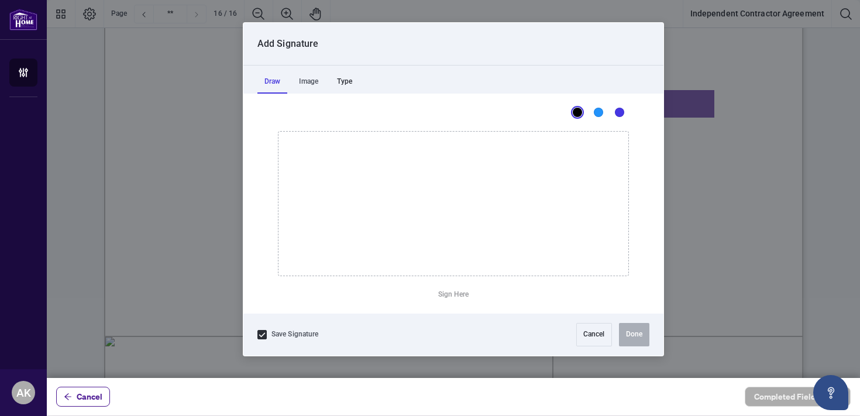
click at [357, 78] on div "Type" at bounding box center [344, 81] width 29 height 23
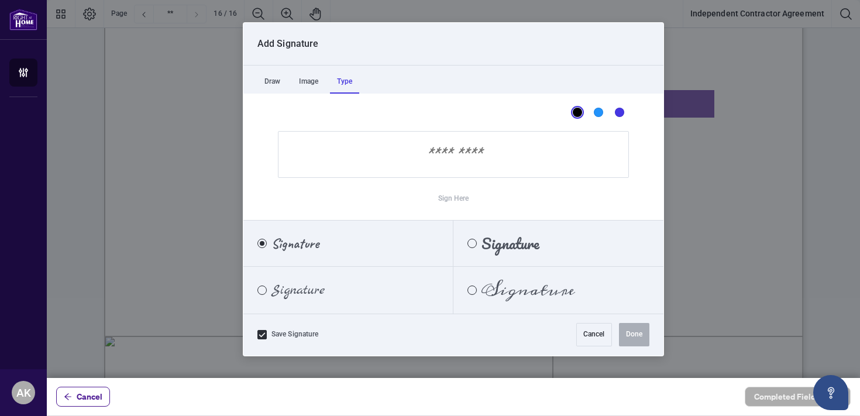
click at [322, 290] on span "Signature" at bounding box center [297, 290] width 53 height 13
click at [454, 160] on input "Sign Here" at bounding box center [453, 154] width 351 height 47
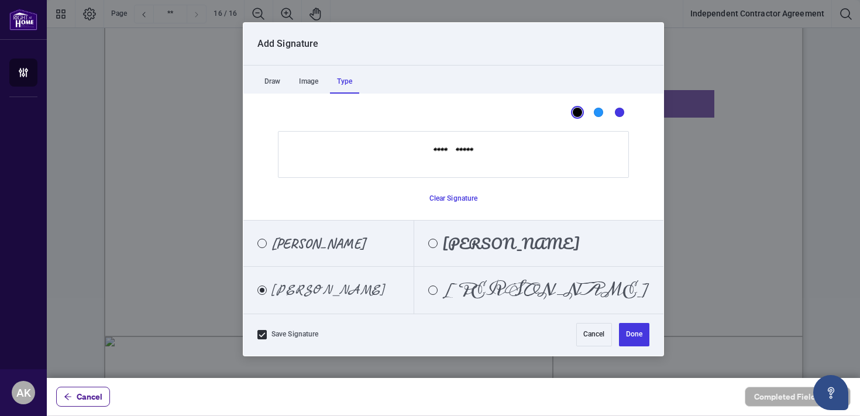
type input "**********"
click at [631, 328] on button "Done" at bounding box center [634, 334] width 30 height 23
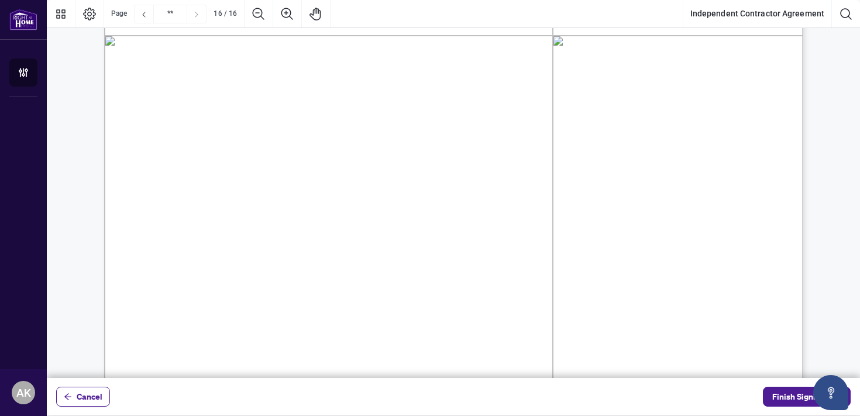
scroll to position [14496, 0]
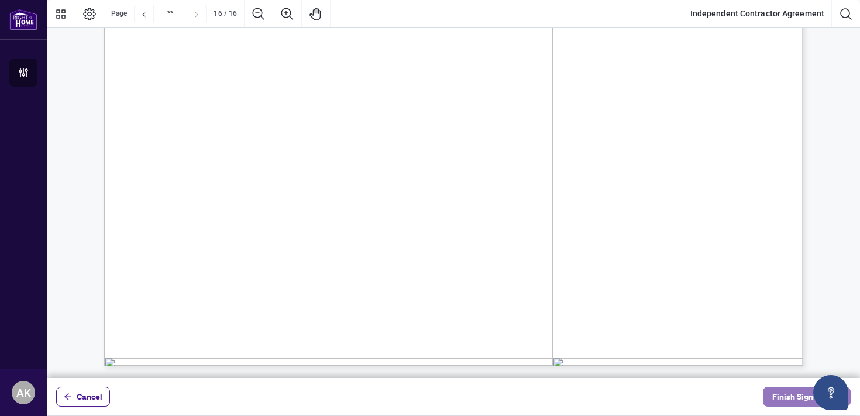
click at [785, 393] on span "Finish Signing" at bounding box center [798, 396] width 53 height 19
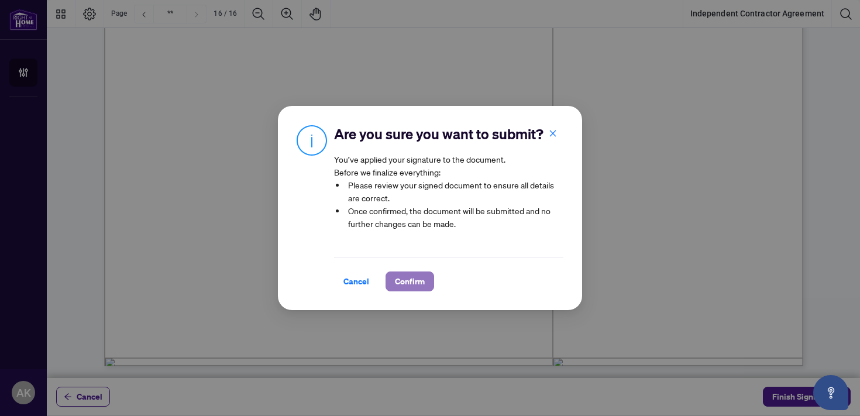
click at [401, 277] on span "Confirm" at bounding box center [410, 281] width 30 height 19
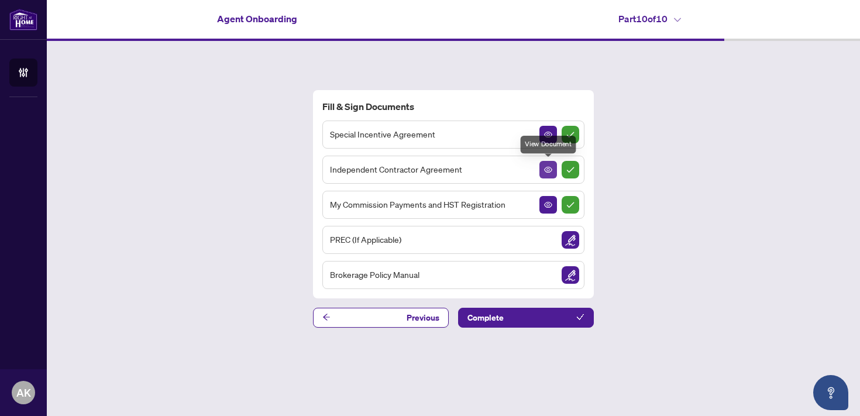
click at [546, 170] on icon "View Document" at bounding box center [548, 170] width 8 height 8
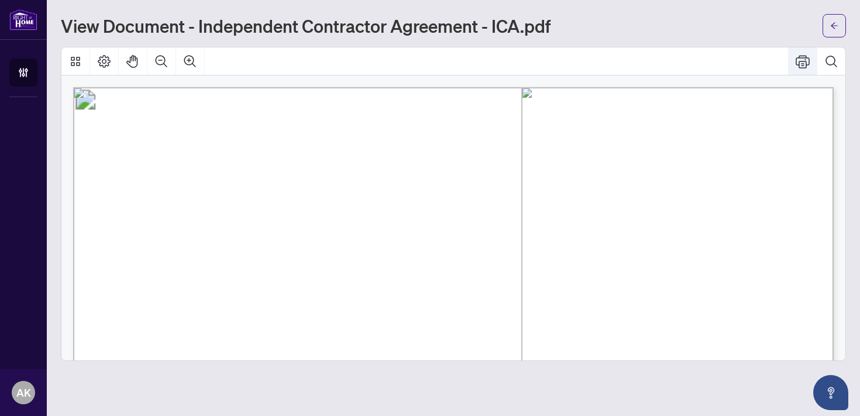
click at [798, 68] on icon "Print" at bounding box center [803, 61] width 14 height 14
click at [834, 27] on icon "arrow-left" at bounding box center [834, 26] width 8 height 8
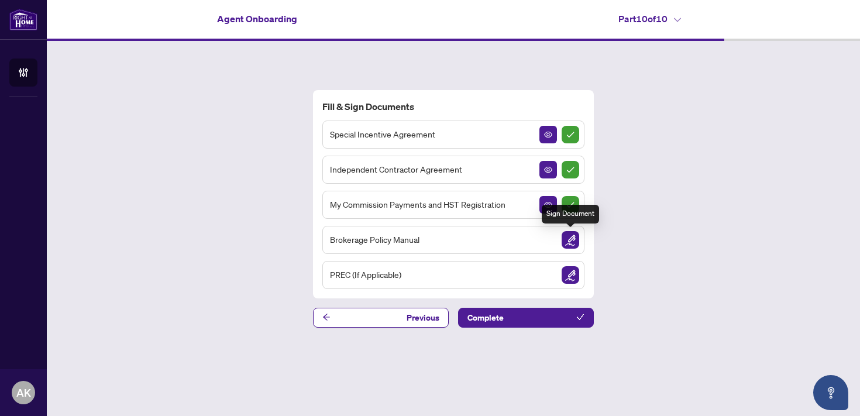
click at [575, 242] on img "Sign Document" at bounding box center [571, 240] width 18 height 18
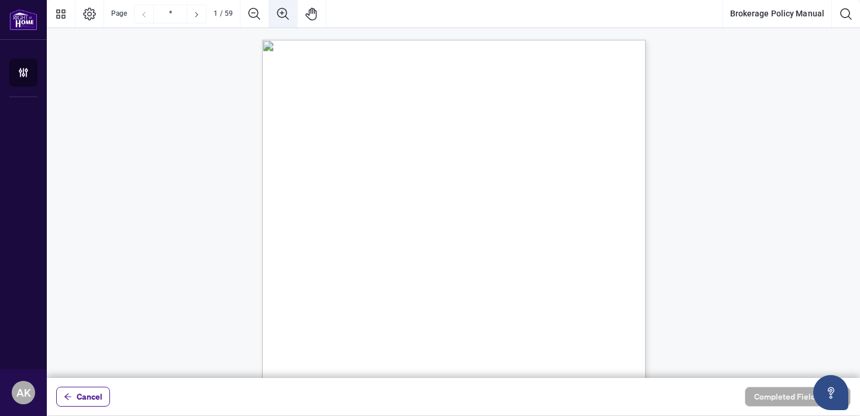
click at [286, 14] on icon "Zoom In" at bounding box center [283, 14] width 14 height 14
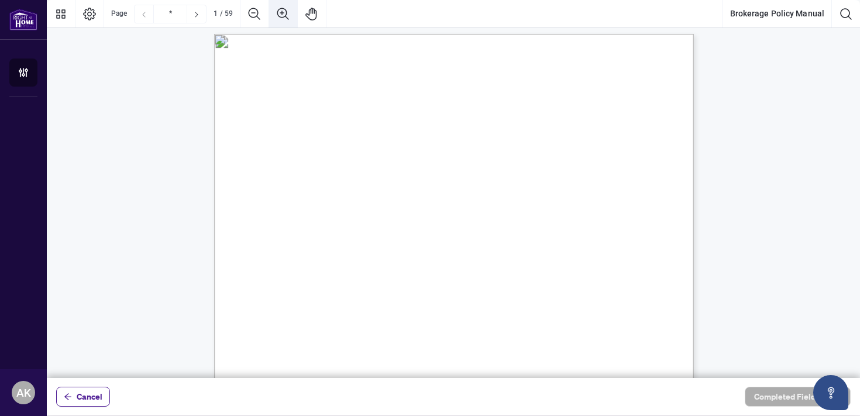
click at [286, 14] on icon "Zoom In" at bounding box center [283, 14] width 14 height 14
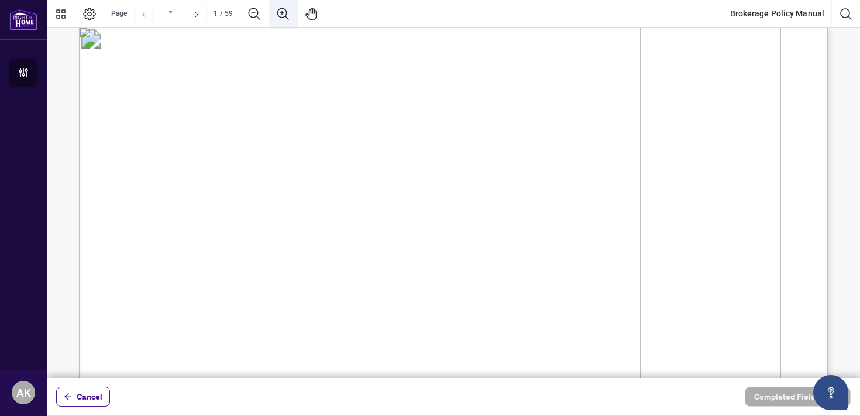
scroll to position [22, 0]
click at [286, 14] on icon "Zoom In" at bounding box center [283, 14] width 14 height 14
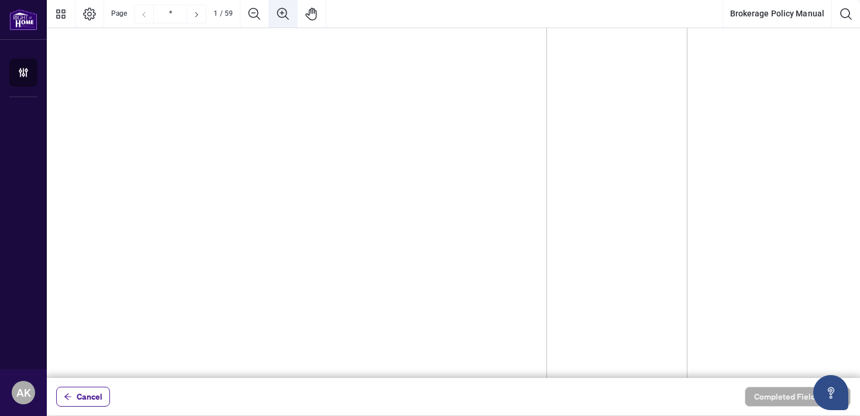
scroll to position [22, 74]
click at [259, 12] on icon "Zoom Out" at bounding box center [254, 14] width 14 height 14
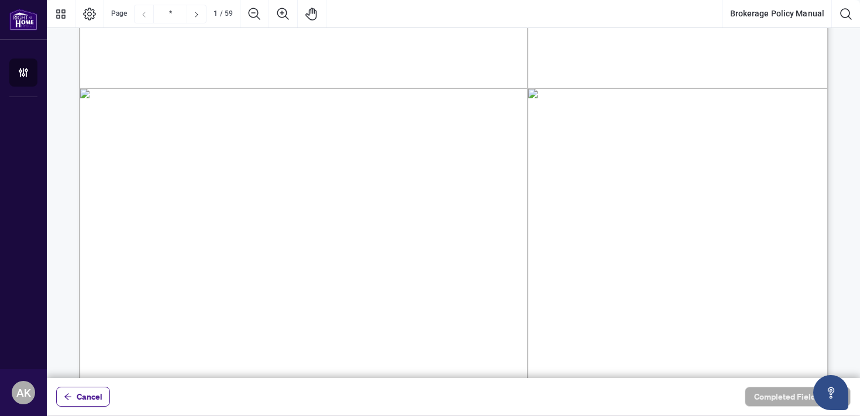
scroll to position [402, 0]
type input "*"
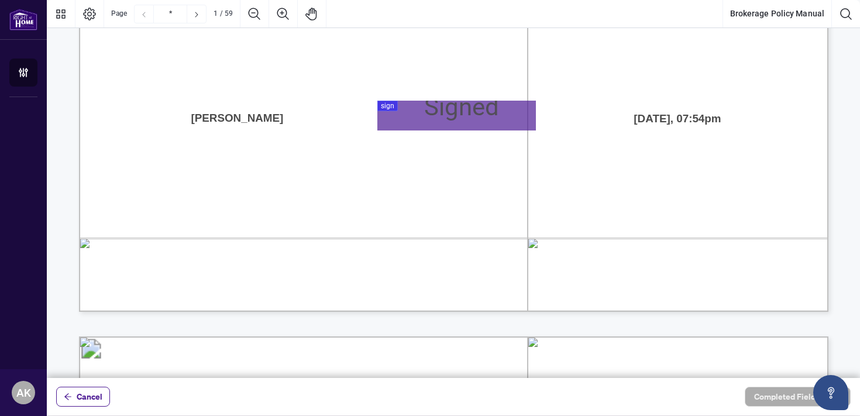
scroll to position [706, 0]
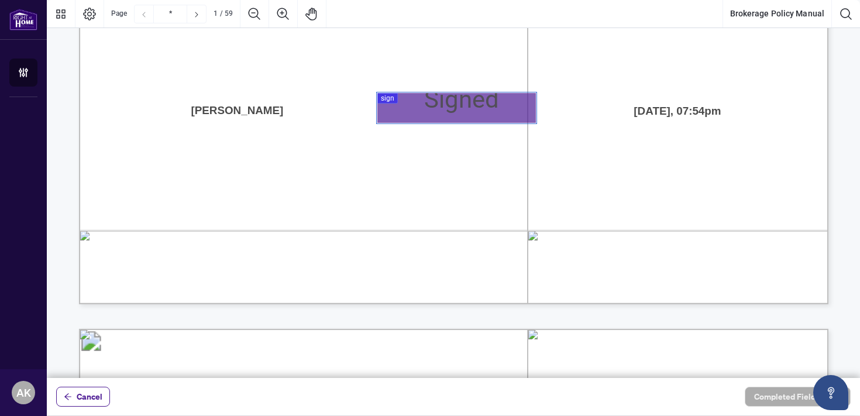
click at [437, 106] on div at bounding box center [453, 189] width 813 height 378
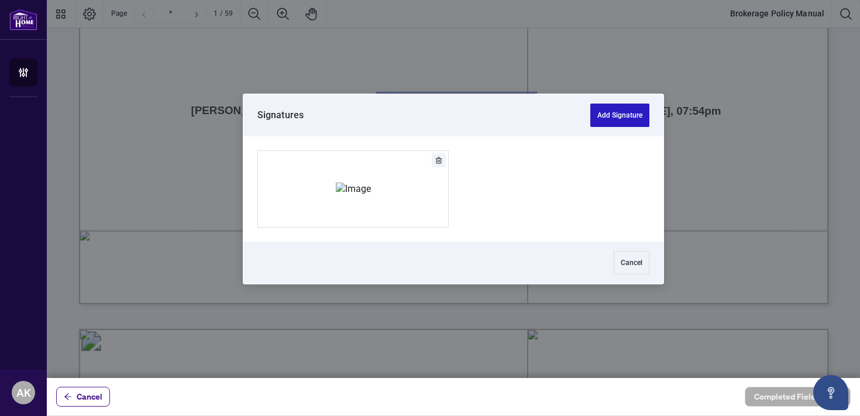
click at [627, 123] on button "Add Signature" at bounding box center [619, 115] width 59 height 23
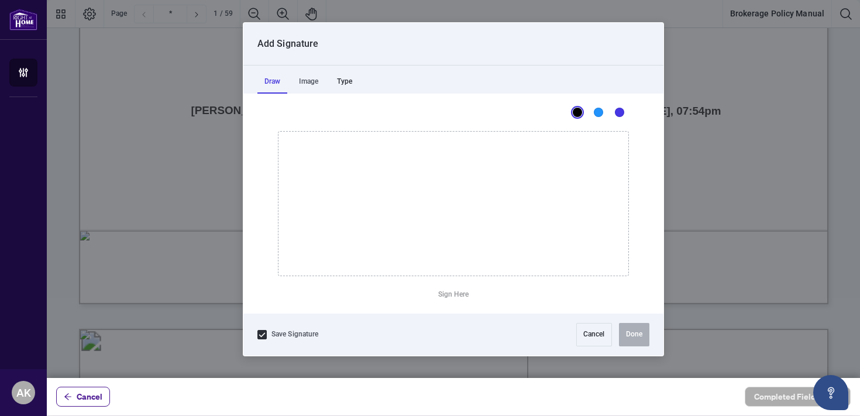
click at [353, 73] on div "Type" at bounding box center [344, 81] width 29 height 23
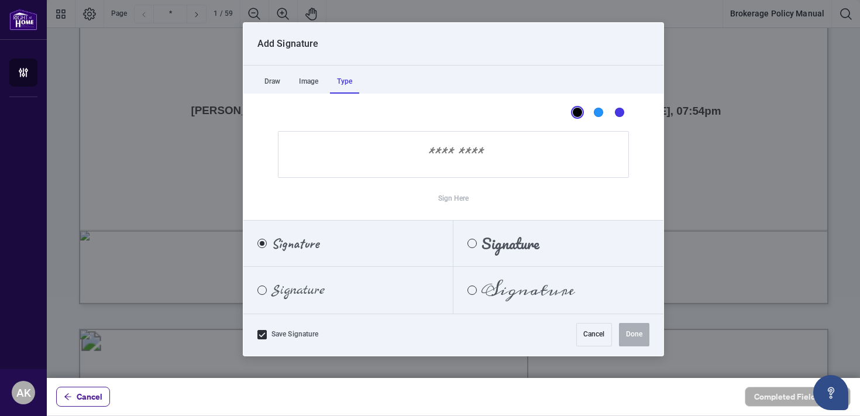
click at [348, 293] on label "Signature" at bounding box center [348, 290] width 210 height 47
click at [480, 153] on input "Sign Here" at bounding box center [453, 154] width 351 height 47
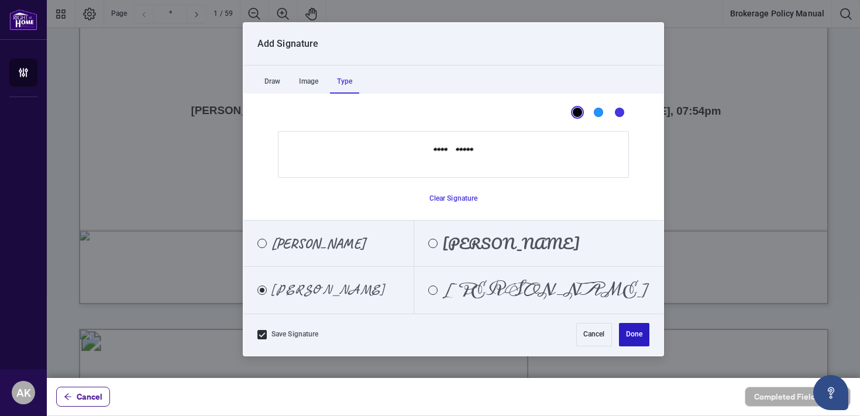
type input "**********"
click at [635, 330] on button "Done" at bounding box center [634, 334] width 30 height 23
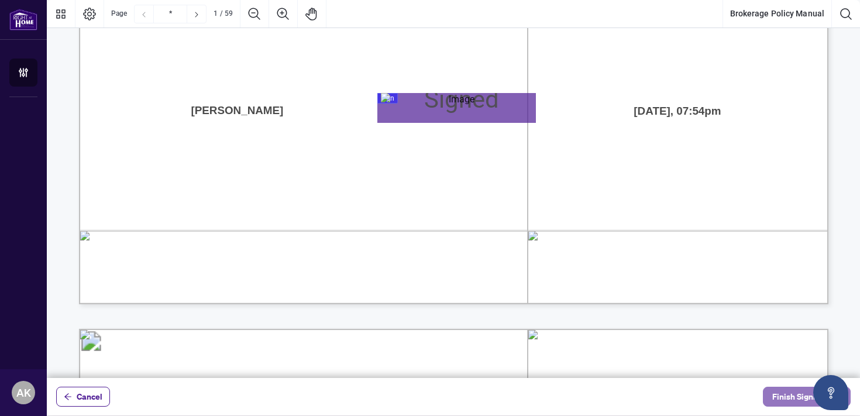
click at [783, 398] on span "Finish Signing" at bounding box center [798, 396] width 53 height 19
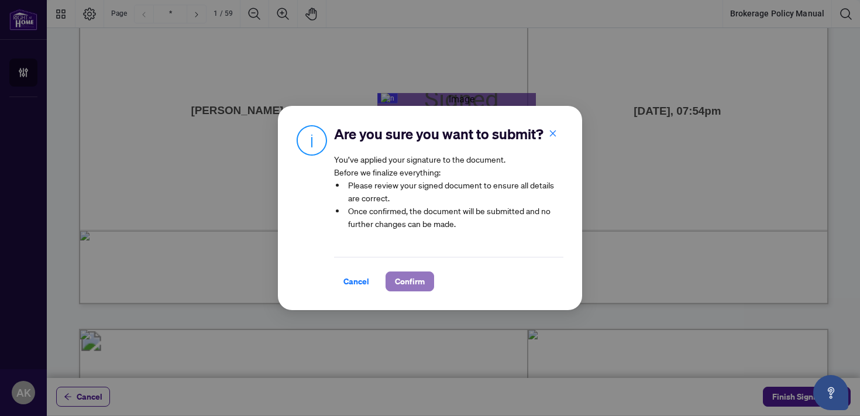
click at [390, 283] on button "Confirm" at bounding box center [410, 281] width 49 height 20
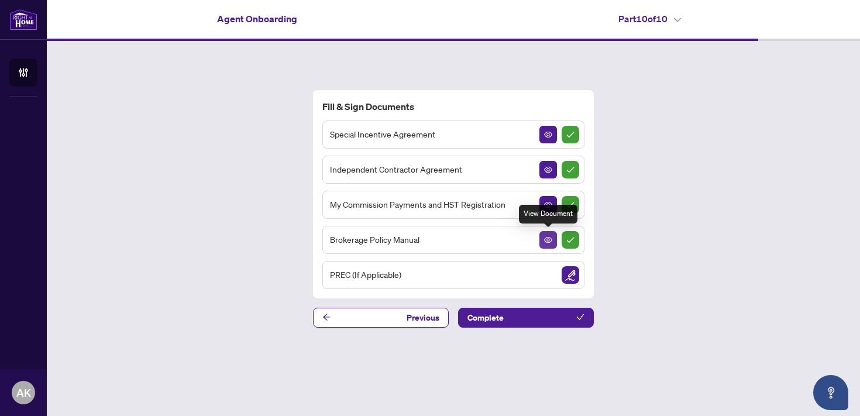
click at [549, 240] on icon "View Document" at bounding box center [548, 240] width 8 height 6
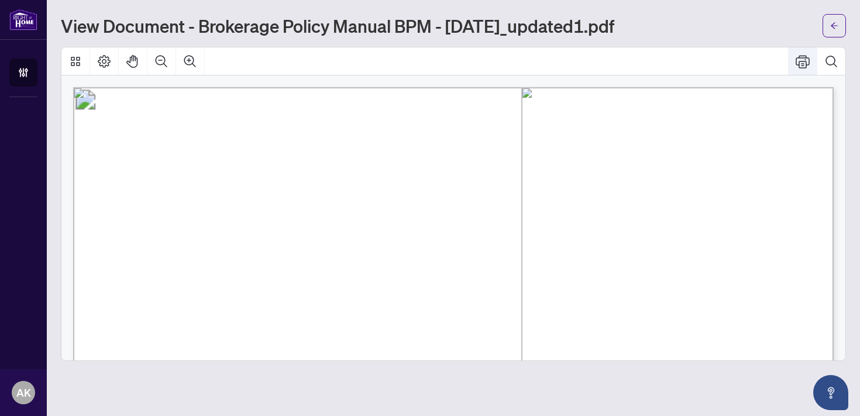
click at [799, 66] on icon "Print" at bounding box center [803, 61] width 14 height 13
click at [837, 27] on icon "arrow-left" at bounding box center [834, 26] width 8 height 8
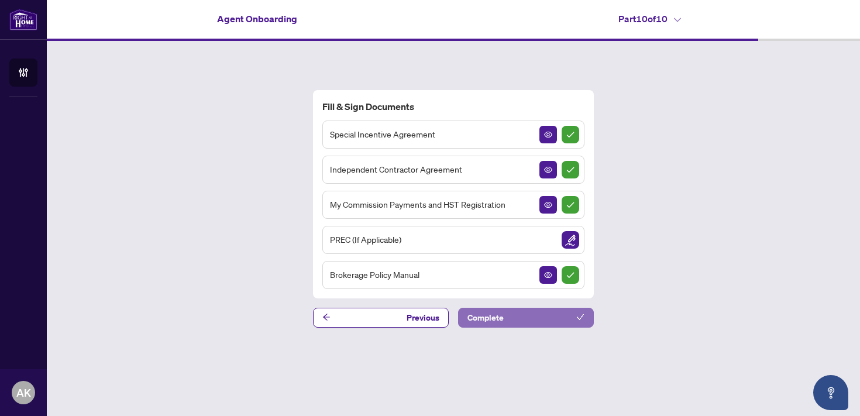
click at [515, 318] on button "Complete" at bounding box center [526, 318] width 136 height 20
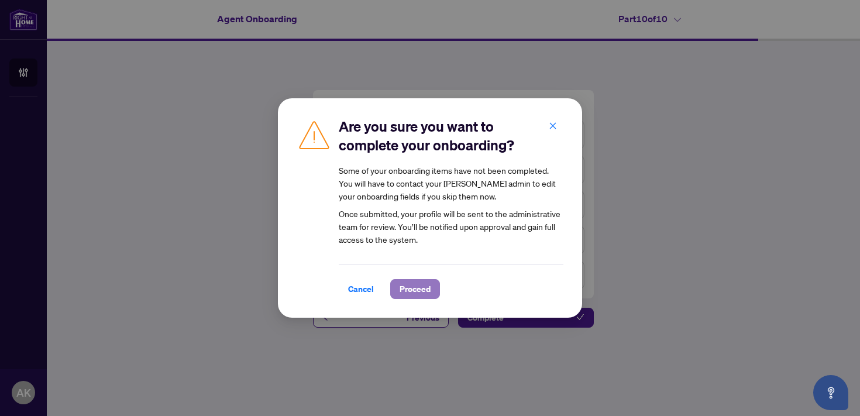
click at [415, 289] on span "Proceed" at bounding box center [415, 289] width 31 height 19
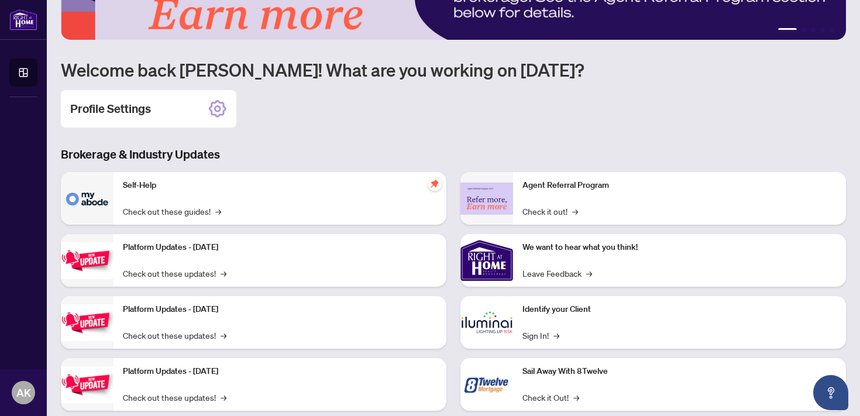
scroll to position [123, 0]
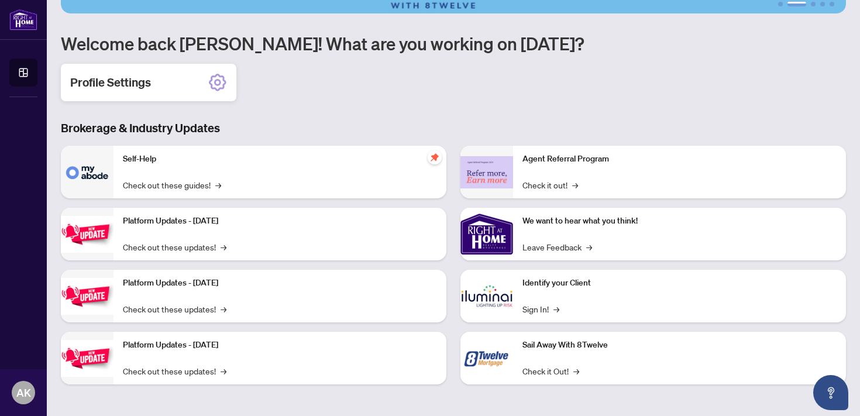
click at [222, 84] on icon at bounding box center [217, 82] width 19 height 19
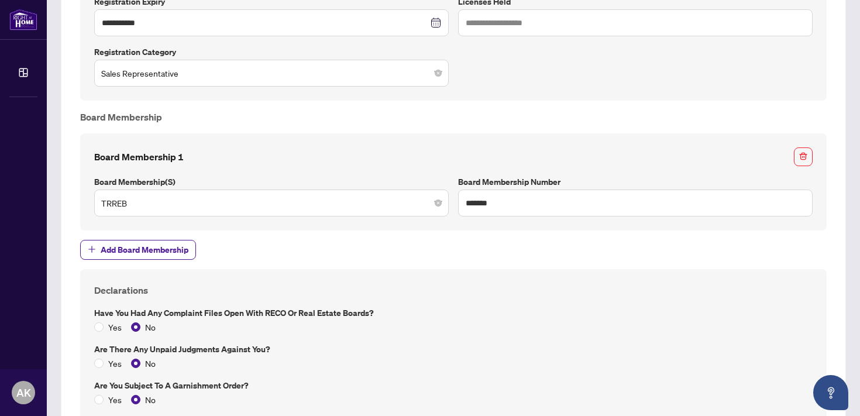
scroll to position [855, 0]
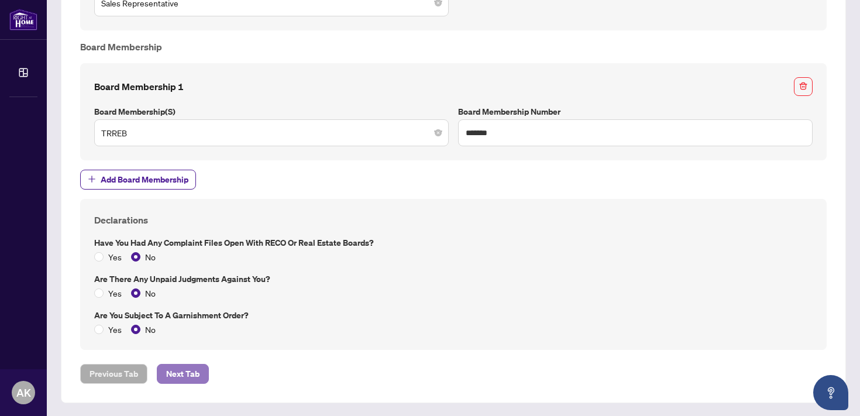
click at [190, 364] on span "Next Tab" at bounding box center [182, 373] width 33 height 19
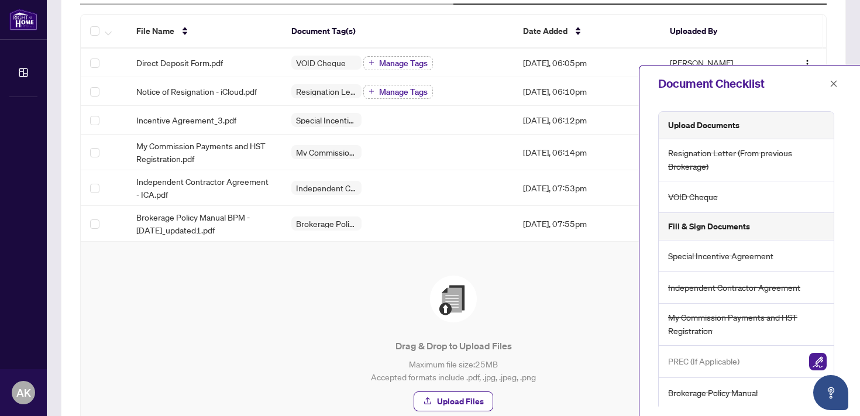
scroll to position [3, 0]
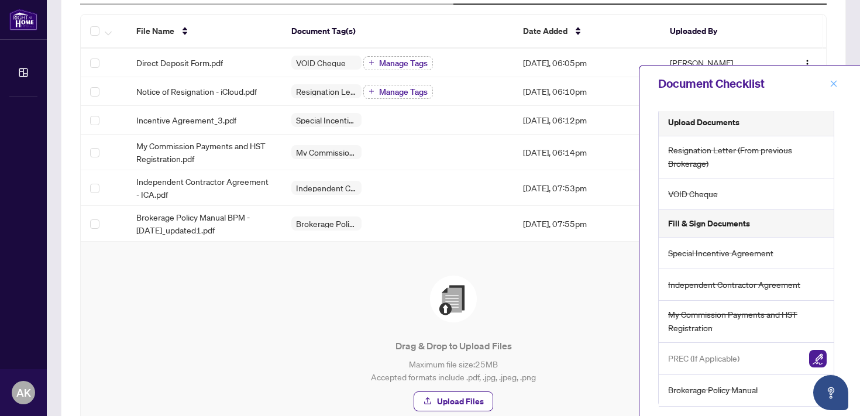
click at [832, 89] on span "button" at bounding box center [834, 83] width 8 height 19
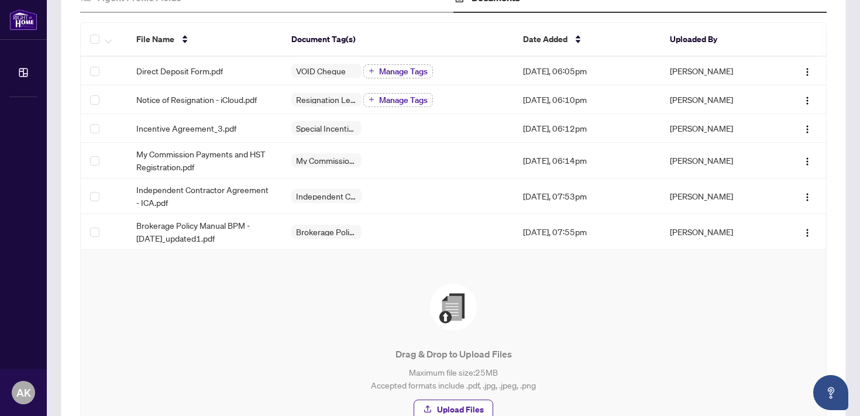
scroll to position [0, 0]
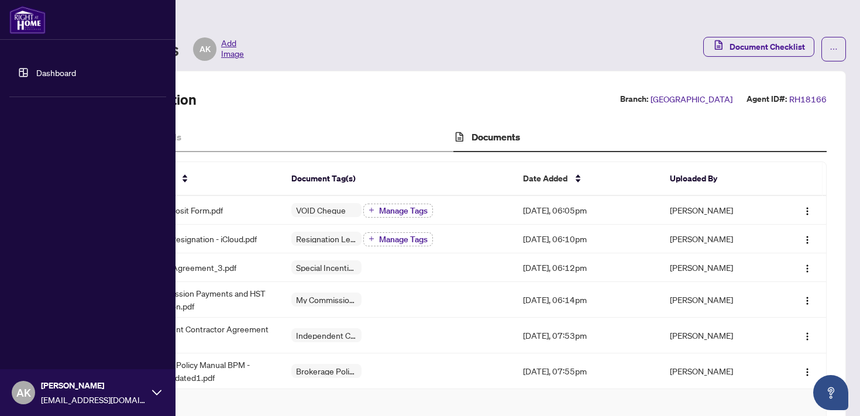
click at [27, 20] on img at bounding box center [27, 20] width 36 height 28
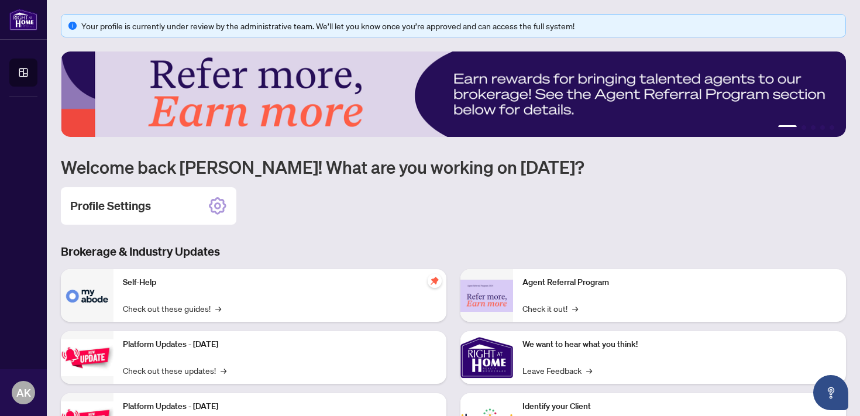
click at [511, 208] on div "Profile Settings" at bounding box center [453, 205] width 785 height 37
